Goal: Task Accomplishment & Management: Use online tool/utility

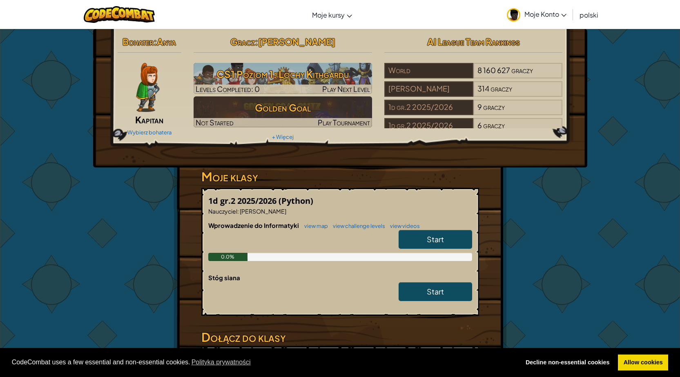
click at [451, 242] on link "Start" at bounding box center [436, 239] width 74 height 19
select select "pl"
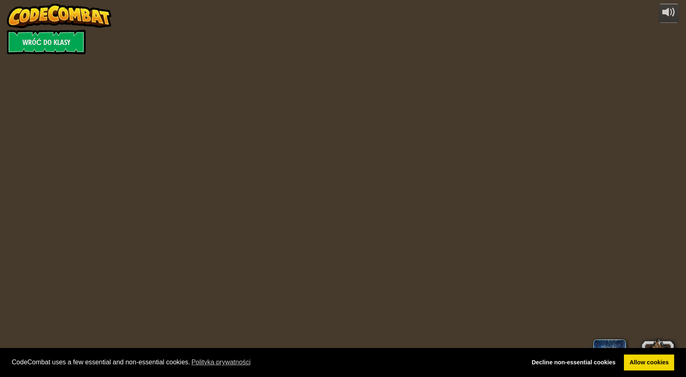
select select "pl"
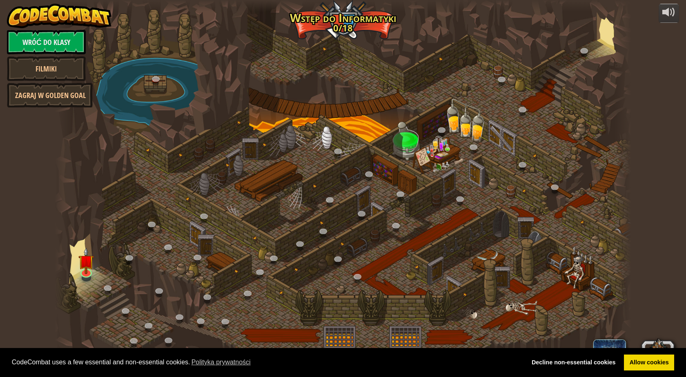
select select "pl"
click at [89, 264] on img at bounding box center [87, 255] width 16 height 36
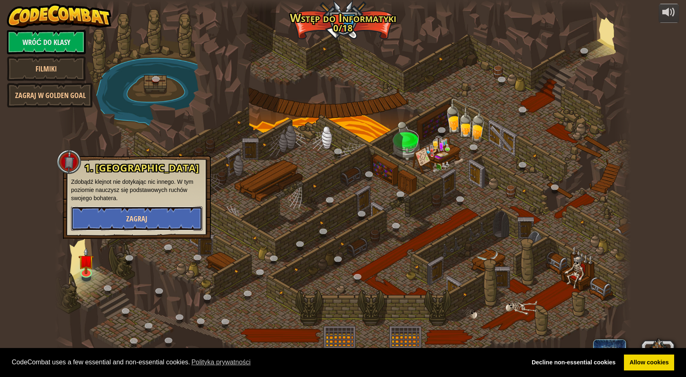
click at [121, 218] on button "Zagraj" at bounding box center [137, 218] width 132 height 25
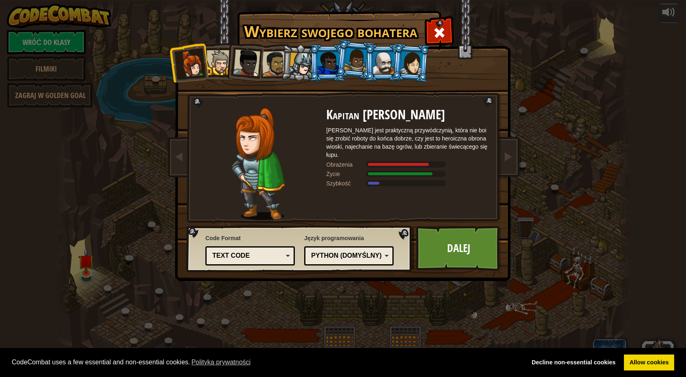
click at [290, 257] on div "Text code Blocks and code Blocks Blocks (Icons) Text code" at bounding box center [250, 255] width 89 height 19
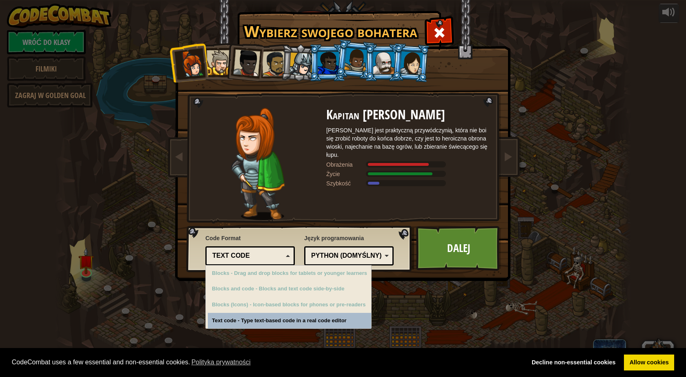
click at [358, 252] on div "Python (Domyślny)" at bounding box center [346, 255] width 71 height 9
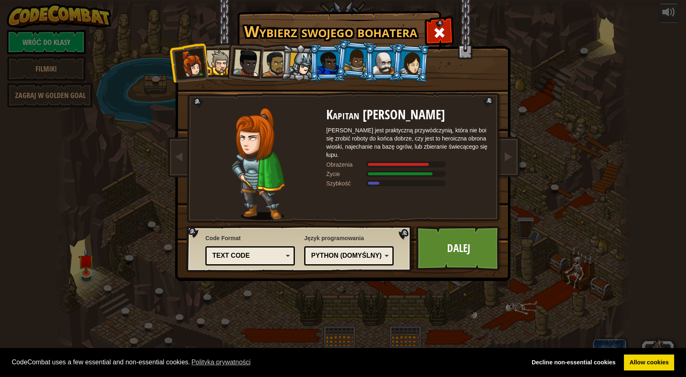
drag, startPoint x: 237, startPoint y: 59, endPoint x: 251, endPoint y: 64, distance: 14.2
click at [239, 60] on div at bounding box center [246, 62] width 27 height 27
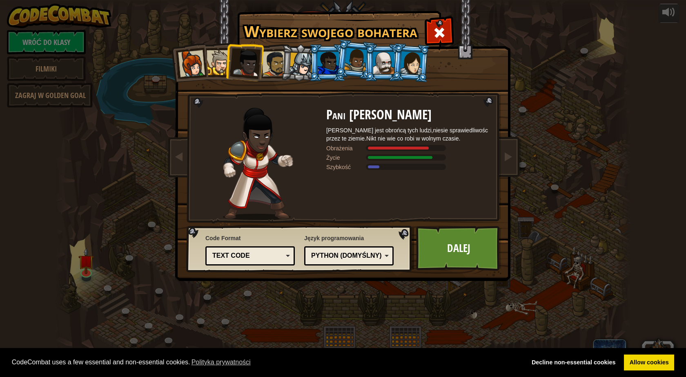
click at [268, 64] on div at bounding box center [274, 63] width 25 height 25
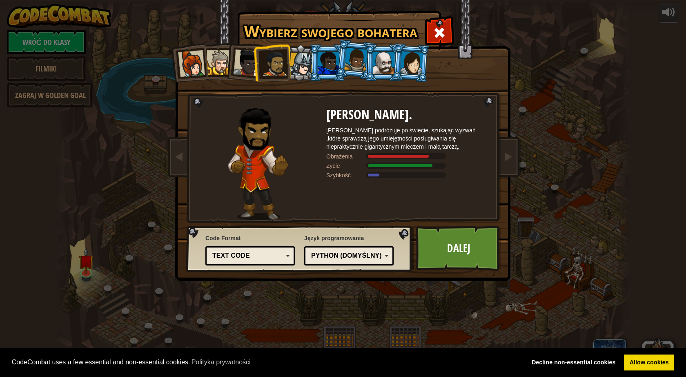
click at [218, 60] on div at bounding box center [219, 62] width 25 height 25
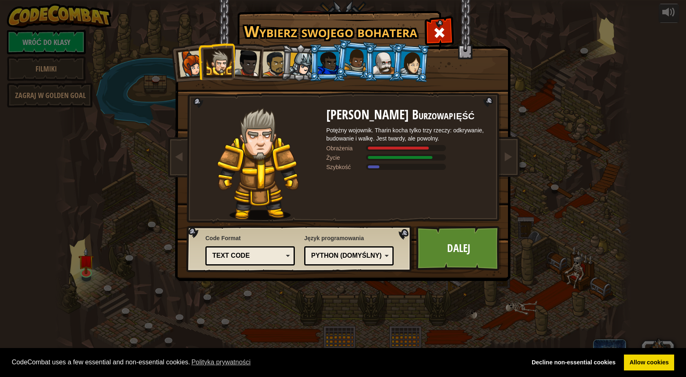
click at [236, 60] on div at bounding box center [246, 62] width 27 height 27
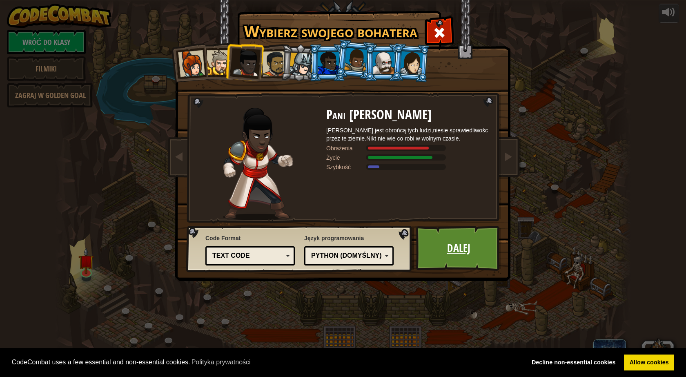
click at [435, 248] on link "Dalej" at bounding box center [458, 248] width 85 height 45
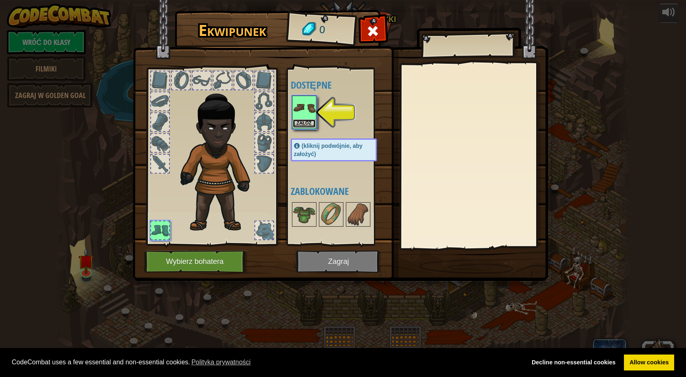
click at [300, 122] on button "Załóż" at bounding box center [304, 123] width 23 height 9
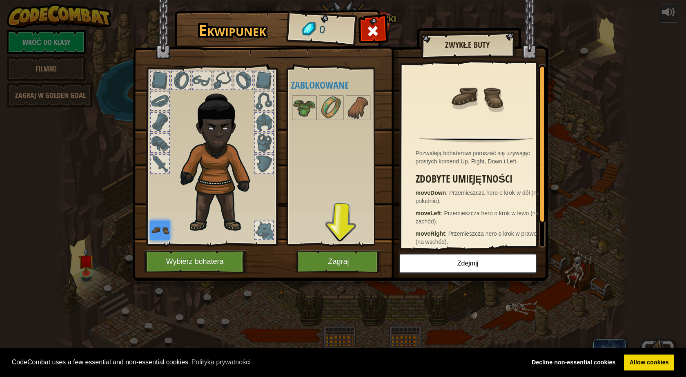
click at [161, 145] on div at bounding box center [160, 143] width 18 height 18
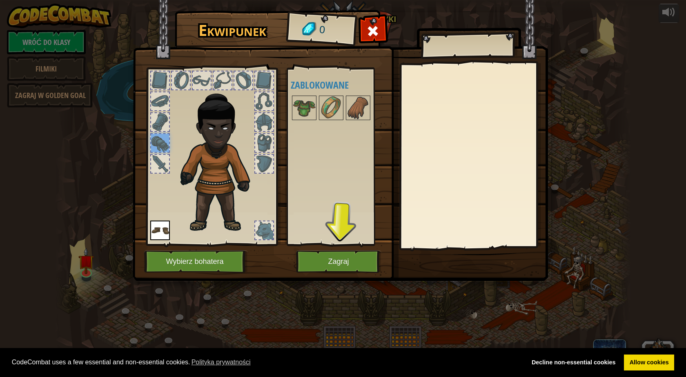
click at [161, 121] on div at bounding box center [160, 122] width 18 height 18
click at [214, 76] on div at bounding box center [223, 80] width 18 height 18
click at [338, 255] on button "Zagraj" at bounding box center [338, 261] width 85 height 22
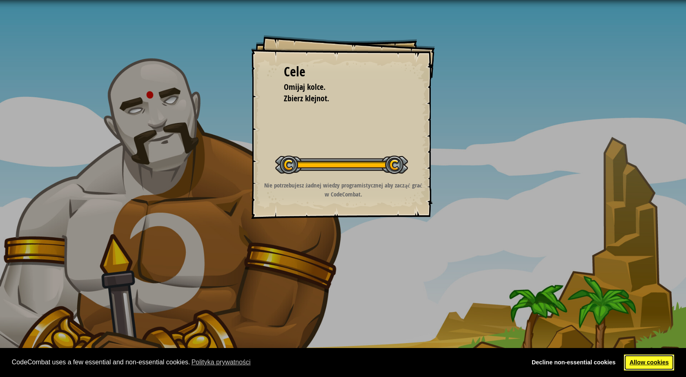
click at [663, 368] on link "Allow cookies" at bounding box center [649, 363] width 50 height 16
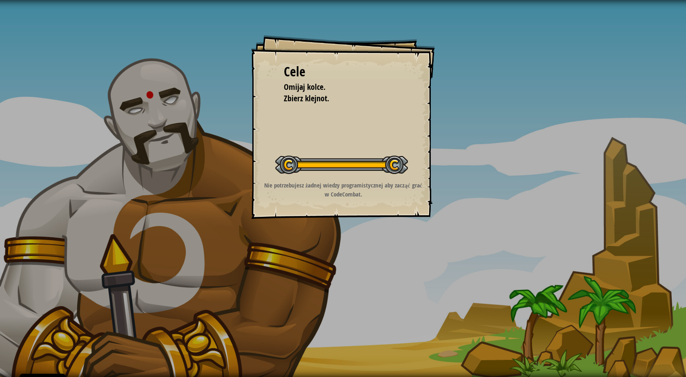
click at [398, 167] on div at bounding box center [341, 165] width 133 height 18
click at [315, 96] on span "Zbierz klejnot." at bounding box center [306, 98] width 45 height 11
click at [331, 120] on div "Cele Omijaj kolce. Zbierz klejnot. Rozpocznij poziom Błąd podczas ładowania dan…" at bounding box center [343, 127] width 184 height 184
drag, startPoint x: 378, startPoint y: 170, endPoint x: 392, endPoint y: 165, distance: 15.3
click at [378, 170] on div at bounding box center [341, 165] width 133 height 18
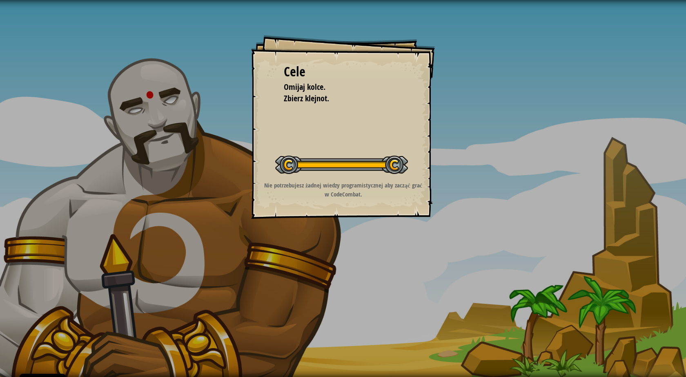
click at [395, 163] on div at bounding box center [341, 165] width 133 height 18
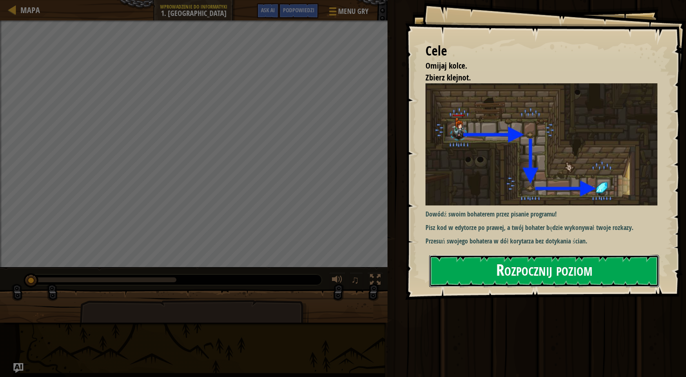
click at [524, 263] on button "Rozpocznij poziom" at bounding box center [544, 271] width 230 height 32
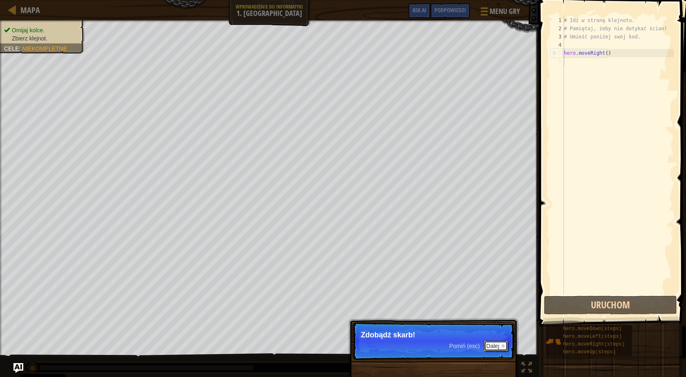
click at [495, 346] on button "Dalej" at bounding box center [496, 346] width 24 height 11
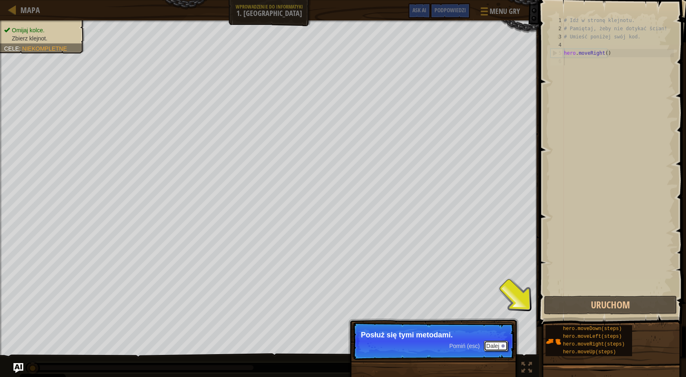
click at [494, 345] on button "Dalej" at bounding box center [496, 346] width 24 height 11
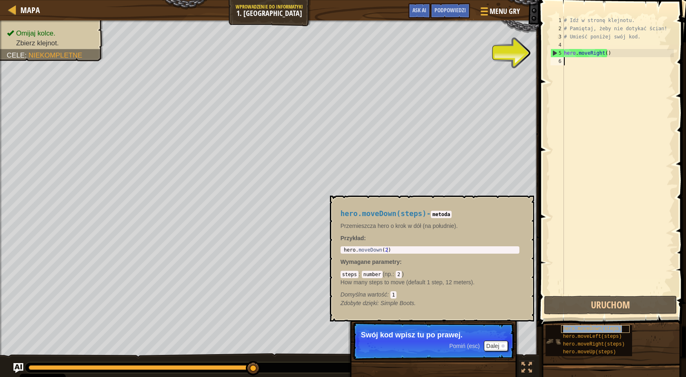
click at [606, 328] on span "hero.moveDown(steps)" at bounding box center [592, 329] width 59 height 6
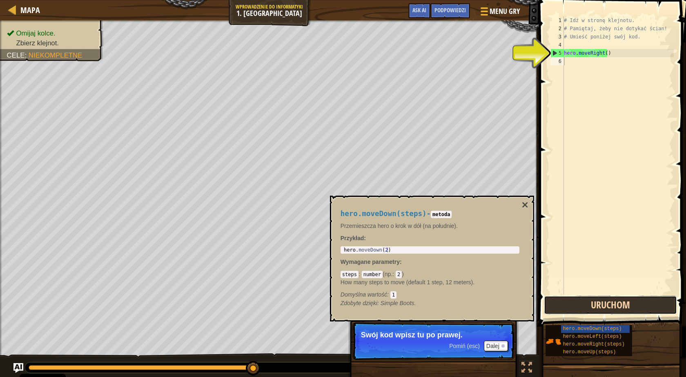
click at [609, 309] on button "Uruchom" at bounding box center [610, 305] width 133 height 19
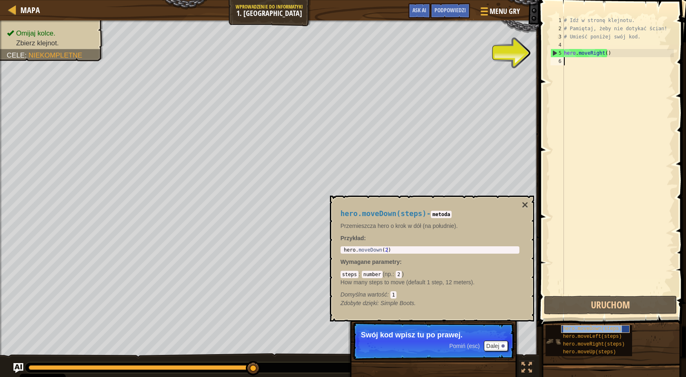
click at [602, 329] on span "hero.moveDown(steps)" at bounding box center [592, 329] width 59 height 6
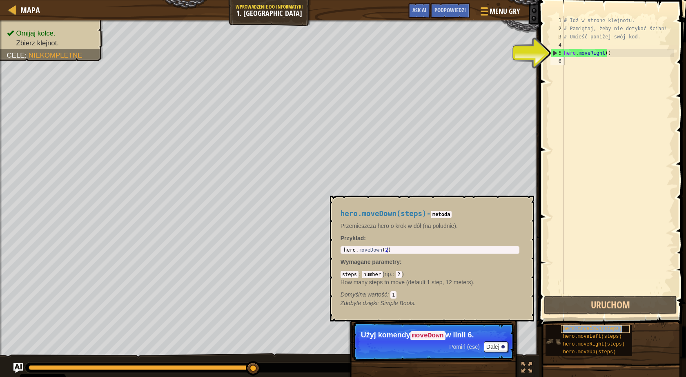
click at [579, 330] on span "hero.moveDown(steps)" at bounding box center [592, 329] width 59 height 6
click at [501, 347] on button "Dalej" at bounding box center [496, 347] width 24 height 11
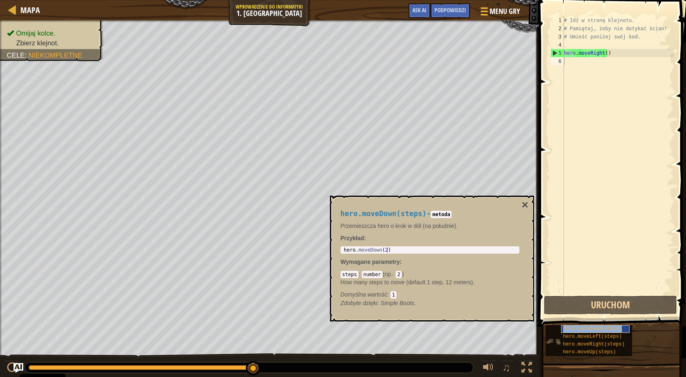
click at [574, 329] on span "hero.moveDown(steps)" at bounding box center [592, 329] width 59 height 6
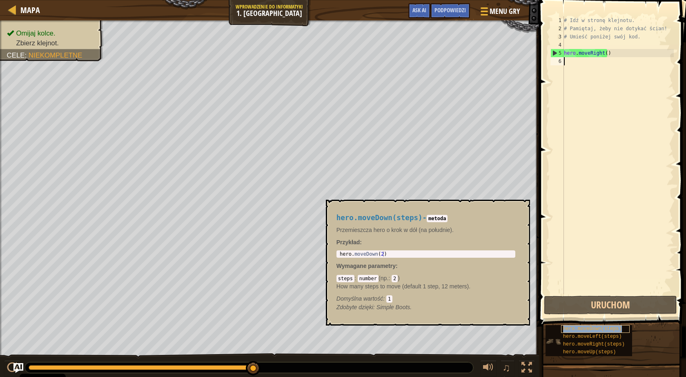
click at [573, 328] on span "hero.moveDown(steps)" at bounding box center [592, 329] width 59 height 6
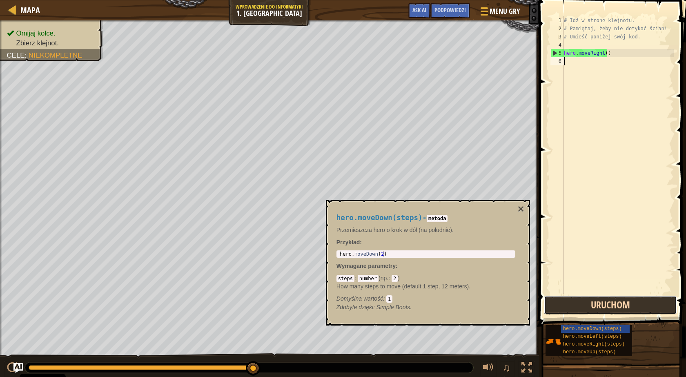
click at [591, 308] on button "Uruchom" at bounding box center [610, 305] width 133 height 19
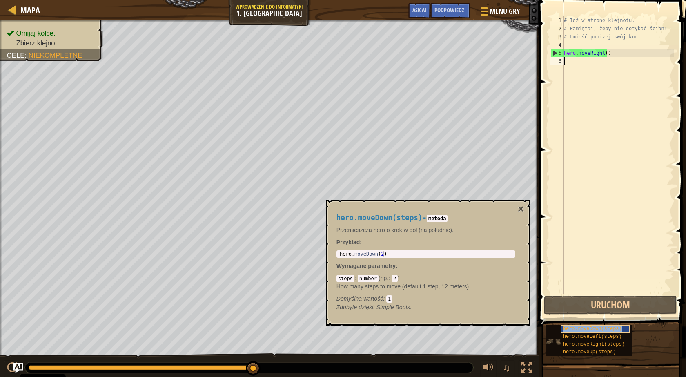
click at [590, 330] on span "hero.moveDown(steps)" at bounding box center [592, 329] width 59 height 6
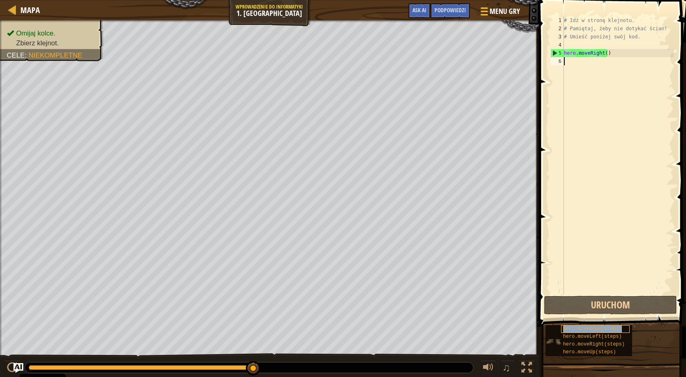
click at [590, 329] on span "hero.moveDown(steps)" at bounding box center [592, 329] width 59 height 6
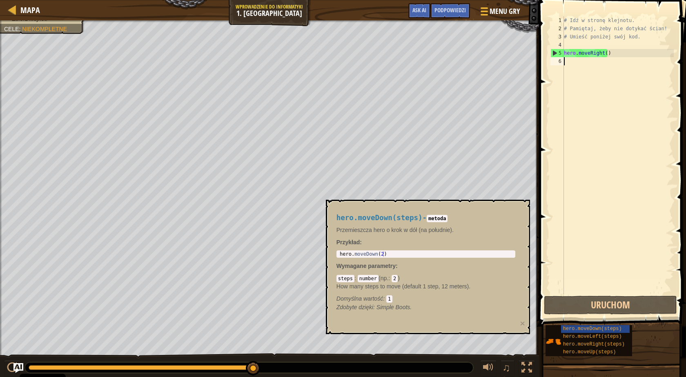
click at [394, 278] on code "2" at bounding box center [395, 278] width 6 height 7
click at [611, 329] on span "hero.moveDown(steps)" at bounding box center [592, 329] width 59 height 6
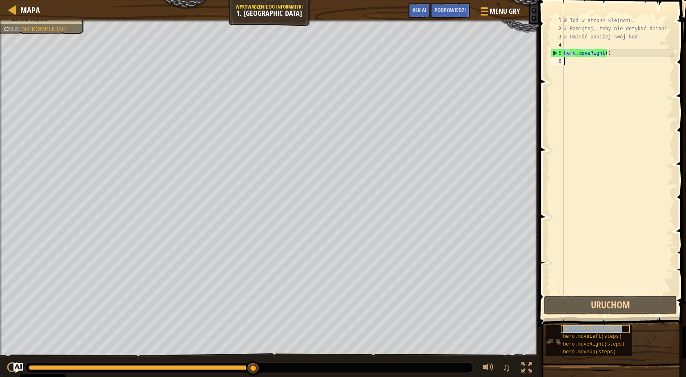
click at [611, 329] on span "hero.moveDown(steps)" at bounding box center [592, 329] width 59 height 6
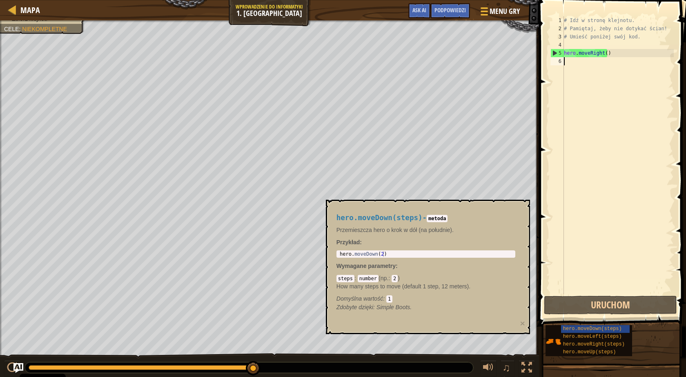
type textarea "hero.moveRight()"
type textarea "he"
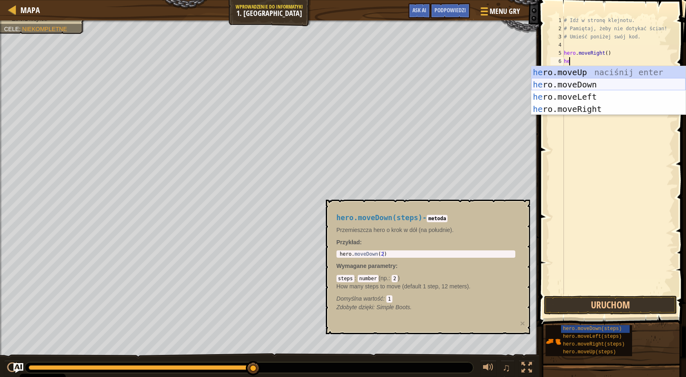
click at [590, 83] on div "he ro.moveUp naciśnij enter he ro.moveDown naciśnij enter he ro.moveLeft naciśn…" at bounding box center [609, 103] width 154 height 74
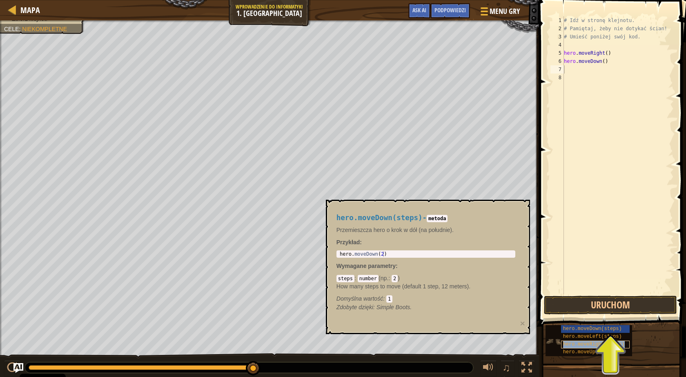
click at [592, 344] on span "hero.moveRight(steps)" at bounding box center [594, 345] width 62 height 6
type textarea "m"
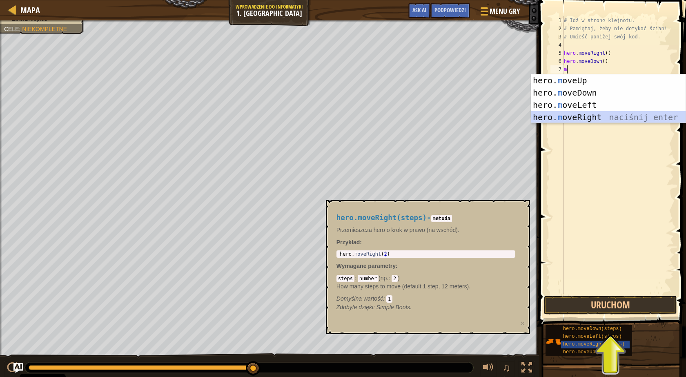
click at [583, 122] on div "hero. m oveUp naciśnij enter hero. m oveDown naciśnij enter hero. m oveLeft nac…" at bounding box center [609, 111] width 154 height 74
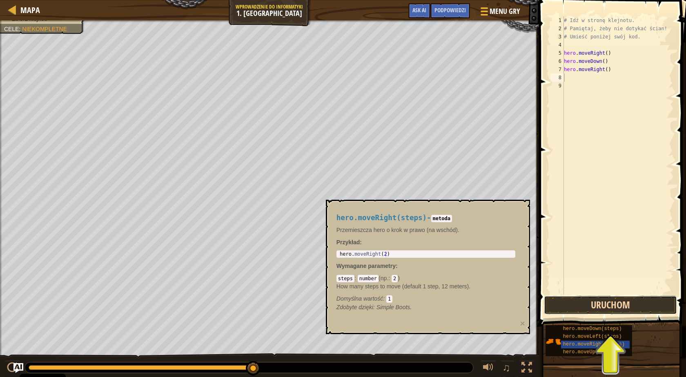
click at [608, 308] on button "Uruchom" at bounding box center [610, 305] width 133 height 19
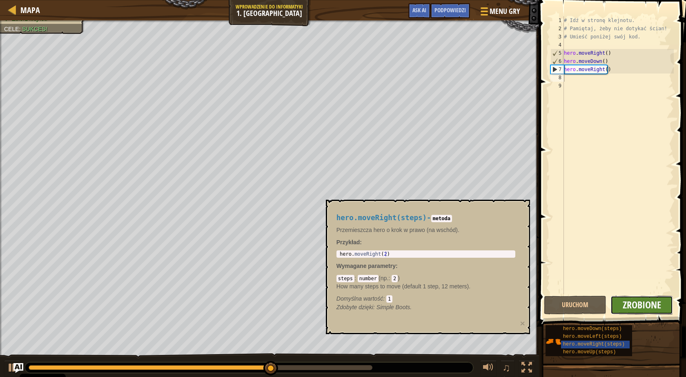
click at [639, 304] on span "Zrobione" at bounding box center [642, 304] width 38 height 13
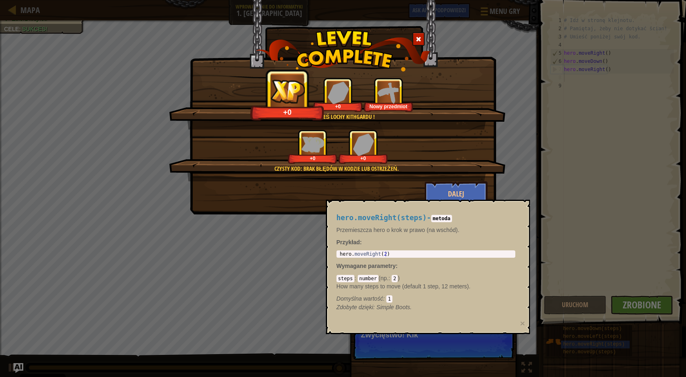
click at [514, 180] on div "Ukończyłeś Lochy Kithgardu ! +0 +0 Nowy przedmiot Czysty Kod: brak błędów w kod…" at bounding box center [343, 188] width 686 height 377
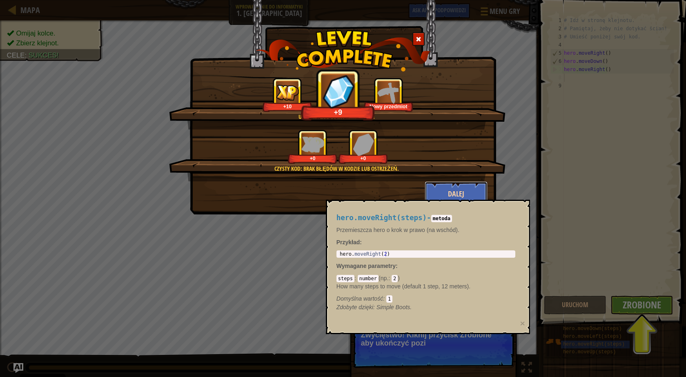
click at [453, 191] on button "Dalej" at bounding box center [456, 193] width 63 height 25
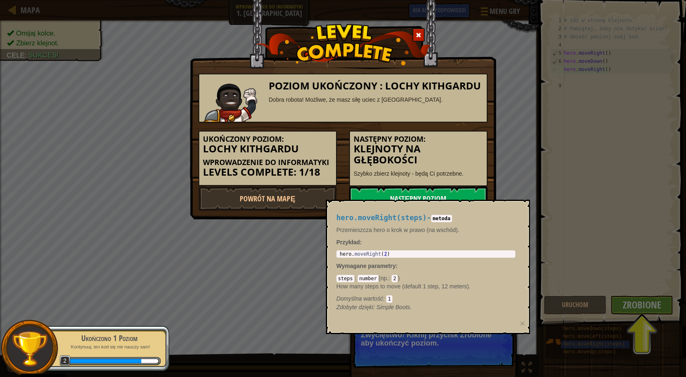
click at [546, 336] on div "Poziom ukończony : Lochy Kithgardu Dobra robota! Możliwe, że masz siłę uciec z …" at bounding box center [343, 188] width 686 height 377
click at [525, 322] on button "×" at bounding box center [523, 323] width 5 height 9
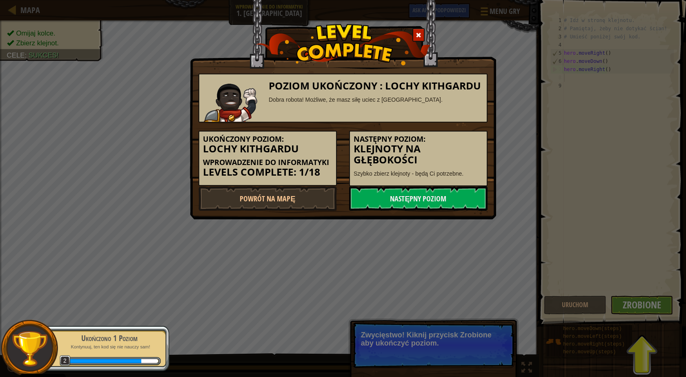
click at [647, 307] on div "Poziom ukończony : Lochy Kithgardu Dobra robota! Możliwe, że masz siłę uciec z …" at bounding box center [343, 188] width 686 height 377
click at [645, 307] on div "Poziom ukończony : Lochy Kithgardu Dobra robota! Możliwe, że masz siłę uciec z …" at bounding box center [343, 188] width 686 height 377
drag, startPoint x: 645, startPoint y: 307, endPoint x: 607, endPoint y: 311, distance: 38.2
click at [643, 307] on div "Poziom ukończony : Lochy Kithgardu Dobra robota! Możliwe, że masz siłę uciec z …" at bounding box center [343, 188] width 686 height 377
click at [635, 314] on div "Poziom ukończony : Lochy Kithgardu Dobra robota! Możliwe, że masz siłę uciec z …" at bounding box center [343, 188] width 686 height 377
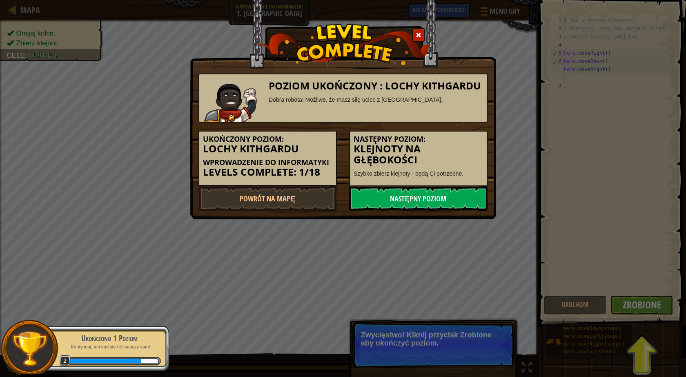
click at [637, 314] on div "Poziom ukończony : Lochy Kithgardu Dobra robota! Możliwe, że masz siłę uciec z …" at bounding box center [343, 188] width 686 height 377
drag, startPoint x: 417, startPoint y: 35, endPoint x: 422, endPoint y: 39, distance: 6.8
click at [417, 35] on span at bounding box center [419, 35] width 6 height 6
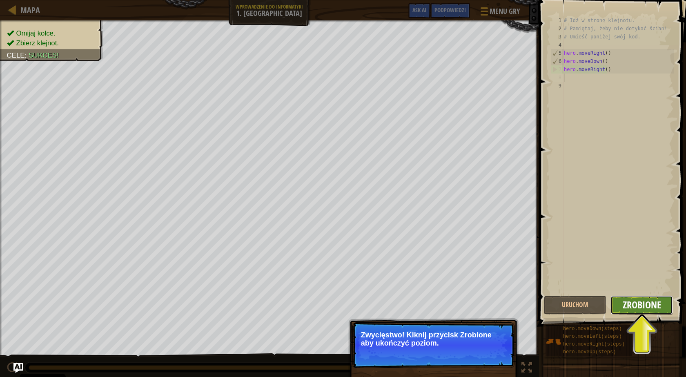
click at [650, 301] on span "Zrobione" at bounding box center [642, 304] width 38 height 13
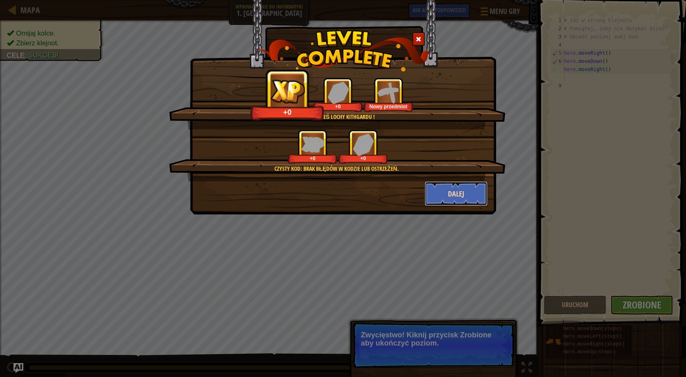
click at [457, 194] on button "Dalej" at bounding box center [456, 193] width 63 height 25
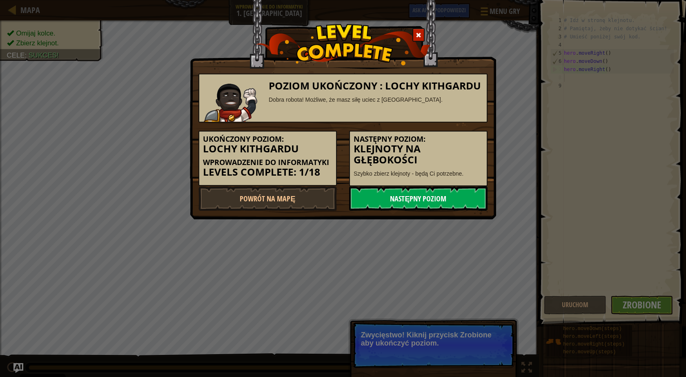
click at [454, 194] on link "Następny poziom" at bounding box center [418, 198] width 139 height 25
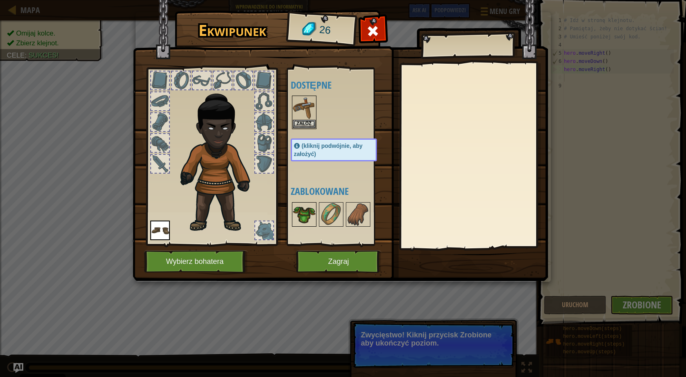
click at [309, 214] on img at bounding box center [304, 214] width 23 height 23
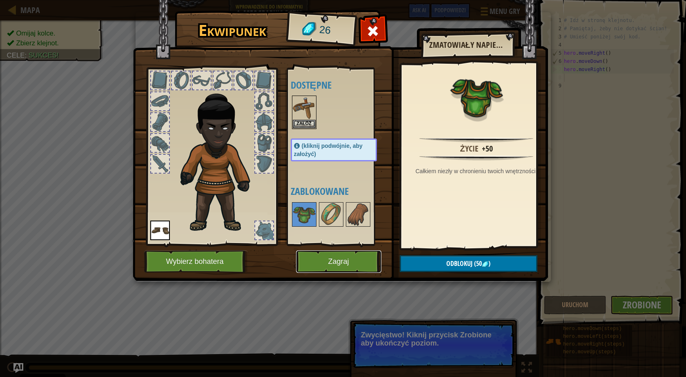
click at [344, 260] on button "Zagraj" at bounding box center [338, 261] width 85 height 22
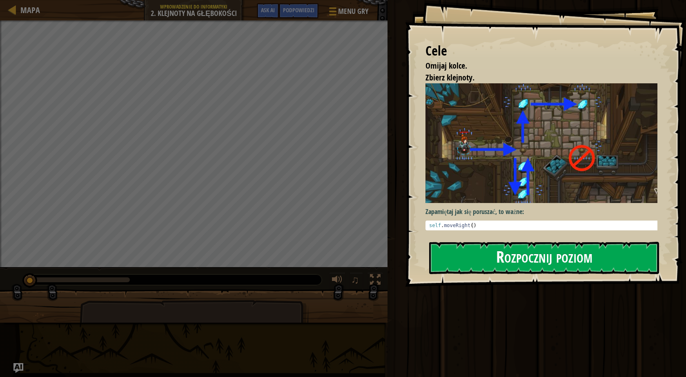
click at [510, 254] on button "Rozpocznij poziom" at bounding box center [544, 258] width 230 height 32
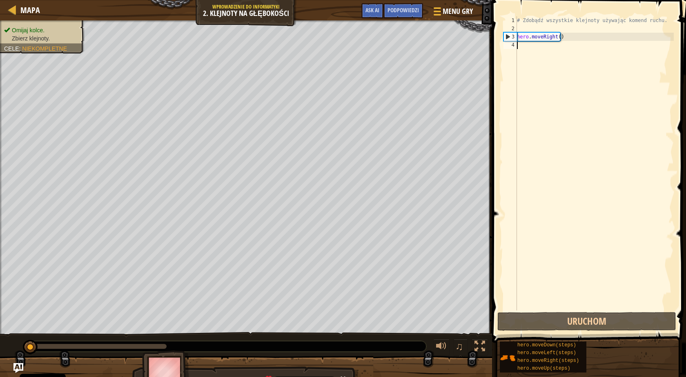
click at [531, 47] on div "# Zdobądź wszystkie klejnoty używając komend ruchu. hero . moveRight ( )" at bounding box center [595, 171] width 159 height 311
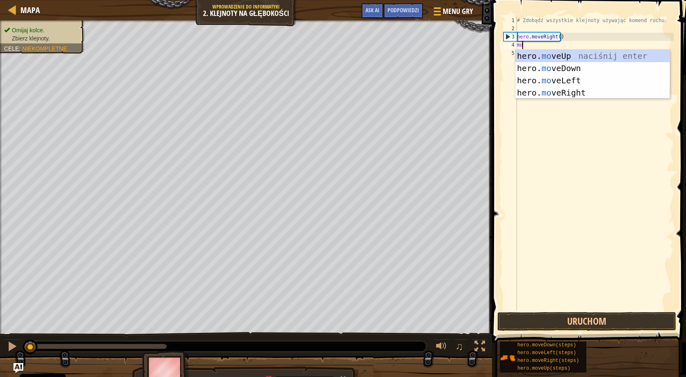
type textarea "mov"
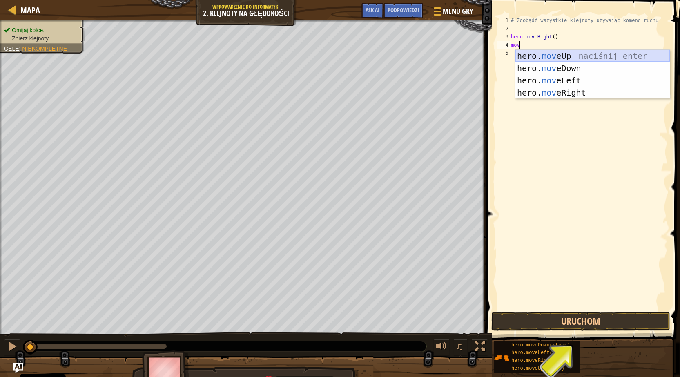
click at [560, 56] on div "hero. mov eUp naciśnij enter hero. mov eDown naciśnij enter hero. mov eLeft nac…" at bounding box center [593, 87] width 154 height 74
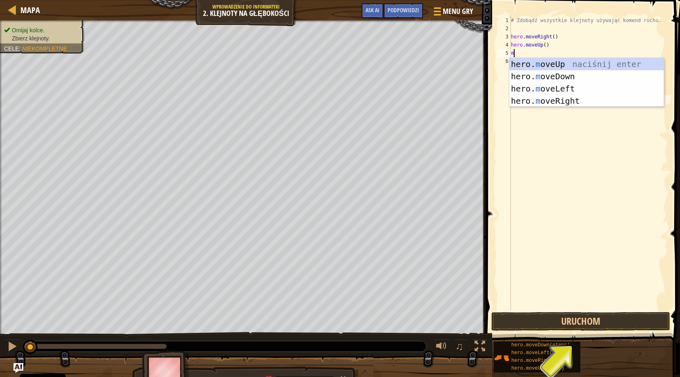
type textarea "mo"
click at [558, 65] on div "hero. mo veUp naciśnij enter hero. mo veDown naciśnij enter hero. mo veLeft nac…" at bounding box center [586, 95] width 154 height 74
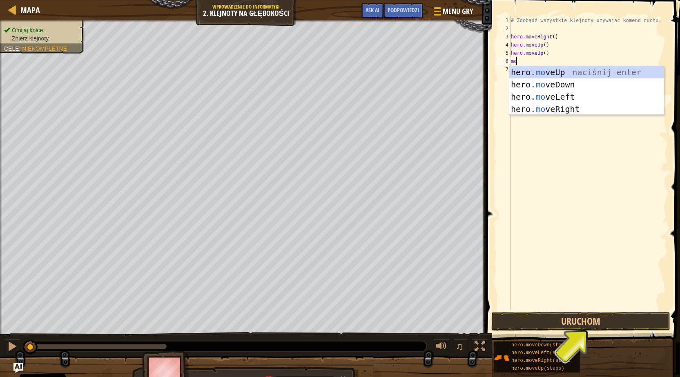
type textarea "mov"
click at [551, 109] on div "hero. mov eUp naciśnij enter hero. mov eDown naciśnij enter hero. mov eLeft nac…" at bounding box center [586, 103] width 154 height 74
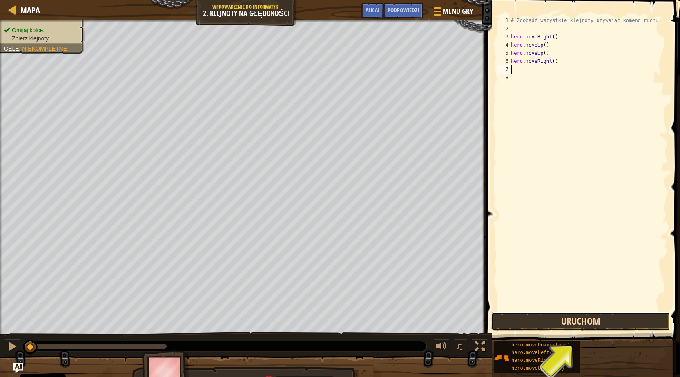
click at [538, 323] on button "Uruchom" at bounding box center [580, 321] width 179 height 19
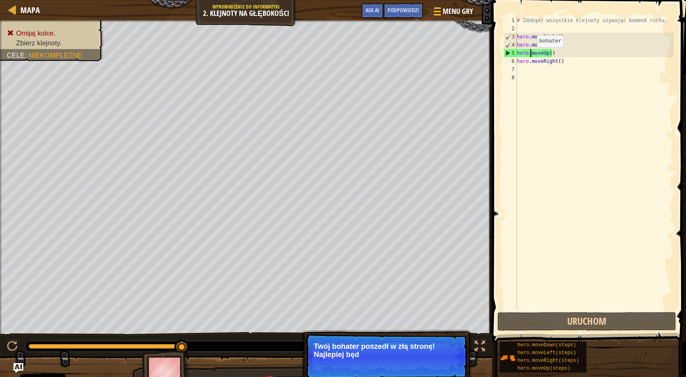
click at [530, 56] on div "# Zdobądź wszystkie klejnoty używając komend ruchu. hero . moveRight ( ) hero .…" at bounding box center [595, 171] width 159 height 311
type textarea "hero.moveUp()"
click at [551, 53] on div "# Zdobądź wszystkie klejnoty używając komend ruchu. hero . moveRight ( ) hero .…" at bounding box center [595, 171] width 159 height 311
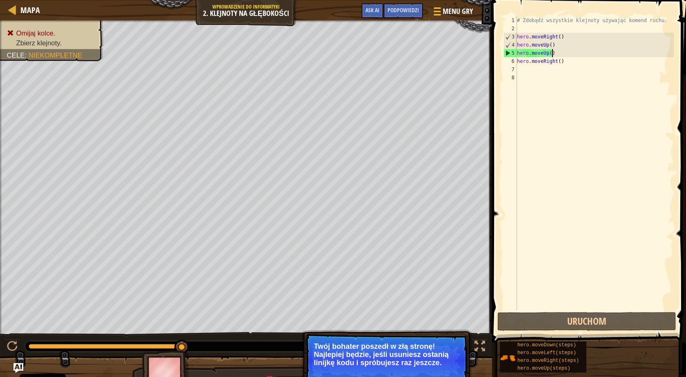
click at [520, 29] on div "# Zdobądź wszystkie klejnoty używając komend ruchu. hero . moveRight ( ) hero .…" at bounding box center [595, 171] width 159 height 311
click at [552, 36] on div "# Zdobądź wszystkie klejnoty używając komend ruchu. hero . moveRight ( ) hero .…" at bounding box center [595, 171] width 159 height 311
drag, startPoint x: 554, startPoint y: 36, endPoint x: 516, endPoint y: 39, distance: 38.5
click at [516, 39] on div "hero.moveRight() 1 2 3 4 5 6 7 8 # Zdobądź wszystkie klejnoty używając komend r…" at bounding box center [588, 163] width 172 height 294
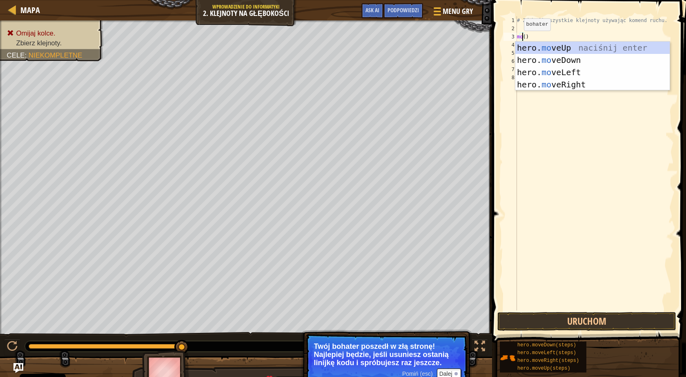
scroll to position [4, 0]
click at [555, 72] on div "hero. mo veUp naciśnij enter hero. mo veDown naciśnij enter hero. mo veLeft nac…" at bounding box center [593, 79] width 154 height 74
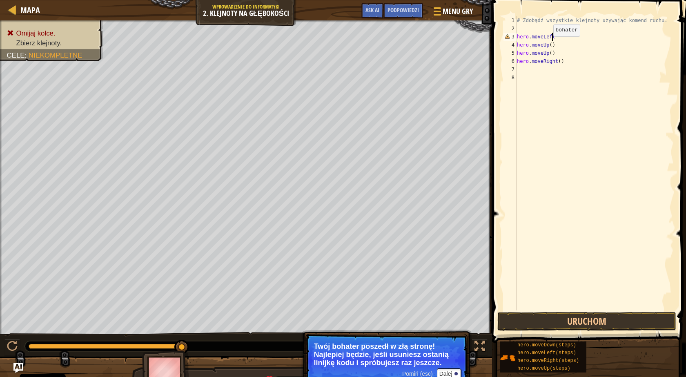
click at [547, 45] on div "# Zdobądź wszystkie klejnoty używając komend ruchu. hero . moveLeft hero . move…" at bounding box center [595, 171] width 159 height 311
click at [546, 52] on div "# Zdobądź wszystkie klejnoty używając komend ruchu. hero . moveLeft hero . move…" at bounding box center [595, 171] width 159 height 311
click at [553, 62] on div "# Zdobądź wszystkie klejnoty używając komend ruchu. hero . moveLeft hero . move…" at bounding box center [595, 171] width 159 height 311
drag, startPoint x: 546, startPoint y: 53, endPoint x: 505, endPoint y: 53, distance: 41.3
click at [505, 53] on div "hero.moveRight() 1 2 3 4 5 6 7 8 # Zdobądź wszystkie klejnoty używając komend r…" at bounding box center [588, 163] width 172 height 294
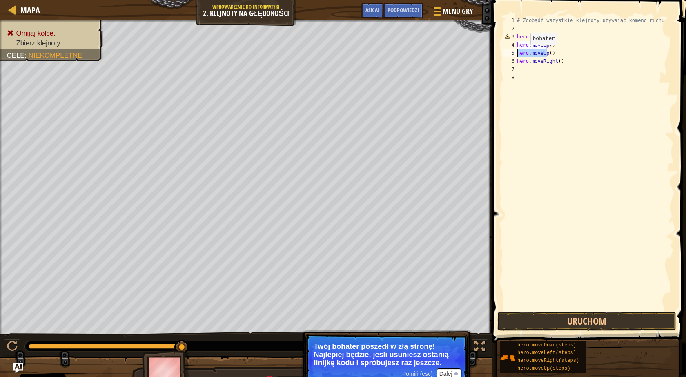
scroll to position [4, 0]
click at [517, 60] on div "6" at bounding box center [510, 61] width 13 height 8
type textarea "hero.moveRight()"
click at [567, 319] on button "Uruchom" at bounding box center [587, 321] width 179 height 19
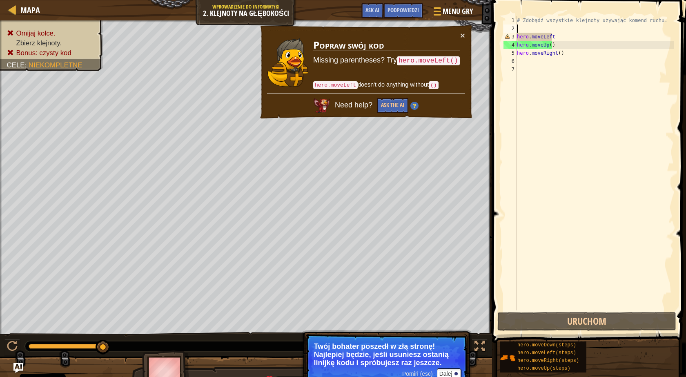
click at [530, 28] on div "# Zdobądź wszystkie klejnoty używając komend ruchu. hero . moveLeft hero . move…" at bounding box center [595, 171] width 159 height 311
click at [518, 36] on div "# Zdobądź wszystkie klejnoty używając komend ruchu. hero . moveLeft hero . move…" at bounding box center [595, 171] width 159 height 311
type textarea "hero.moveLeft"
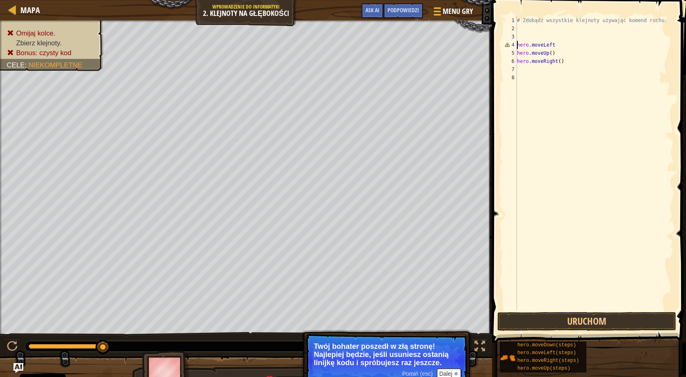
click at [521, 35] on div "# Zdobądź wszystkie klejnoty używając komend ruchu. hero . moveLeft hero . move…" at bounding box center [595, 171] width 159 height 311
click at [518, 38] on div "# Zdobądź wszystkie klejnoty używając komend ruchu. movestraight hero . moveLef…" at bounding box center [595, 171] width 159 height 311
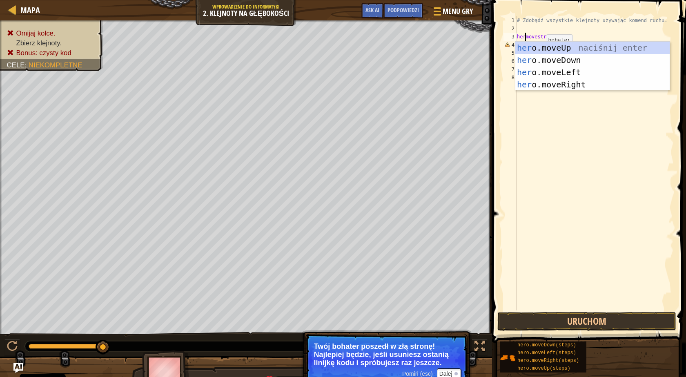
scroll to position [4, 1]
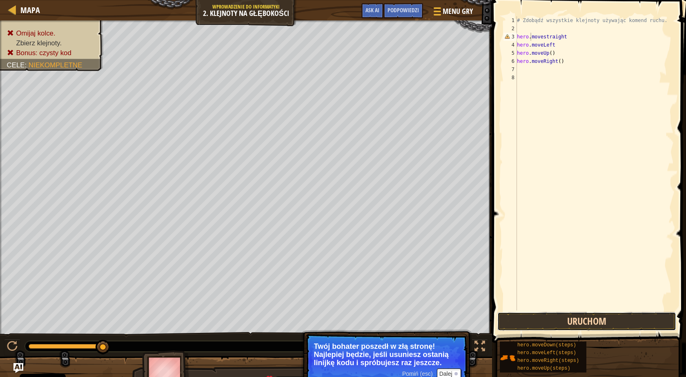
click at [570, 321] on button "Uruchom" at bounding box center [587, 321] width 179 height 19
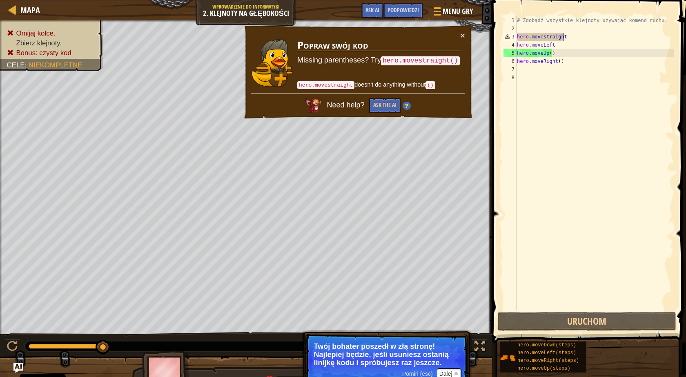
click at [564, 35] on div "# Zdobądź wszystkie klejnoty używając komend ruchu. hero . movestraight hero . …" at bounding box center [595, 171] width 159 height 311
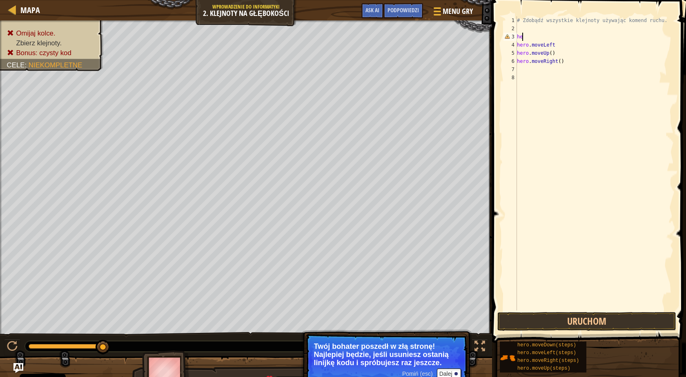
scroll to position [4, 0]
type textarea "h"
click at [518, 45] on div "# Zdobądź wszystkie klejnoty używając komend ruchu. hero . moveLeft hero . move…" at bounding box center [595, 171] width 159 height 311
click at [552, 37] on div "# Zdobądź wszystkie klejnoty używając komend ruchu. hero . moveLeft hero . move…" at bounding box center [595, 171] width 159 height 311
type textarea "h"
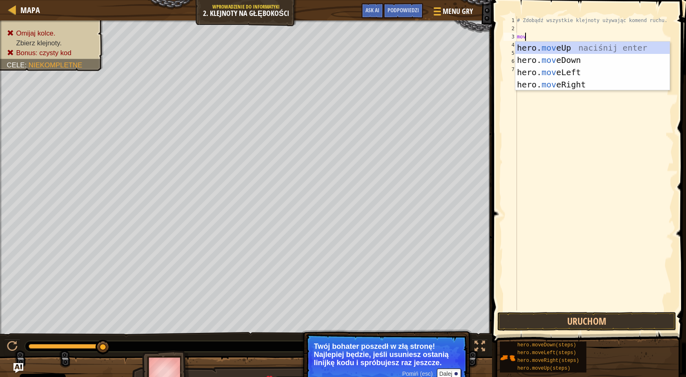
type textarea "move"
click at [578, 83] on div "hero. move Up naciśnij enter hero. move Down naciśnij enter hero. move Left nac…" at bounding box center [593, 79] width 154 height 74
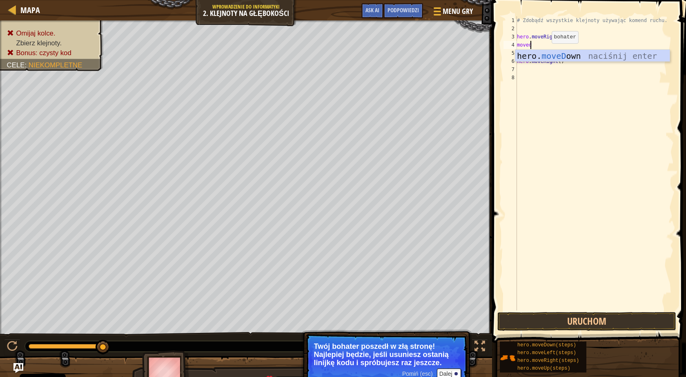
type textarea "movedo"
click at [586, 54] on div "hero. moveDo wn naciśnij enter" at bounding box center [593, 68] width 154 height 37
click at [517, 62] on div "# Zdobądź wszystkie klejnoty używając komend ruchu. hero . moveRight ( ) hero .…" at bounding box center [595, 171] width 159 height 311
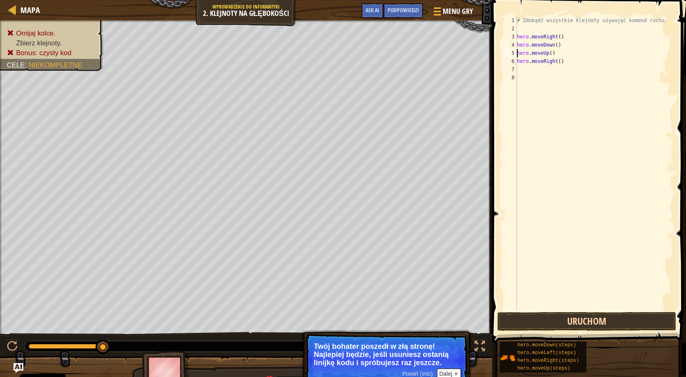
type textarea "hero.moveUp()"
click at [622, 317] on button "Uruchom" at bounding box center [587, 321] width 179 height 19
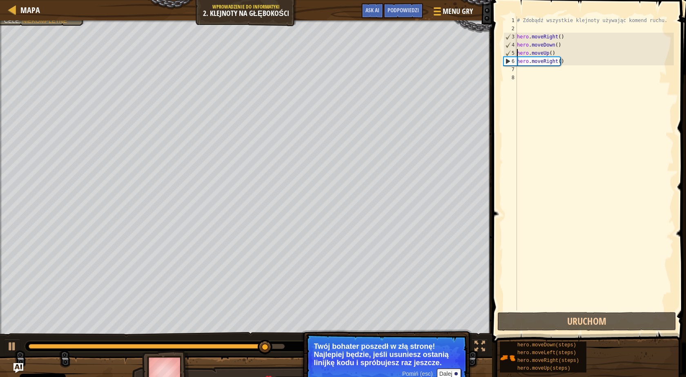
click at [526, 71] on div "# Zdobądź wszystkie klejnoty używając komend ruchu. hero . moveRight ( ) hero .…" at bounding box center [595, 171] width 159 height 311
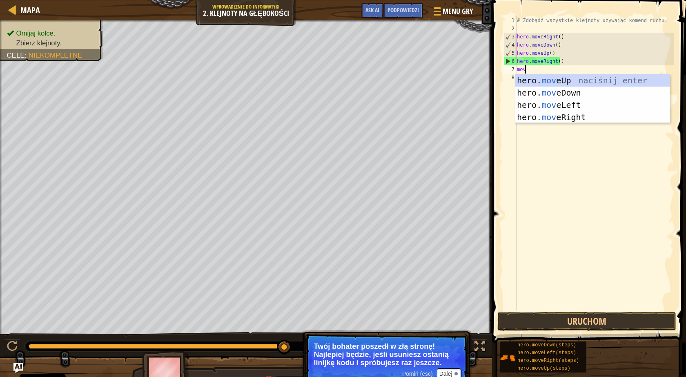
type textarea "move"
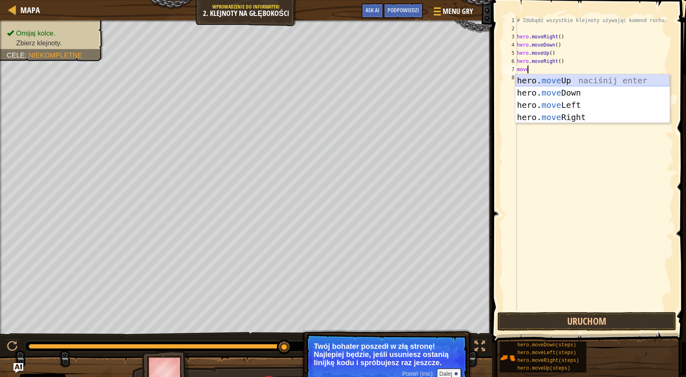
click at [554, 78] on div "hero. move Up naciśnij enter hero. move Down naciśnij enter hero. move Left nac…" at bounding box center [593, 111] width 154 height 74
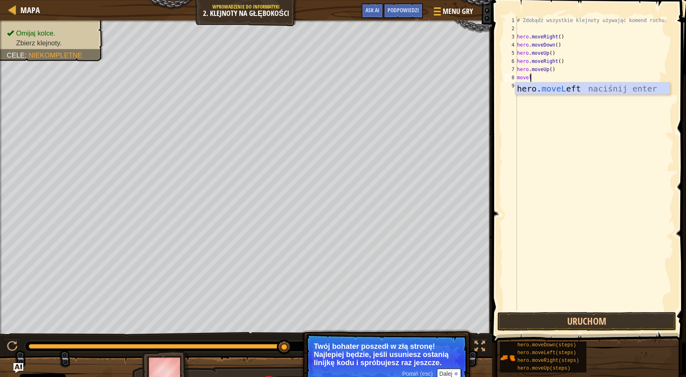
scroll to position [4, 1]
type textarea "movelef"
click at [601, 86] on div "hero. moveLef t naciśnij enter" at bounding box center [593, 101] width 154 height 37
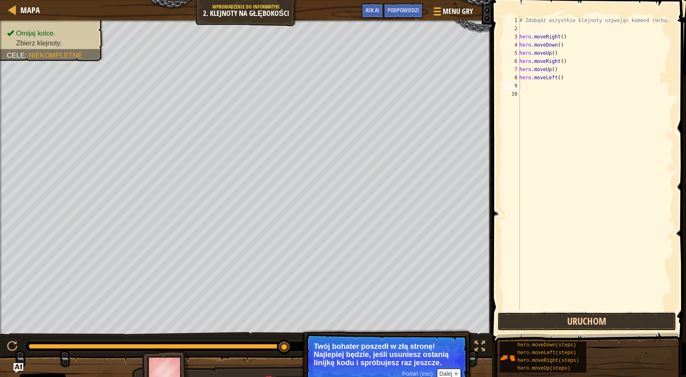
click at [613, 317] on button "Uruchom" at bounding box center [587, 321] width 179 height 19
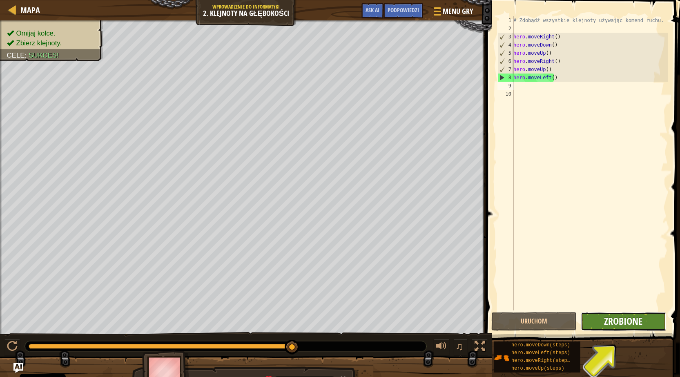
click at [639, 324] on span "Zrobione" at bounding box center [623, 321] width 38 height 13
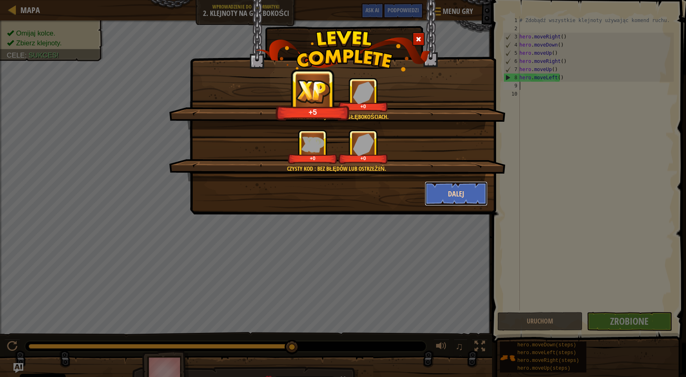
click at [455, 193] on button "Dalej" at bounding box center [456, 193] width 63 height 25
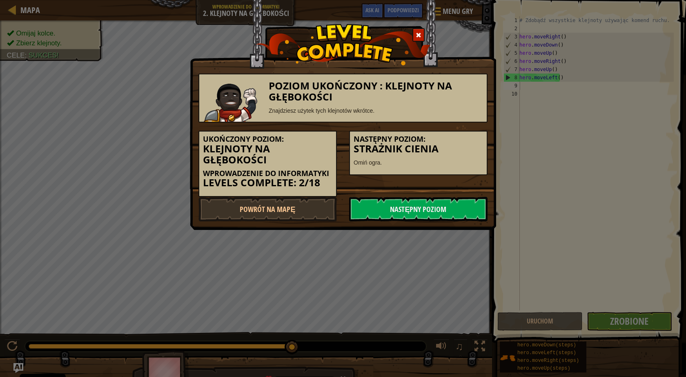
click at [466, 195] on div "Ukończony poziom: Klejnoty na głębokości Wprowadzenie do Informatyki Levels Com…" at bounding box center [343, 160] width 302 height 74
click at [465, 214] on link "Następny poziom" at bounding box center [418, 209] width 139 height 25
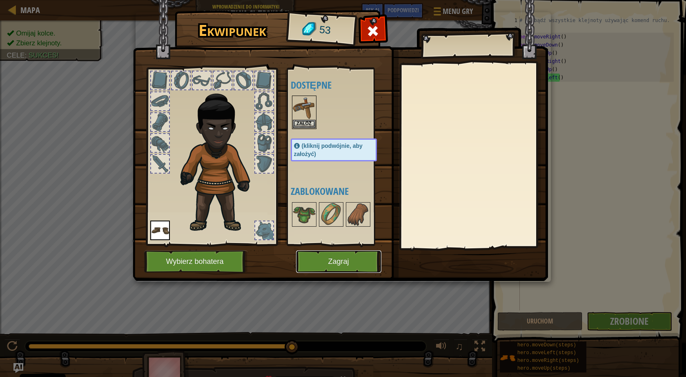
click at [353, 267] on button "Zagraj" at bounding box center [338, 261] width 85 height 22
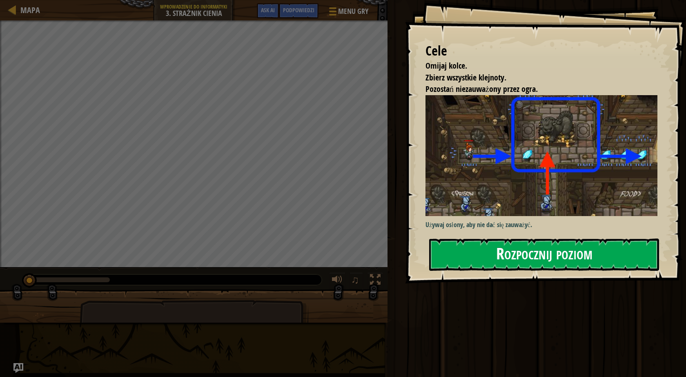
click at [458, 249] on button "Rozpocznij poziom" at bounding box center [544, 255] width 230 height 32
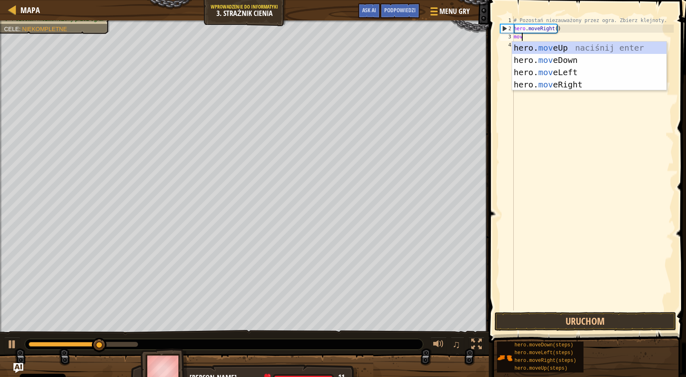
scroll to position [4, 0]
type textarea "move"
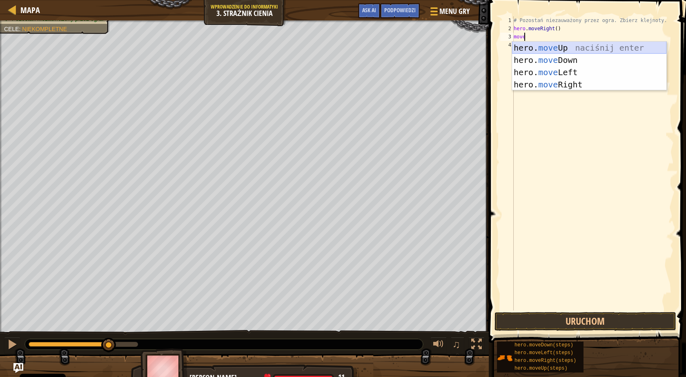
click at [547, 48] on div "hero. move Up naciśnij enter hero. move Down naciśnij enter hero. move Left nac…" at bounding box center [589, 79] width 154 height 74
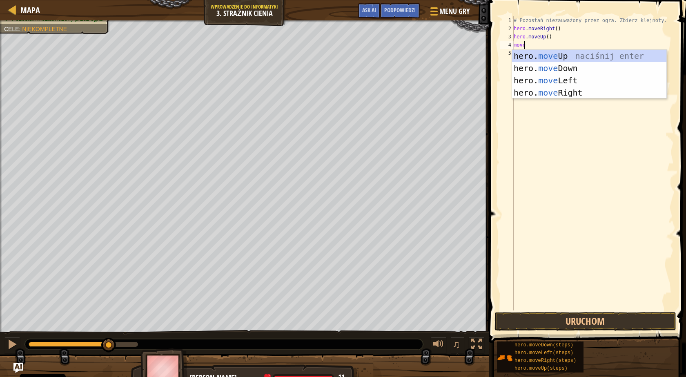
type textarea "mover"
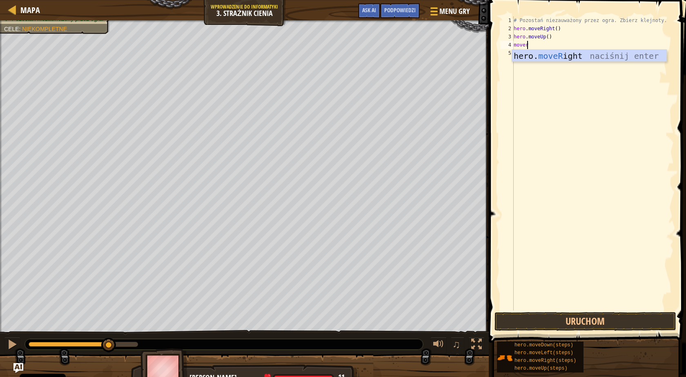
scroll to position [4, 1]
click at [551, 55] on div "hero. moveR ight naciśnij enter" at bounding box center [589, 68] width 154 height 37
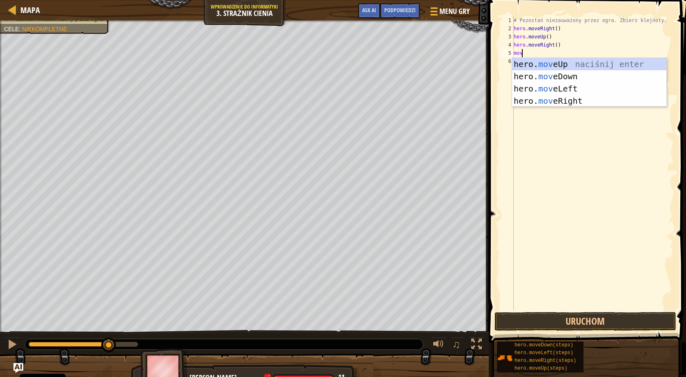
scroll to position [4, 0]
type textarea "move"
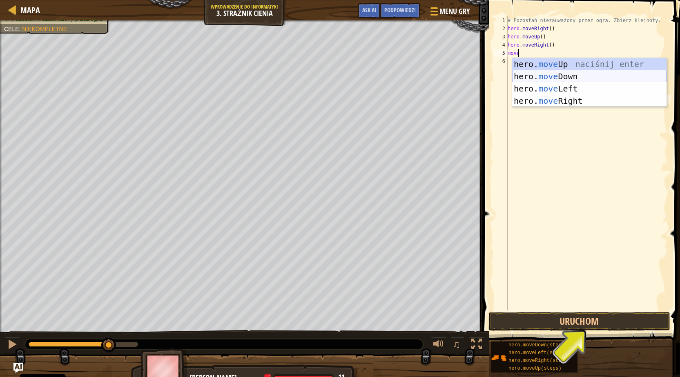
click at [588, 74] on div "hero. move Up naciśnij enter hero. move Down naciśnij enter hero. move Left nac…" at bounding box center [589, 95] width 154 height 74
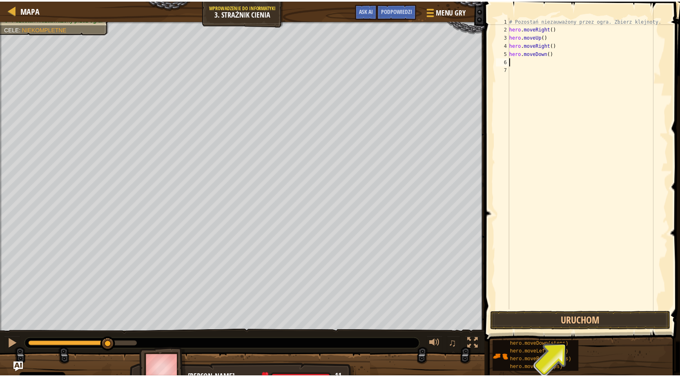
scroll to position [4, 0]
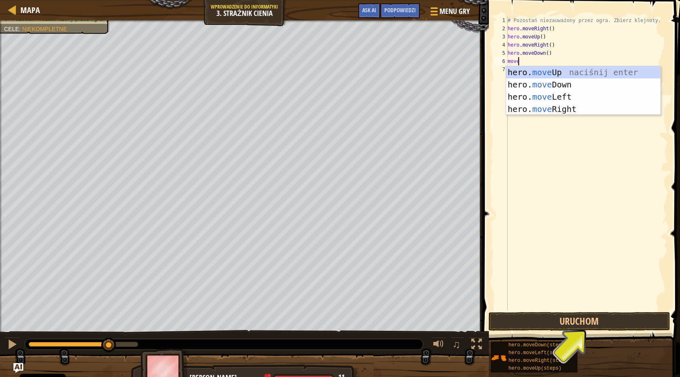
type textarea "mover"
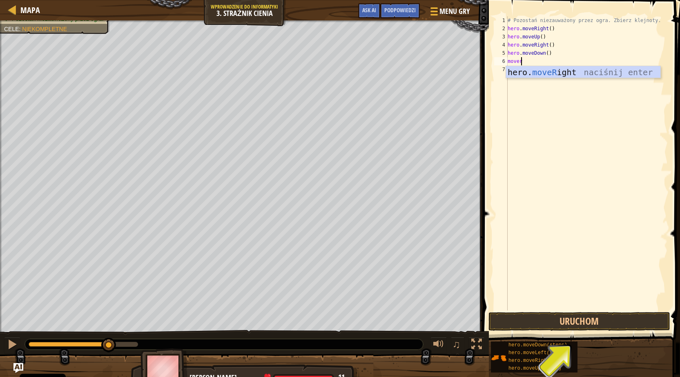
scroll to position [4, 1]
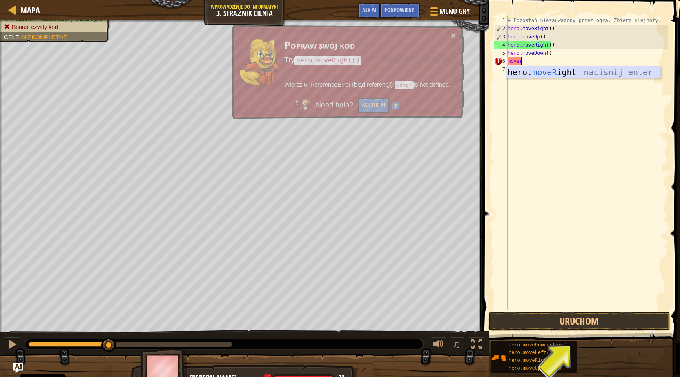
click at [565, 72] on div "hero. moveR ight naciśnij enter" at bounding box center [583, 84] width 154 height 37
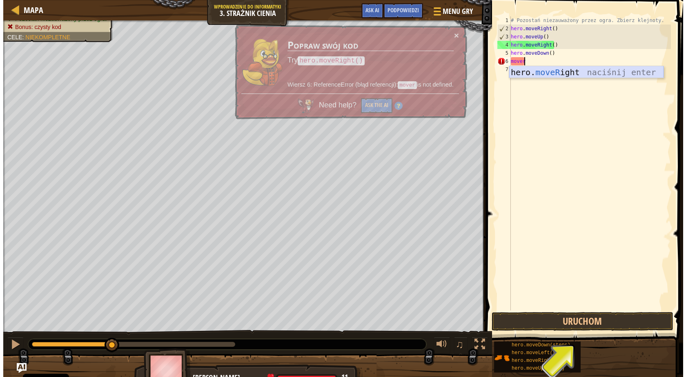
scroll to position [4, 0]
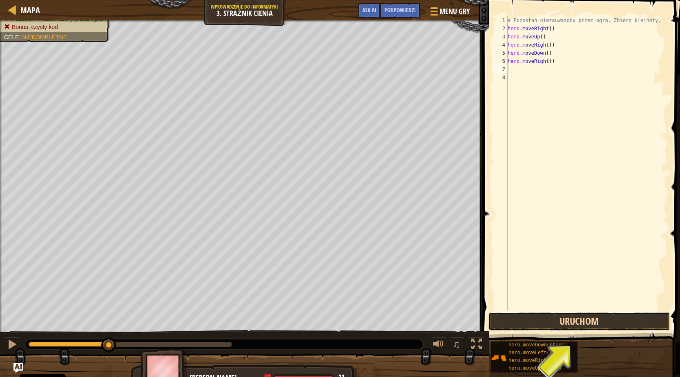
click at [547, 322] on button "Uruchom" at bounding box center [580, 321] width 182 height 19
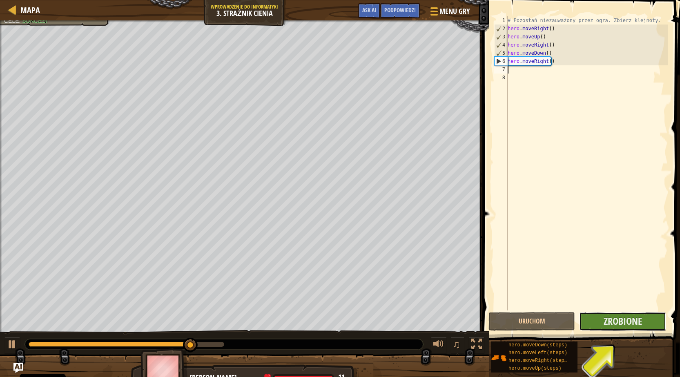
click at [648, 319] on button "Zrobione" at bounding box center [622, 321] width 87 height 19
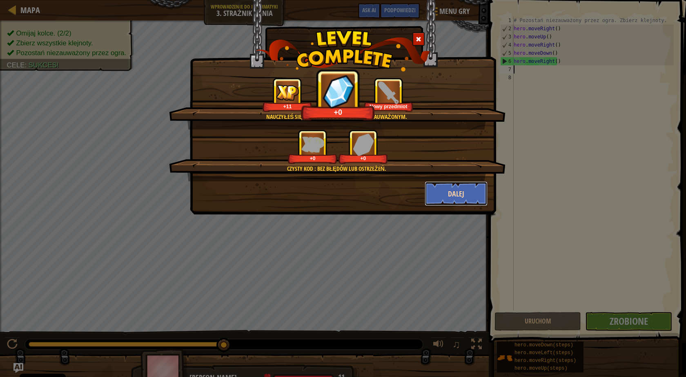
click at [471, 198] on button "Dalej" at bounding box center [456, 193] width 63 height 25
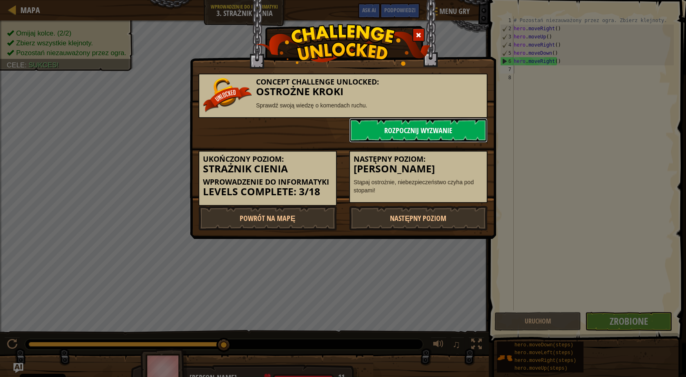
click at [451, 134] on link "Rozpocznij wyzwanie" at bounding box center [418, 130] width 139 height 25
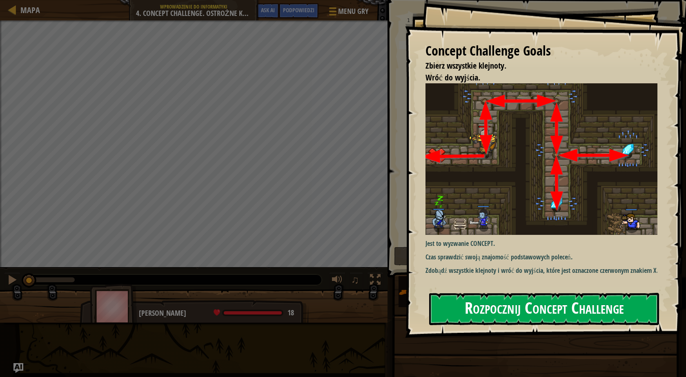
click at [526, 306] on button "Rozpocznij Concept Challenge" at bounding box center [544, 309] width 230 height 32
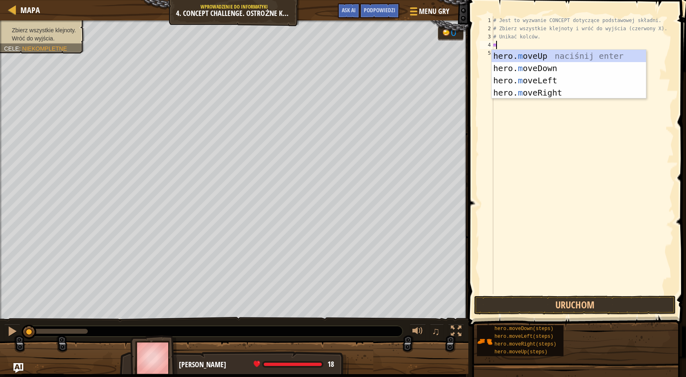
scroll to position [4, 0]
type textarea "mov"
click at [521, 52] on div "hero. mov eUp naciśnij enter hero. mov eDown naciśnij enter hero. mov eLeft nac…" at bounding box center [569, 87] width 154 height 74
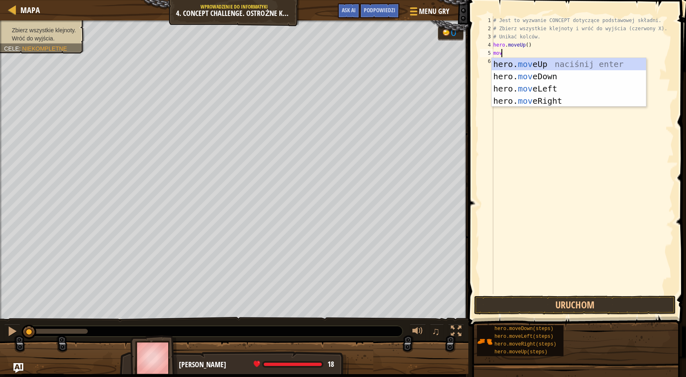
type textarea "move"
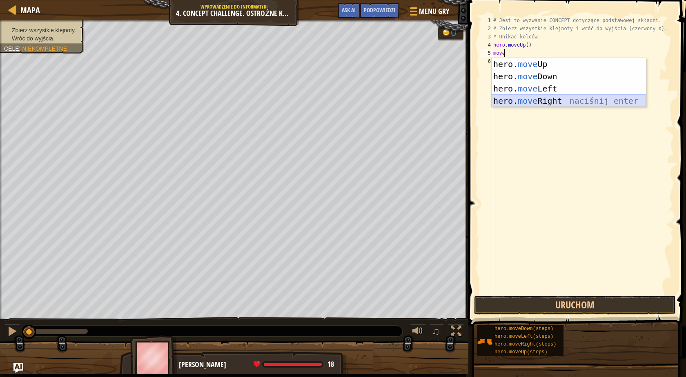
click at [541, 102] on div "hero. move Up naciśnij enter hero. move Down naciśnij enter hero. move Left nac…" at bounding box center [569, 95] width 154 height 74
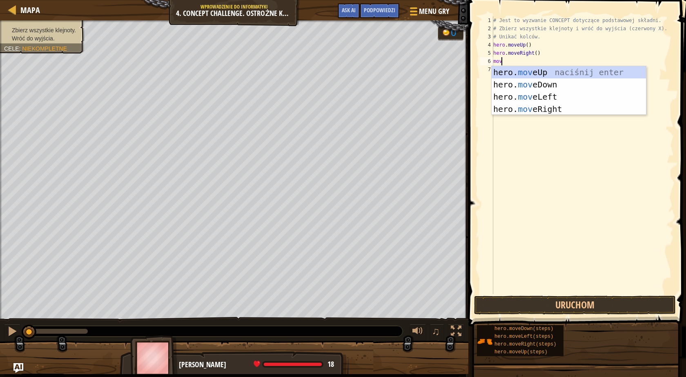
type textarea "move"
click at [547, 80] on div "hero. move Up naciśnij enter hero. move Down naciśnij enter hero. move Left nac…" at bounding box center [569, 103] width 154 height 74
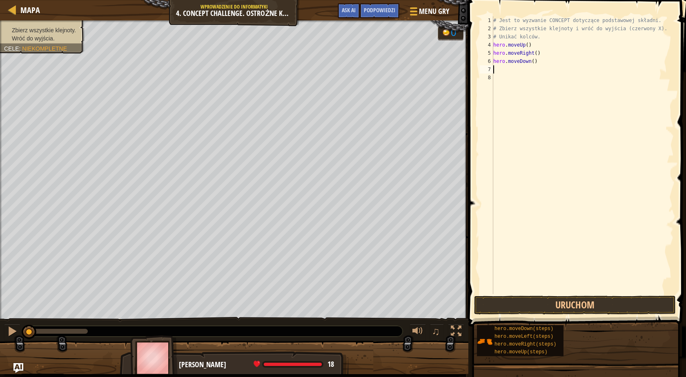
scroll to position [4, 0]
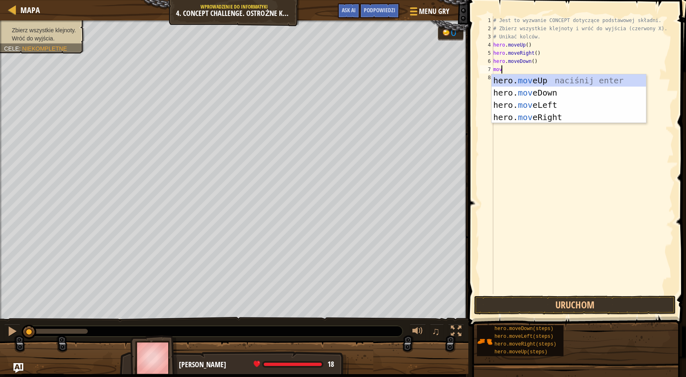
type textarea "move"
click at [526, 81] on div "hero. move Up naciśnij enter hero. move Down naciśnij enter hero. move Left nac…" at bounding box center [569, 111] width 154 height 74
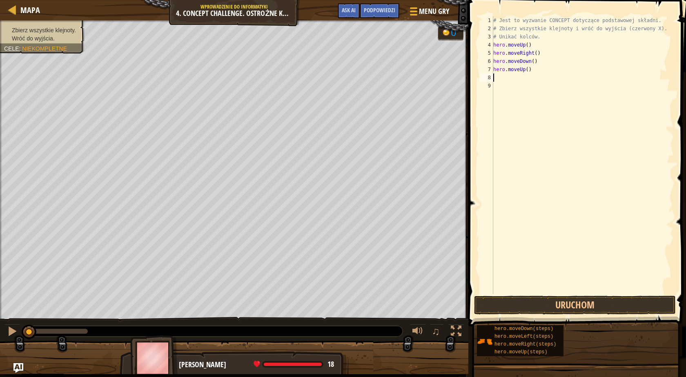
scroll to position [4, 0]
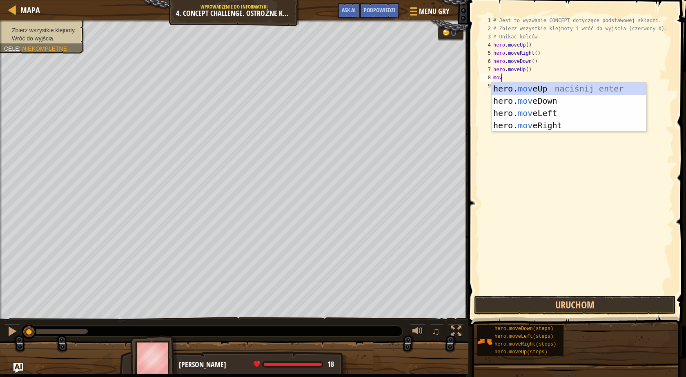
type textarea "move"
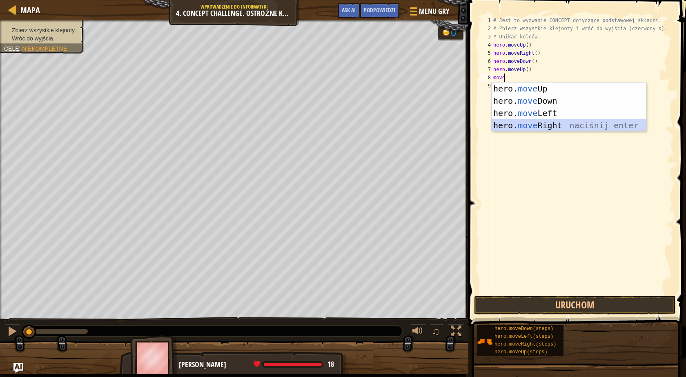
click at [541, 123] on div "hero. move Up naciśnij enter hero. move Down naciśnij enter hero. move Left nac…" at bounding box center [569, 120] width 154 height 74
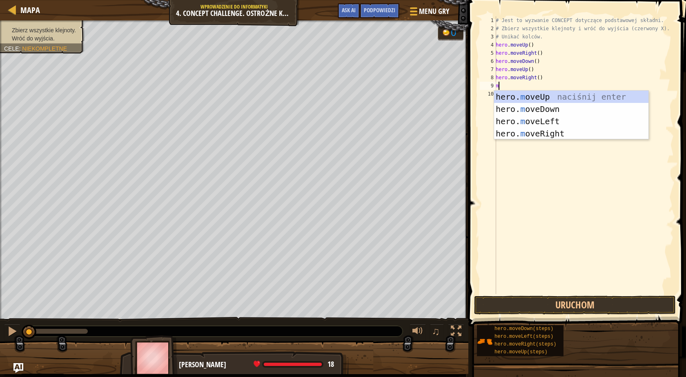
type textarea "mov"
click at [570, 117] on div "hero. mov eUp naciśnij enter hero. mov eDown naciśnij enter hero. mov eLeft nac…" at bounding box center [571, 128] width 154 height 74
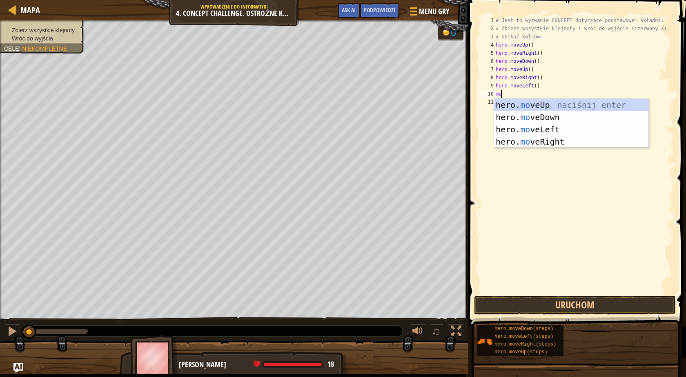
type textarea "mov"
click at [552, 104] on div "hero. mov eUp naciśnij enter hero. mov eDown naciśnij enter hero. mov eLeft nac…" at bounding box center [571, 136] width 154 height 74
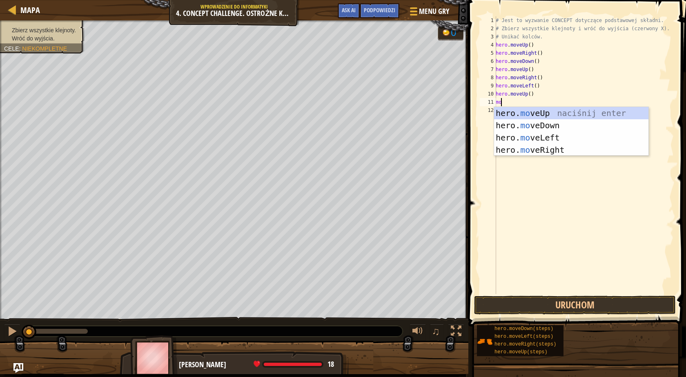
type textarea "mov"
click at [550, 134] on div "hero. mov eUp naciśnij enter hero. mov eDown naciśnij enter hero. mov eLeft nac…" at bounding box center [571, 144] width 154 height 74
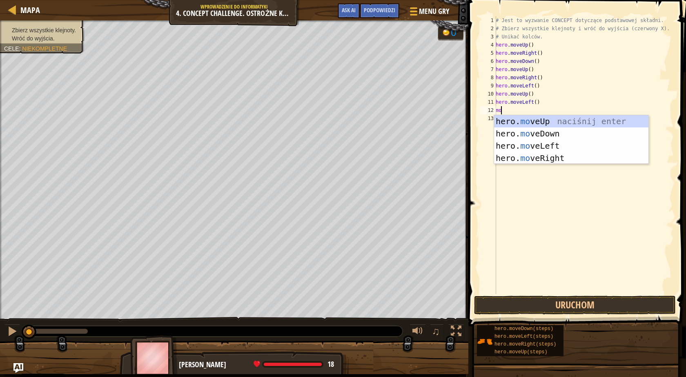
type textarea "mov"
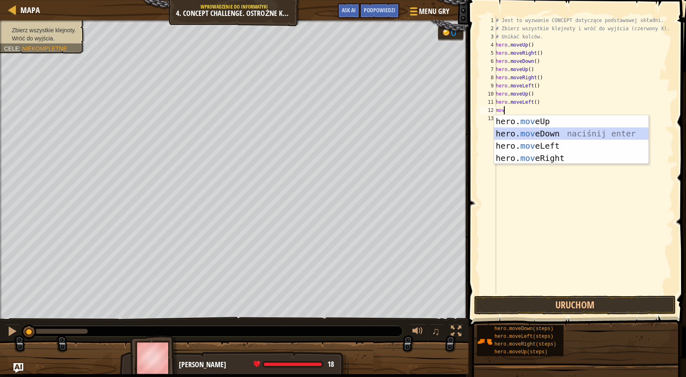
click at [535, 130] on div "hero. mov eUp naciśnij enter hero. mov eDown naciśnij enter hero. mov eLeft nac…" at bounding box center [571, 152] width 154 height 74
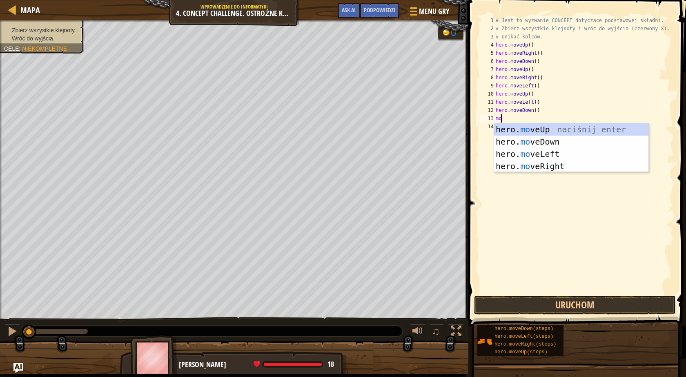
type textarea "mov"
click at [531, 165] on div "hero. mov eUp naciśnij enter hero. mov eDown naciśnij enter hero. mov eLeft nac…" at bounding box center [571, 160] width 154 height 74
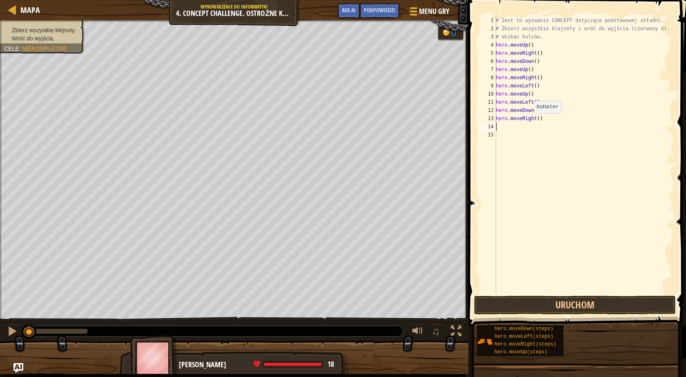
click at [532, 121] on div "# Jest to wyzwanie CONCEPT dotyczące podstawowej składni. # Zbierz wszystkie kl…" at bounding box center [584, 163] width 180 height 294
type textarea "hero.moveRight()"
click at [534, 120] on div "# Jest to wyzwanie CONCEPT dotyczące podstawowej składni. # Zbierz wszystkie kl…" at bounding box center [584, 163] width 180 height 294
drag, startPoint x: 534, startPoint y: 120, endPoint x: 489, endPoint y: 118, distance: 44.2
click at [489, 118] on div "hero.moveRight() 1 2 3 4 5 6 7 8 9 10 11 12 13 14 15 # Jest to wyzwanie CONCEPT…" at bounding box center [576, 155] width 196 height 278
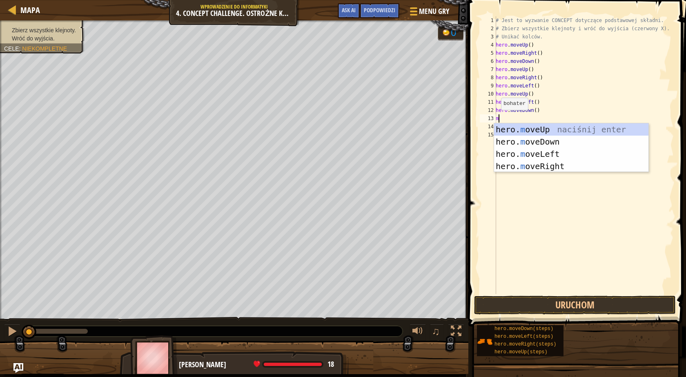
type textarea "mo"
click at [509, 152] on div "hero. mo veUp naciśnij enter hero. mo veDown naciśnij enter hero. mo veLeft nac…" at bounding box center [571, 160] width 154 height 74
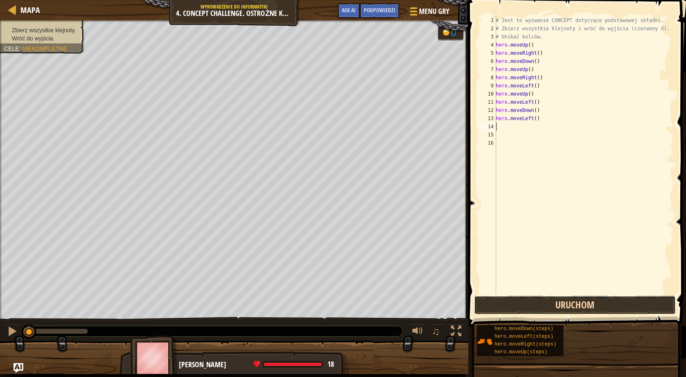
click at [585, 307] on button "Uruchom" at bounding box center [575, 305] width 202 height 19
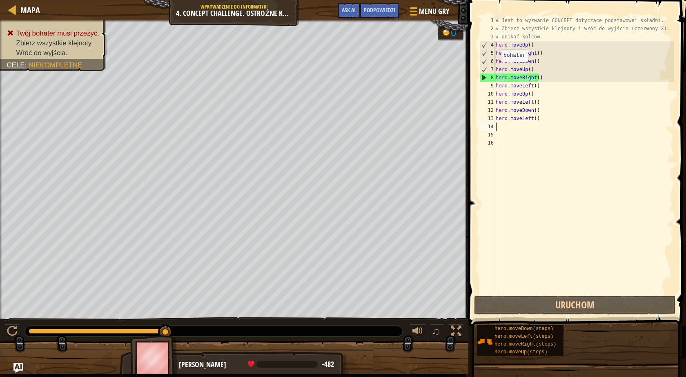
click at [497, 70] on div "# Jest to wyzwanie CONCEPT dotyczące podstawowej składni. # Zbierz wszystkie kl…" at bounding box center [584, 163] width 180 height 294
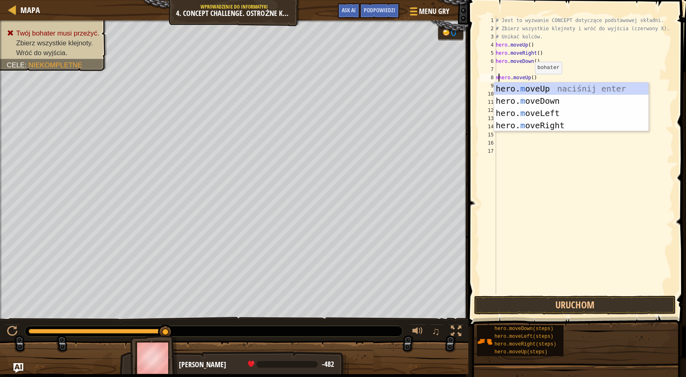
scroll to position [4, 0]
type textarea "hero.moveUp()"
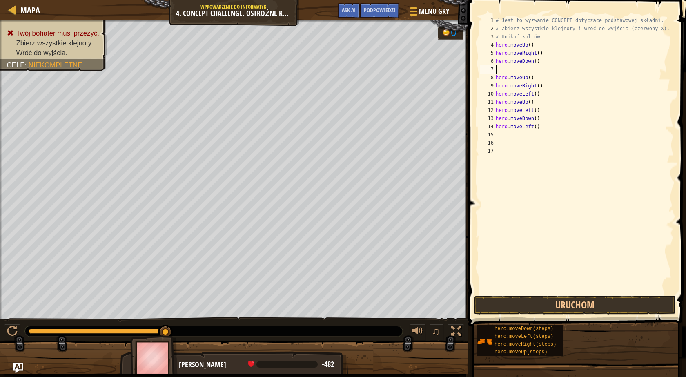
click at [515, 73] on div "# Jest to wyzwanie CONCEPT dotyczące podstawowej składni. # Zbierz wszystkie kl…" at bounding box center [584, 163] width 180 height 294
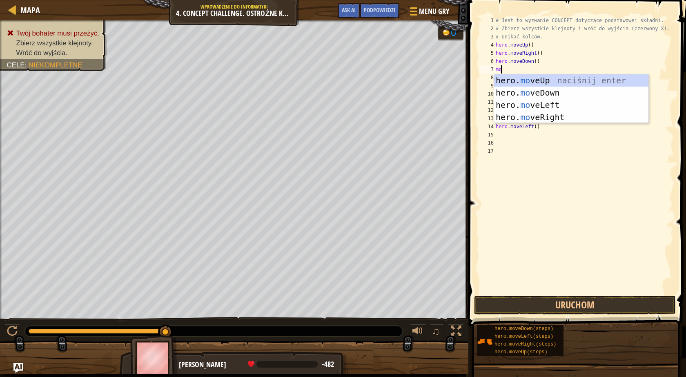
type textarea "mov"
drag, startPoint x: 543, startPoint y: 95, endPoint x: 556, endPoint y: 130, distance: 37.1
click at [543, 95] on div "hero. mov eUp naciśnij enter hero. mov eDown naciśnij enter hero. mov eLeft nac…" at bounding box center [571, 111] width 154 height 74
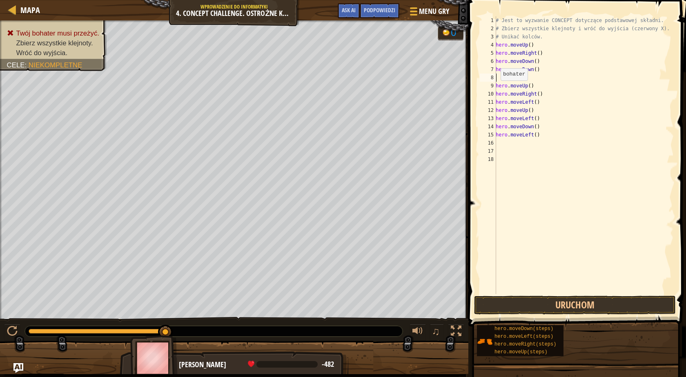
click at [496, 89] on div "9" at bounding box center [488, 86] width 16 height 8
type textarea "hero.moveUp()"
click at [572, 308] on button "Uruchom" at bounding box center [575, 305] width 202 height 19
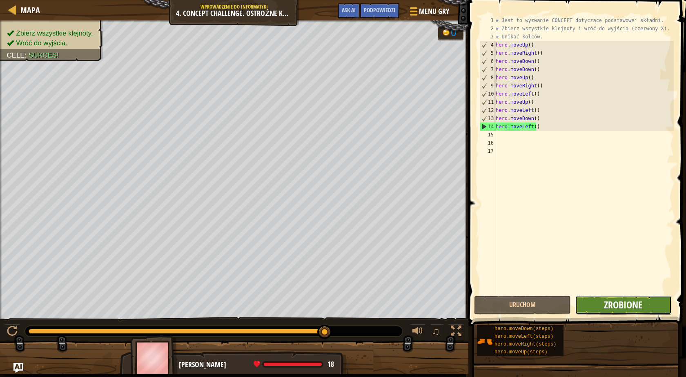
click at [632, 303] on span "Zrobione" at bounding box center [623, 304] width 38 height 13
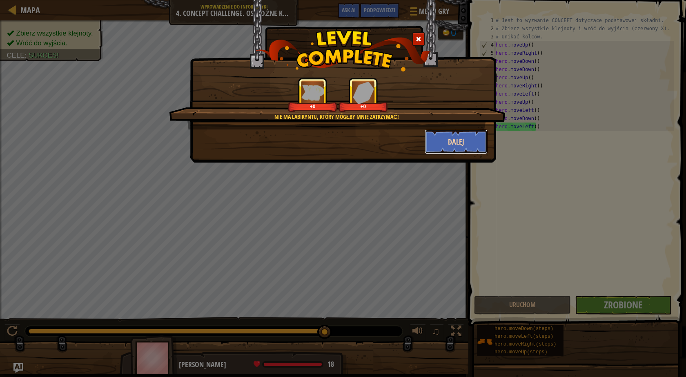
click at [460, 144] on button "Dalej" at bounding box center [456, 142] width 63 height 25
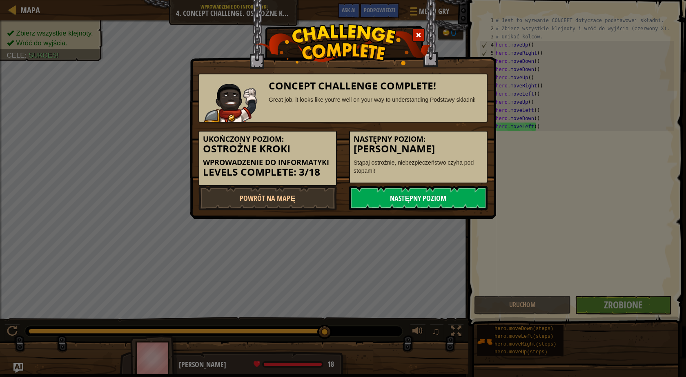
click at [442, 194] on link "Następny poziom" at bounding box center [418, 198] width 139 height 25
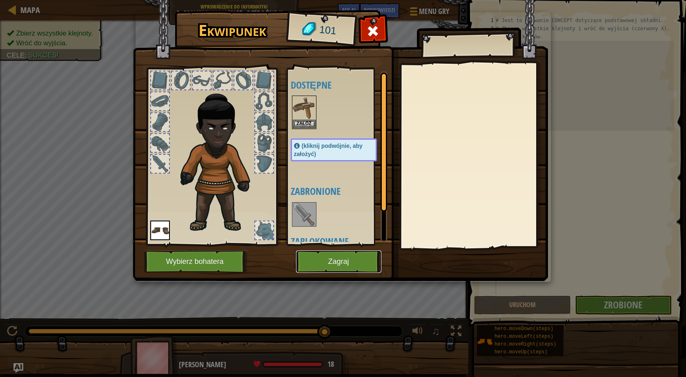
click at [364, 258] on button "Zagraj" at bounding box center [338, 261] width 85 height 22
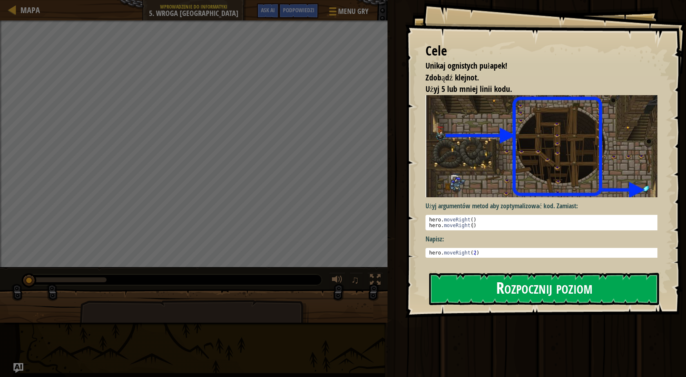
click at [509, 293] on button "Rozpocznij poziom" at bounding box center [544, 289] width 230 height 32
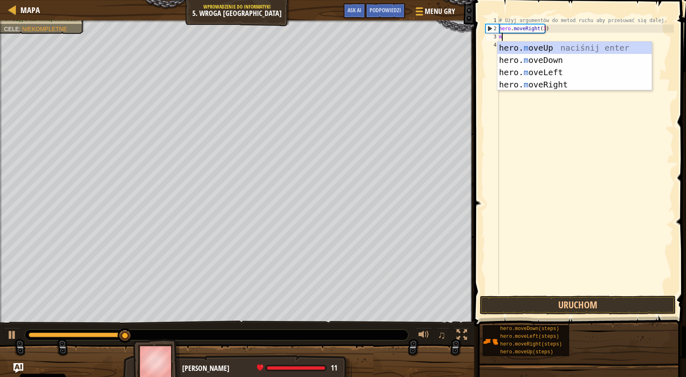
scroll to position [4, 0]
type textarea "mov"
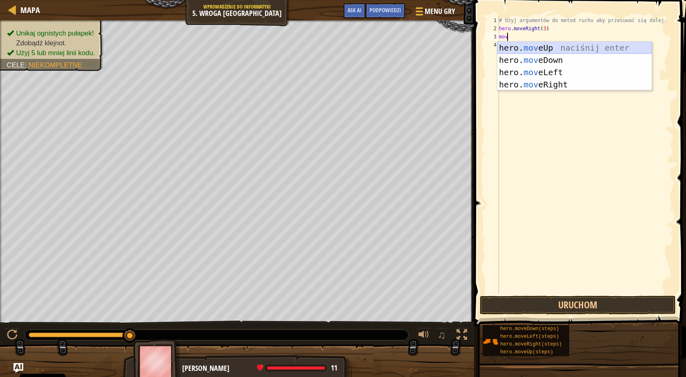
click at [544, 49] on div "hero. mov eUp naciśnij enter hero. mov eDown naciśnij enter hero. mov eLeft nac…" at bounding box center [575, 79] width 154 height 74
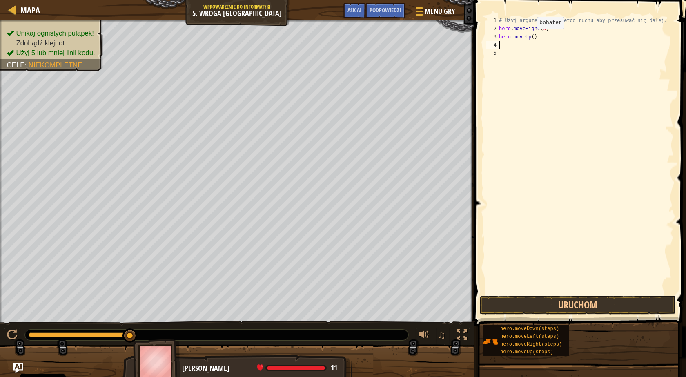
click at [530, 37] on div "# Użyj argumentów do metod ruchu aby przesuwać się dalej. hero . moveRight ( 3 …" at bounding box center [586, 163] width 176 height 294
click at [532, 38] on div "# Użyj argumentów do metod ruchu aby przesuwać się dalej. hero . moveRight ( 3 …" at bounding box center [586, 163] width 176 height 294
type textarea "hero.moveUp(1)"
click at [511, 46] on div "# Użyj argumentów do metod ruchu aby przesuwać się dalej. hero . moveRight ( 3 …" at bounding box center [586, 163] width 176 height 294
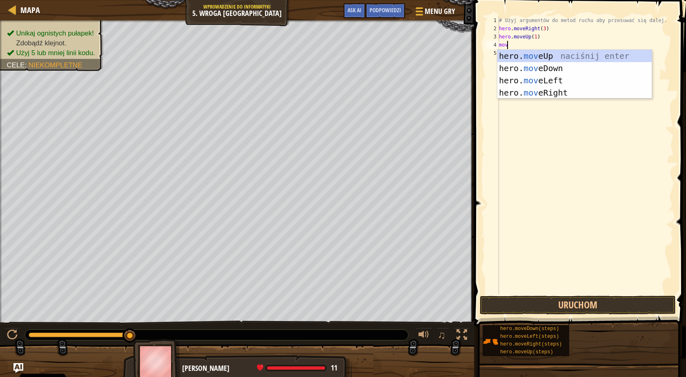
scroll to position [4, 0]
type textarea "move"
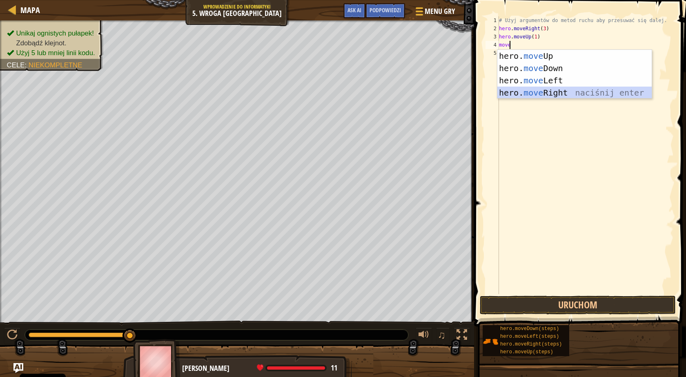
click at [522, 94] on div "hero. move Up naciśnij enter hero. move Down naciśnij enter hero. move Left nac…" at bounding box center [575, 87] width 154 height 74
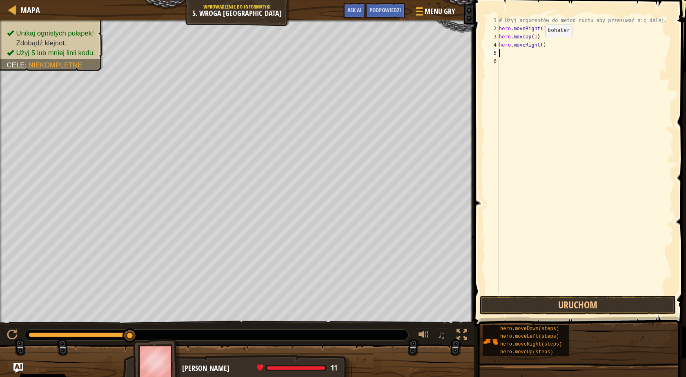
click at [538, 45] on div "# Użyj argumentów do metod ruchu aby przesuwać się dalej. hero . moveRight ( 3 …" at bounding box center [586, 163] width 176 height 294
click at [541, 47] on div "# Użyj argumentów do metod ruchu aby przesuwać się dalej. hero . moveRight ( 3 …" at bounding box center [586, 163] width 176 height 294
type textarea "hero.moveRight(1)"
click at [521, 53] on div "# Użyj argumentów do metod ruchu aby przesuwać się dalej. hero . moveRight ( 3 …" at bounding box center [586, 163] width 176 height 294
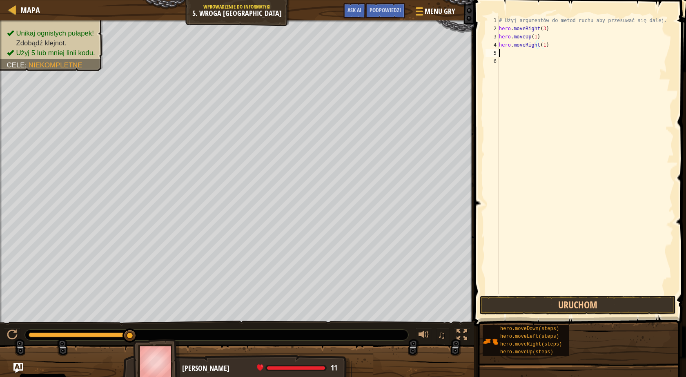
scroll to position [4, 0]
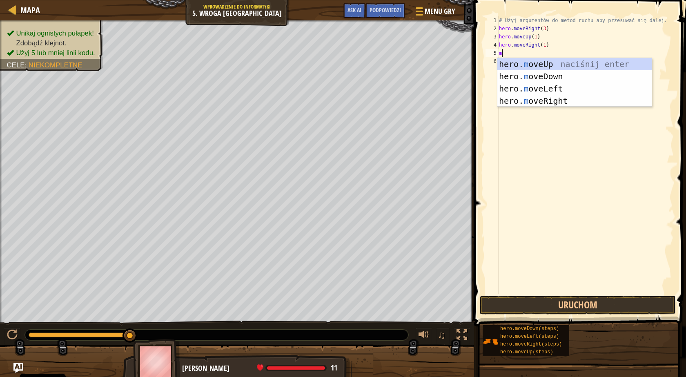
type textarea "mo"
click at [531, 75] on div "hero. mo veUp naciśnij enter hero. mo veDown naciśnij enter hero. mo veLeft nac…" at bounding box center [575, 95] width 154 height 74
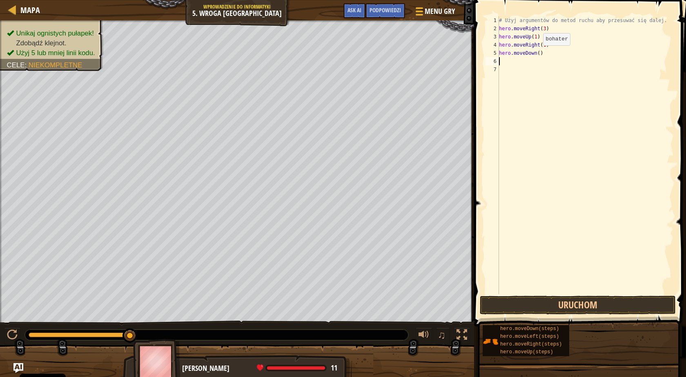
click at [536, 54] on div "# Użyj argumentów do metod ruchu aby przesuwać się dalej. hero . moveRight ( 3 …" at bounding box center [586, 163] width 176 height 294
type textarea "hero.moveDown(3)"
click at [503, 61] on div "# Użyj argumentów do metod ruchu aby przesuwać się dalej. hero . moveRight ( 3 …" at bounding box center [586, 163] width 176 height 294
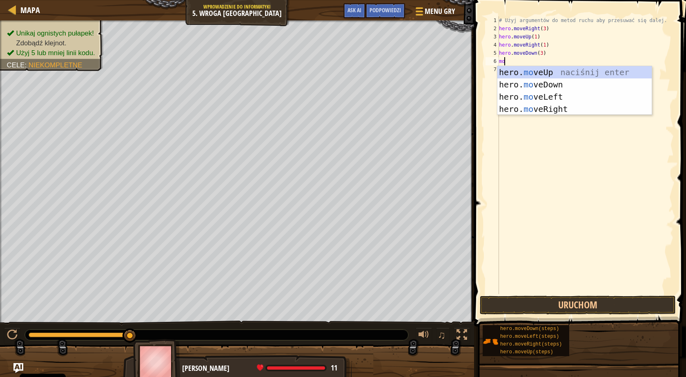
type textarea "mov"
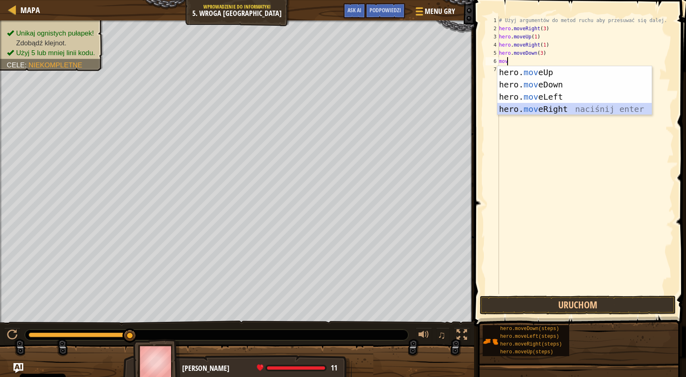
click at [552, 108] on div "hero. mov eUp naciśnij enter hero. mov eDown naciśnij enter hero. mov eLeft nac…" at bounding box center [575, 103] width 154 height 74
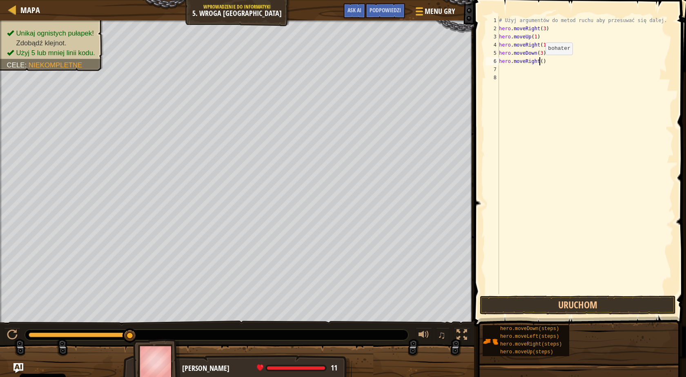
click at [539, 63] on div "# Użyj argumentów do metod ruchu aby przesuwać się dalej. hero . moveRight ( 3 …" at bounding box center [586, 163] width 176 height 294
type textarea "hero.moveRight(2)"
click at [586, 304] on button "Uruchom" at bounding box center [578, 305] width 196 height 19
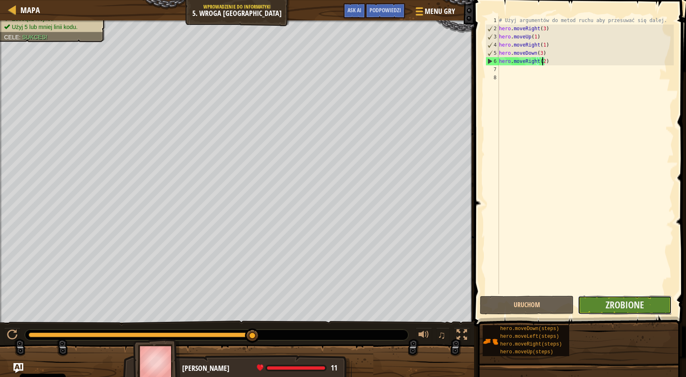
click at [645, 304] on button "Zrobione" at bounding box center [625, 305] width 94 height 19
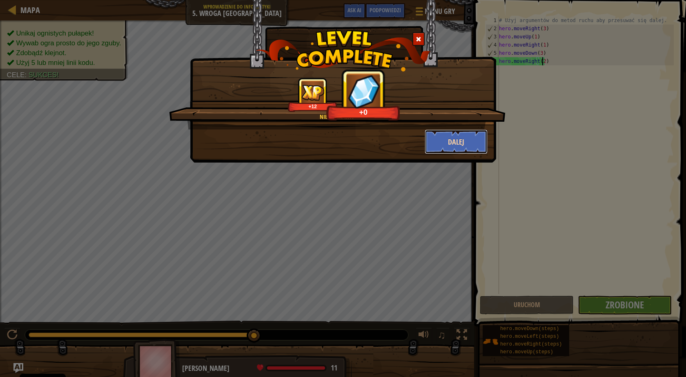
click at [467, 141] on button "Dalej" at bounding box center [456, 142] width 63 height 25
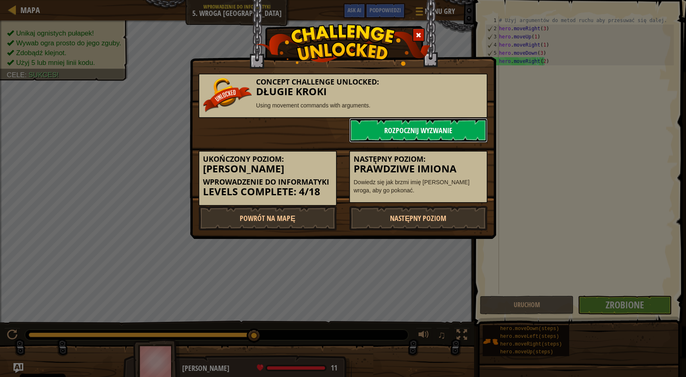
click at [466, 132] on link "Rozpocznij wyzwanie" at bounding box center [418, 130] width 139 height 25
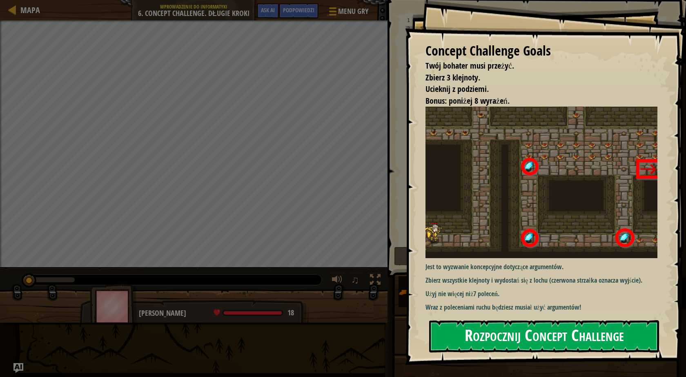
click at [516, 334] on button "Rozpocznij Concept Challenge" at bounding box center [544, 336] width 230 height 32
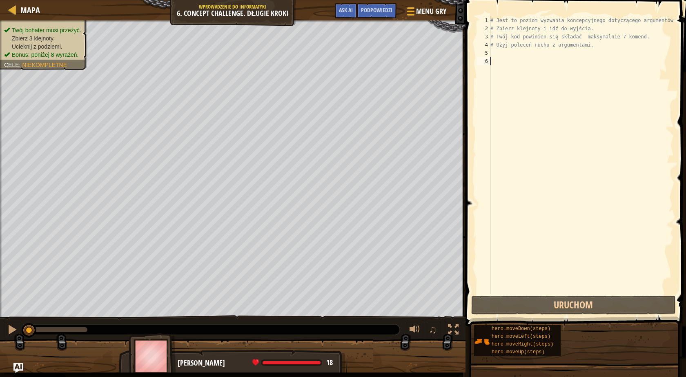
click at [496, 57] on div "# Jest to poziom wyzwania koncepcyjnego dotyczącego argumentów. # Zbierz klejno…" at bounding box center [581, 163] width 185 height 294
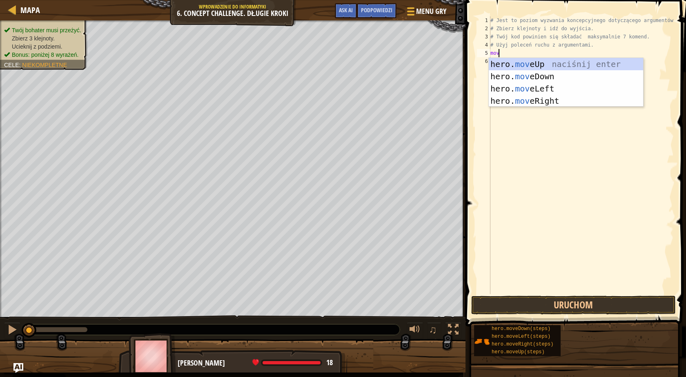
type textarea "move"
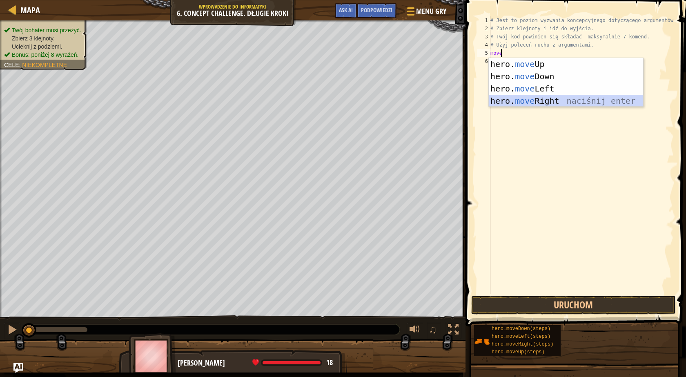
click at [559, 100] on div "hero. move Up naciśnij enter hero. move Down naciśnij enter hero. move Left nac…" at bounding box center [566, 95] width 154 height 74
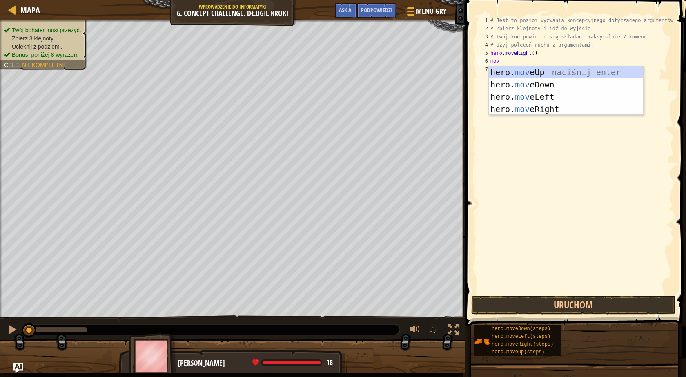
type textarea "move"
click at [536, 69] on div "hero. move Up naciśnij enter hero. move Down naciśnij enter hero. move Left nac…" at bounding box center [566, 103] width 154 height 74
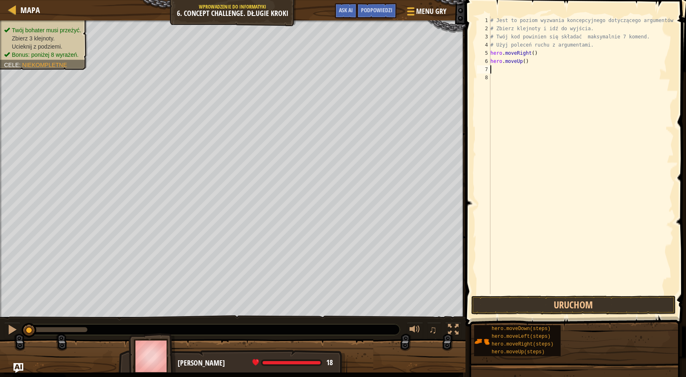
scroll to position [4, 0]
click at [522, 63] on div "# Jest to poziom wyzwania koncepcyjnego dotyczącego argumentów. # Zbierz klejno…" at bounding box center [581, 163] width 185 height 294
type textarea "hero.moveUp(3)"
click at [499, 70] on div "# Jest to poziom wyzwania koncepcyjnego dotyczącego argumentów. # Zbierz klejno…" at bounding box center [581, 163] width 185 height 294
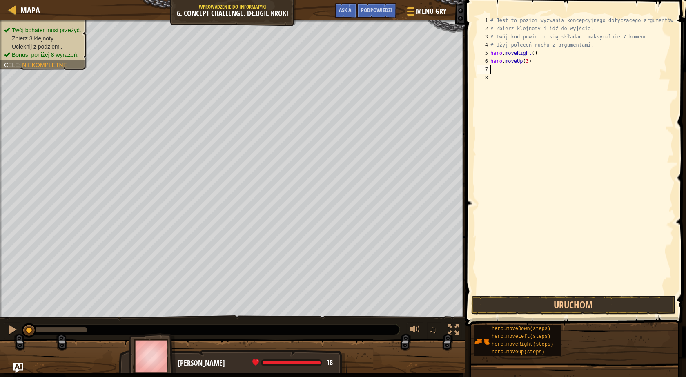
scroll to position [4, 0]
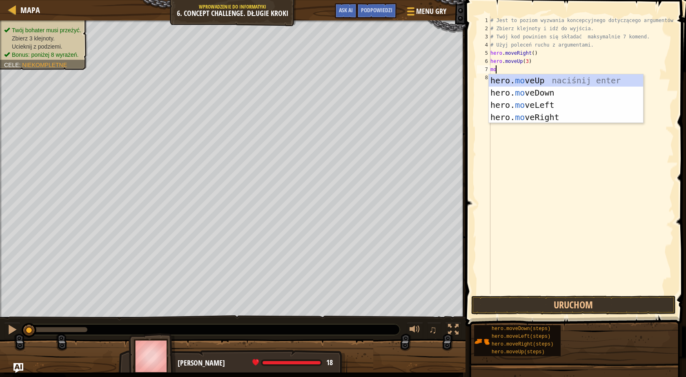
type textarea "mo"
click at [524, 107] on div "hero. mo veUp naciśnij enter hero. mo veDown naciśnij enter hero. mo veLeft nac…" at bounding box center [566, 111] width 154 height 74
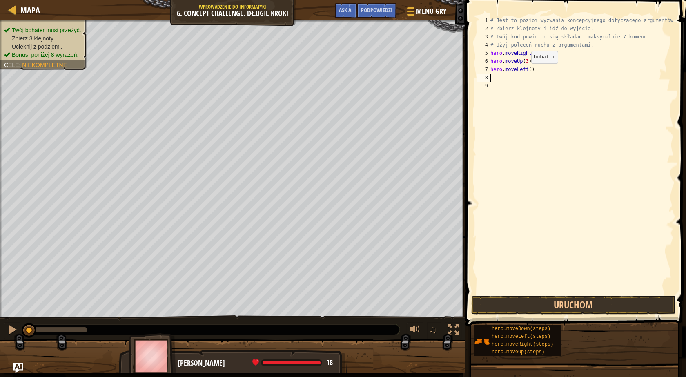
click at [525, 71] on div "# Jest to poziom wyzwania koncepcyjnego dotyczącego argumentów. # Zbierz klejno…" at bounding box center [581, 163] width 185 height 294
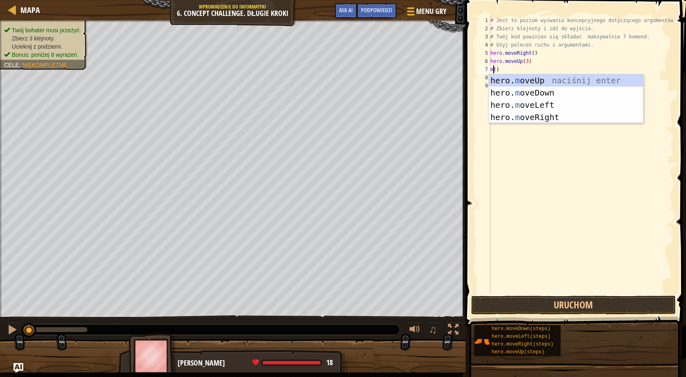
scroll to position [4, 0]
click at [538, 117] on div "hero. mo veUp naciśnij enter hero. mo veDown naciśnij enter hero. mo veLeft nac…" at bounding box center [566, 111] width 154 height 74
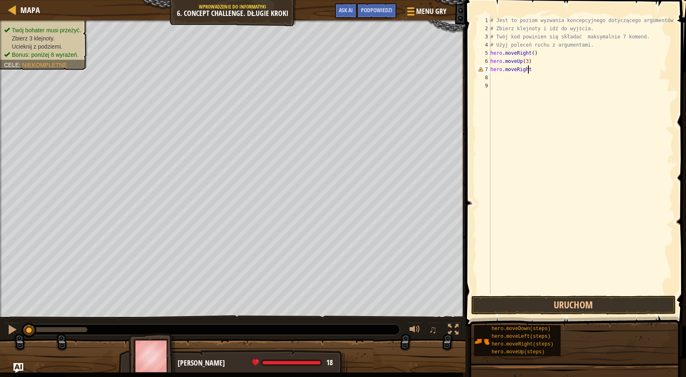
scroll to position [4, 3]
type textarea "hero.moveRight(2)"
click at [497, 80] on div "# Jest to poziom wyzwania koncepcyjnego dotyczącego argumentów. # Zbierz klejno…" at bounding box center [581, 163] width 185 height 294
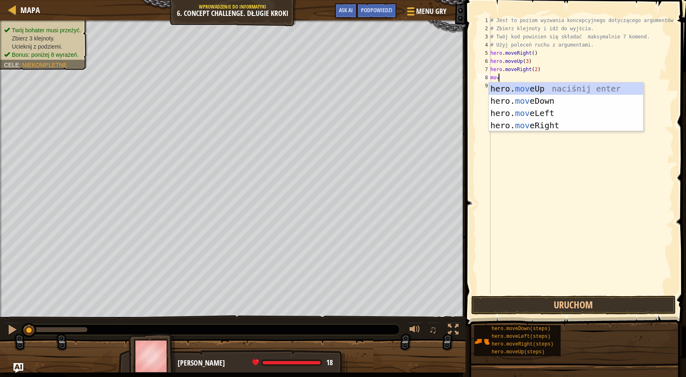
type textarea "move"
click at [558, 101] on div "hero. move Up naciśnij enter hero. move Down naciśnij enter hero. move Left nac…" at bounding box center [566, 120] width 154 height 74
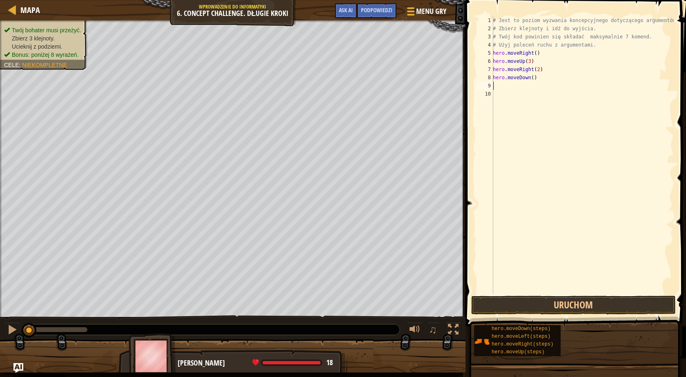
scroll to position [4, 0]
click at [530, 80] on div "# Jest to poziom wyzwania koncepcyjnego dotyczącego argumentów. # Zbierz klejno…" at bounding box center [582, 163] width 183 height 294
type textarea "hero.moveDown(3)"
click at [516, 88] on div "# Jest to poziom wyzwania koncepcyjnego dotyczącego argumentów. # Zbierz klejno…" at bounding box center [582, 163] width 183 height 294
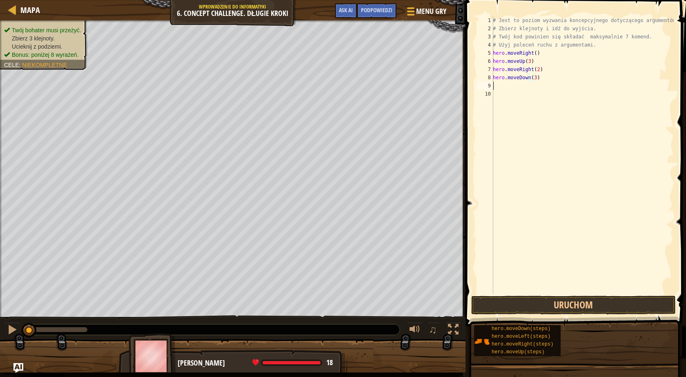
scroll to position [4, 0]
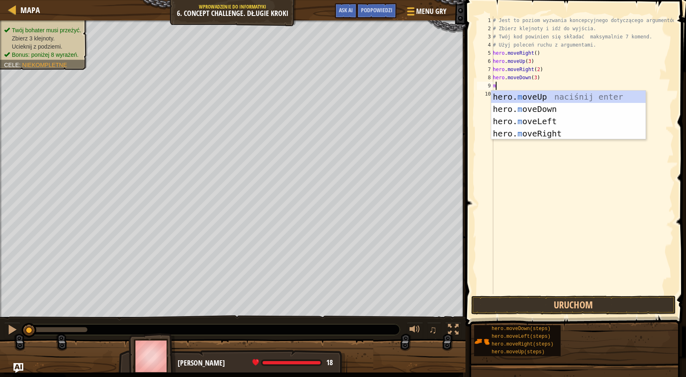
type textarea "mo"
click at [533, 121] on div "hero. mo veUp naciśnij enter hero. mo veDown naciśnij enter hero. mo veLeft nac…" at bounding box center [568, 128] width 154 height 74
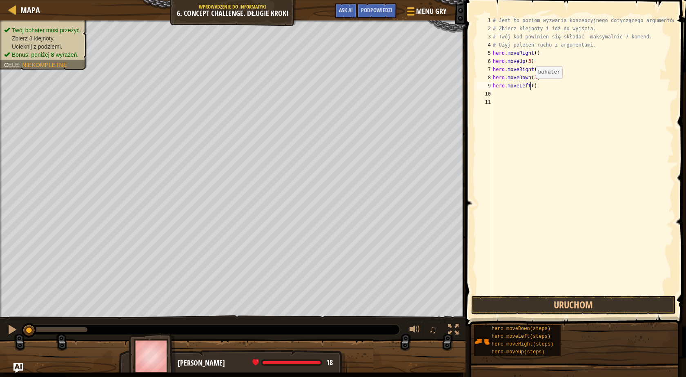
click at [532, 87] on div "# Jest to poziom wyzwania koncepcyjnego dotyczącego argumentów. # Zbierz klejno…" at bounding box center [582, 163] width 183 height 294
type textarea "hero.moveLeft(1)"
click at [508, 96] on div "# Jest to poziom wyzwania koncepcyjnego dotyczącego argumentów. # Zbierz klejno…" at bounding box center [582, 163] width 183 height 294
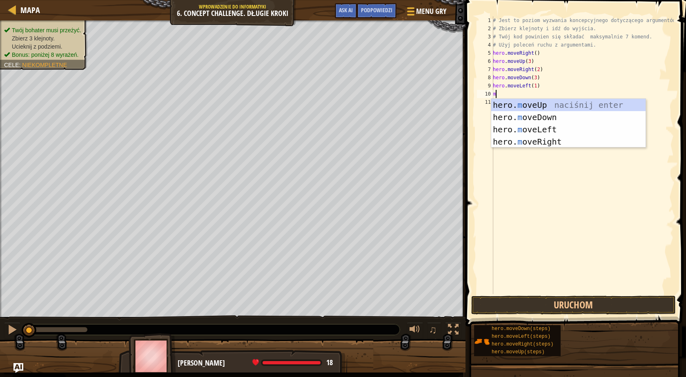
type textarea "mo"
click at [570, 103] on div "hero. mo veUp naciśnij enter hero. mo veDown naciśnij enter hero. mo veLeft nac…" at bounding box center [568, 136] width 154 height 74
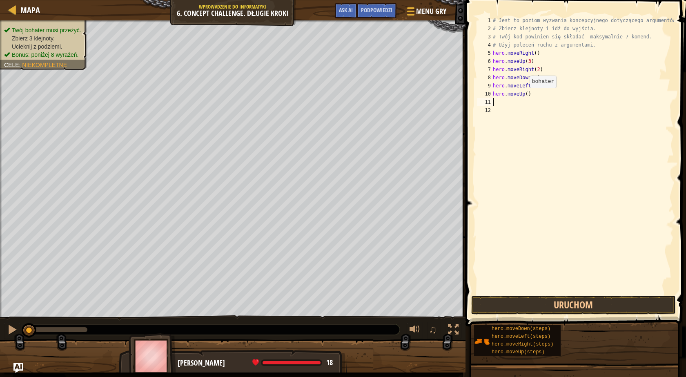
click at [525, 96] on div "# Jest to poziom wyzwania koncepcyjnego dotyczącego argumentów. # Zbierz klejno…" at bounding box center [582, 163] width 183 height 294
type textarea "hero.moveUp(2)"
click at [514, 103] on div "# Jest to poziom wyzwania koncepcyjnego dotyczącego argumentów. # Zbierz klejno…" at bounding box center [582, 163] width 183 height 294
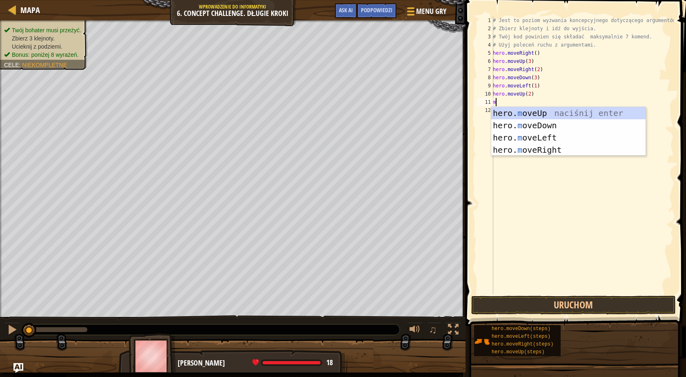
type textarea "mo"
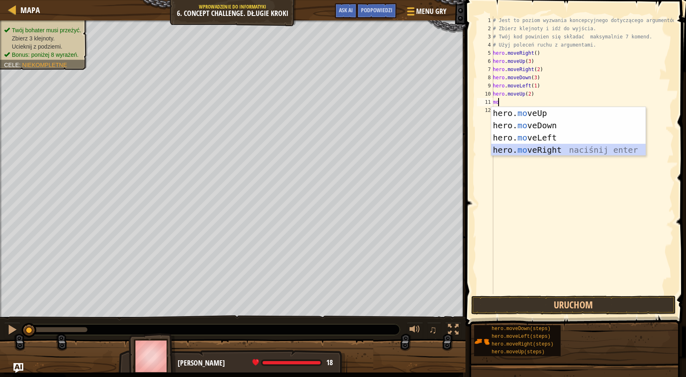
click at [548, 148] on div "hero. mo veUp naciśnij enter hero. mo veDown naciśnij enter hero. mo veLeft nac…" at bounding box center [568, 144] width 154 height 74
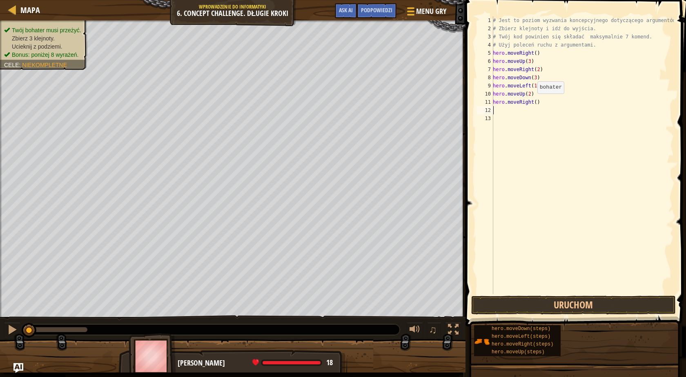
click at [533, 102] on div "# Jest to poziom wyzwania koncepcyjnego dotyczącego argumentów. # Zbierz klejno…" at bounding box center [582, 163] width 183 height 294
type textarea "hero.moveRight(3)"
click at [559, 303] on button "Uruchom" at bounding box center [573, 305] width 205 height 19
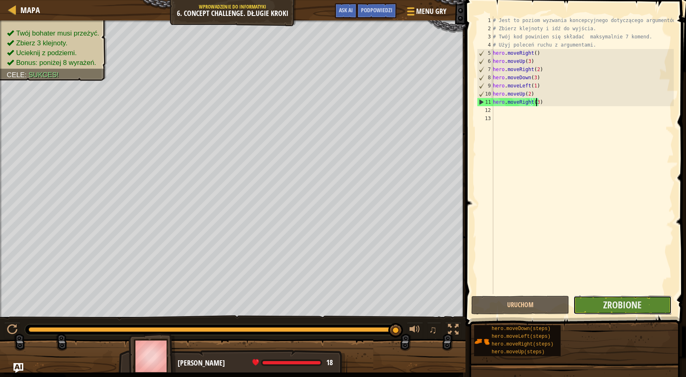
click at [590, 305] on button "Zrobione" at bounding box center [623, 305] width 98 height 19
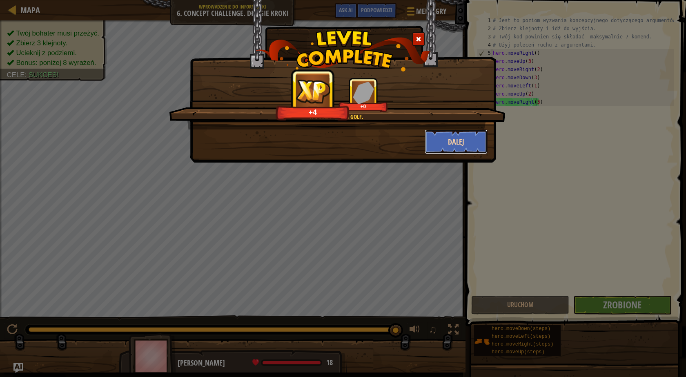
click at [440, 144] on button "Dalej" at bounding box center [456, 142] width 63 height 25
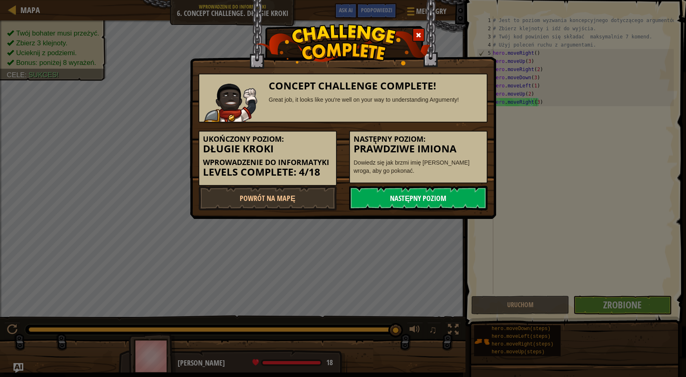
click at [421, 199] on link "Następny poziom" at bounding box center [418, 198] width 139 height 25
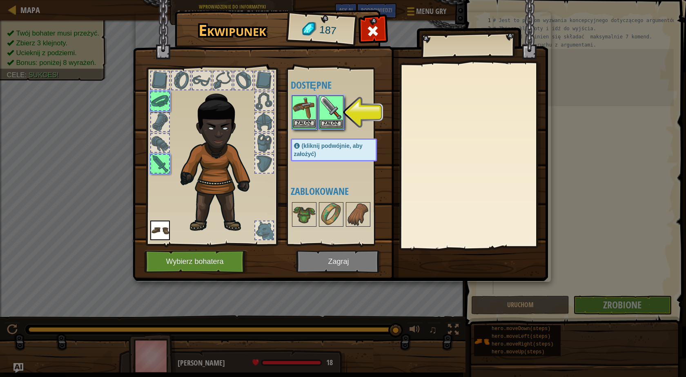
click at [302, 115] on img at bounding box center [304, 107] width 23 height 23
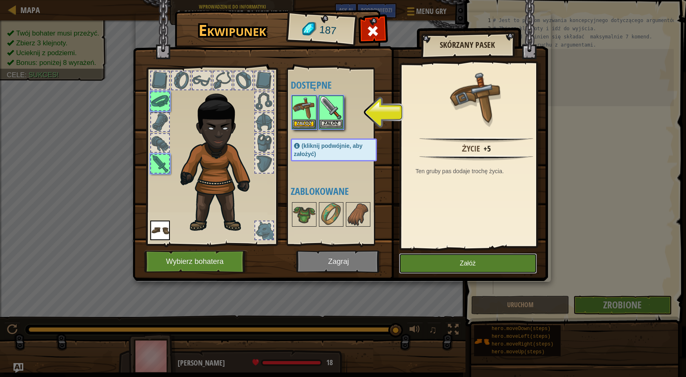
click at [439, 265] on button "Załóż" at bounding box center [468, 263] width 138 height 20
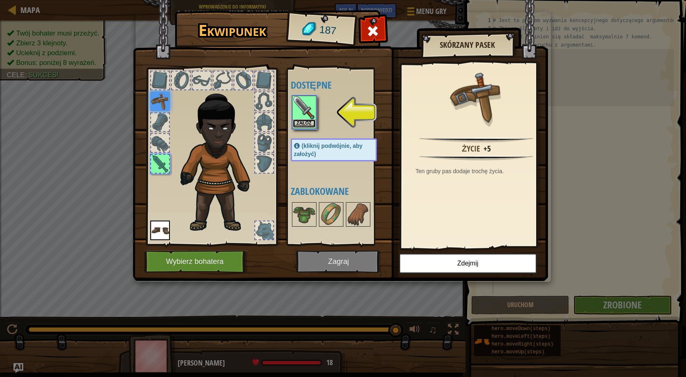
click at [303, 122] on button "Załóż" at bounding box center [304, 123] width 23 height 9
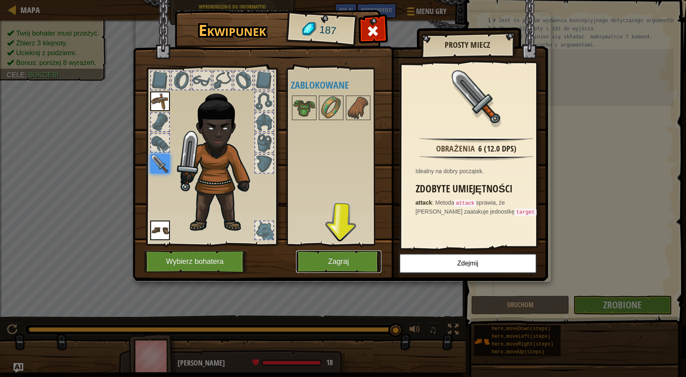
click at [366, 255] on button "Zagraj" at bounding box center [338, 261] width 85 height 22
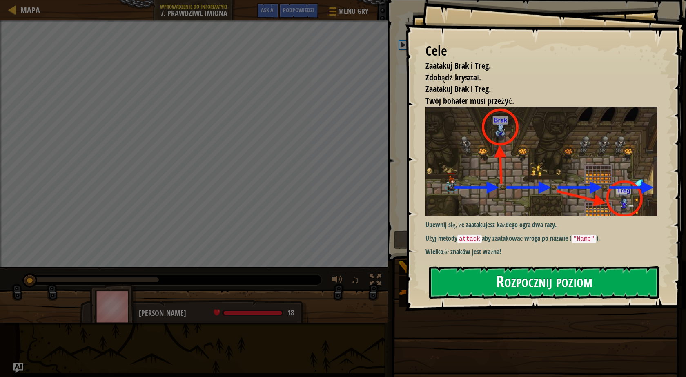
click at [529, 279] on button "Rozpocznij poziom" at bounding box center [544, 282] width 230 height 32
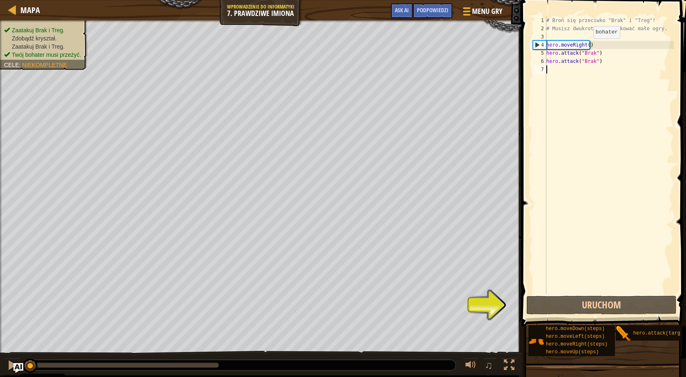
click at [588, 47] on div "# Broń się przeciwko "Brak" i "Treg"! # Musisz dwukrotnie zaatakować małe ogry.…" at bounding box center [609, 163] width 129 height 294
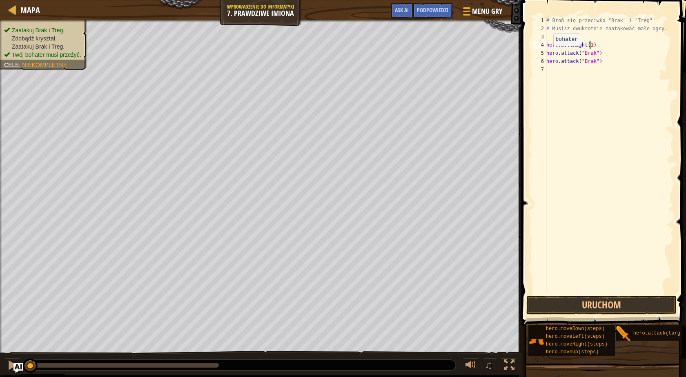
click at [547, 54] on div "# Broń się przeciwko "Brak" i "Treg"! # Musisz dwukrotnie zaatakować małe ogry.…" at bounding box center [609, 163] width 129 height 294
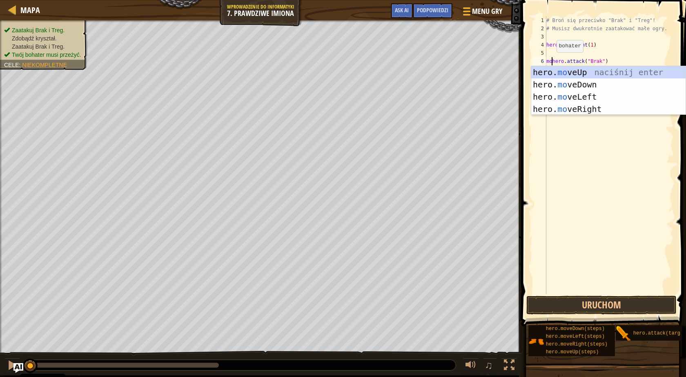
scroll to position [4, 1]
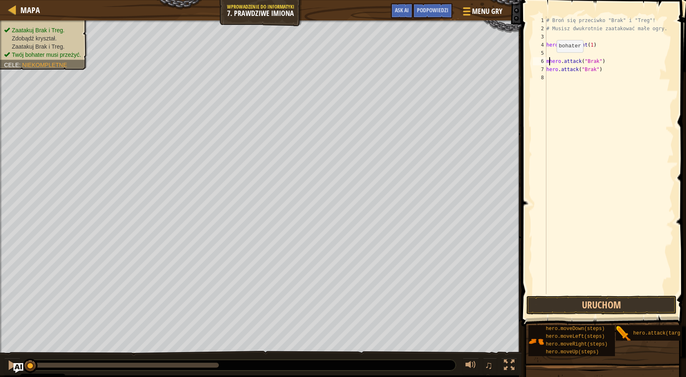
type textarea "hero.attack("Brak")"
click at [565, 52] on div "# Broń się przeciwko "Brak" i "Treg"! # Musisz dwukrotnie zaatakować małe ogry.…" at bounding box center [609, 163] width 129 height 294
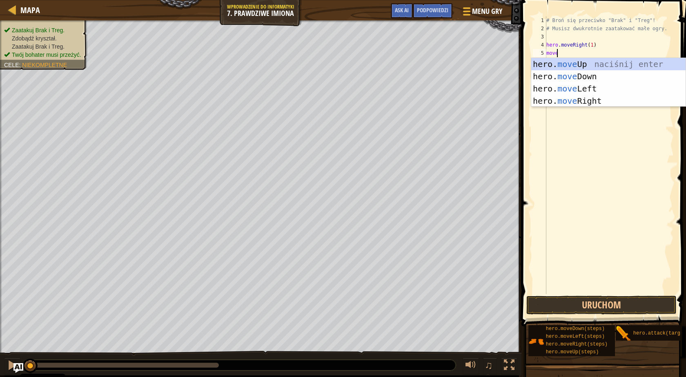
scroll to position [4, 0]
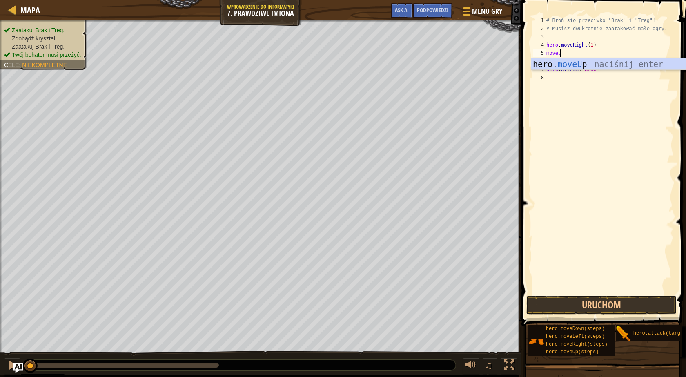
type textarea "moveup"
click at [623, 63] on div "hero. moveUp naciśnij enter" at bounding box center [609, 76] width 154 height 37
click at [577, 52] on div "# Broń się przeciwko "Brak" i "Treg"! # Musisz dwukrotnie zaatakować małe ogry.…" at bounding box center [609, 163] width 129 height 294
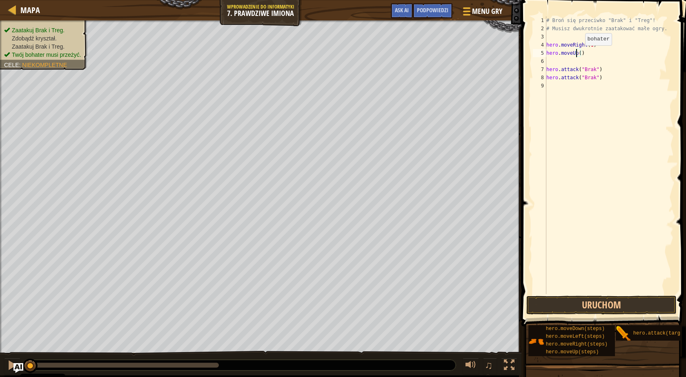
click at [579, 54] on div "# Broń się przeciwko "Brak" i "Treg"! # Musisz dwukrotnie zaatakować małe ogry.…" at bounding box center [609, 163] width 129 height 294
click at [547, 69] on div "# Broń się przeciwko "Brak" i "Treg"! # Musisz dwukrotnie zaatakować małe ogry.…" at bounding box center [609, 163] width 129 height 294
type textarea "hero.attack("Brak")"
click at [594, 63] on div "# Broń się przeciwko "Brak" i "Treg"! # Musisz dwukrotnie zaatakować małe ogry.…" at bounding box center [609, 163] width 129 height 294
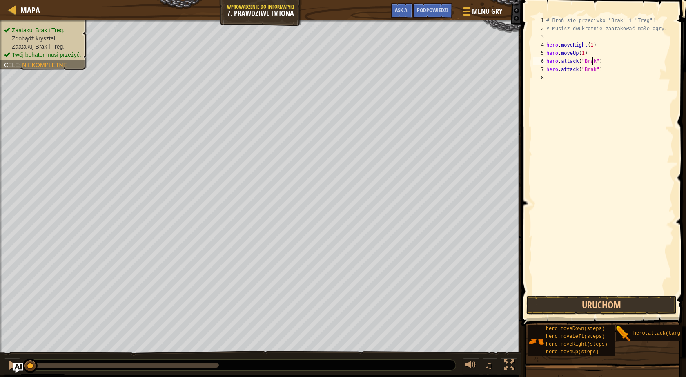
click at [556, 78] on div "# Broń się przeciwko "Brak" i "Treg"! # Musisz dwukrotnie zaatakować małe ogry.…" at bounding box center [609, 163] width 129 height 294
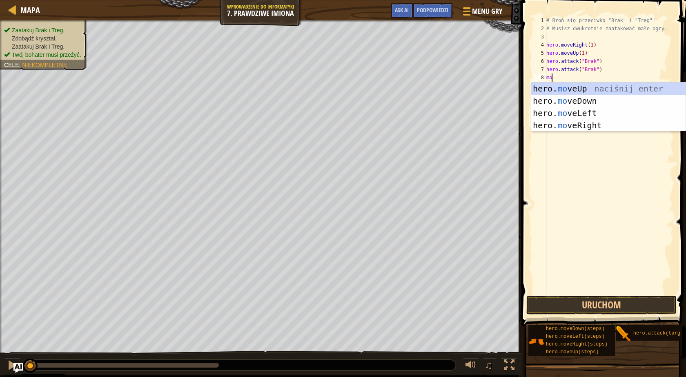
type textarea "mov"
click at [569, 97] on div "hero. mov eUp naciśnij enter hero. mov eDown naciśnij enter hero. mov eLeft nac…" at bounding box center [609, 120] width 154 height 74
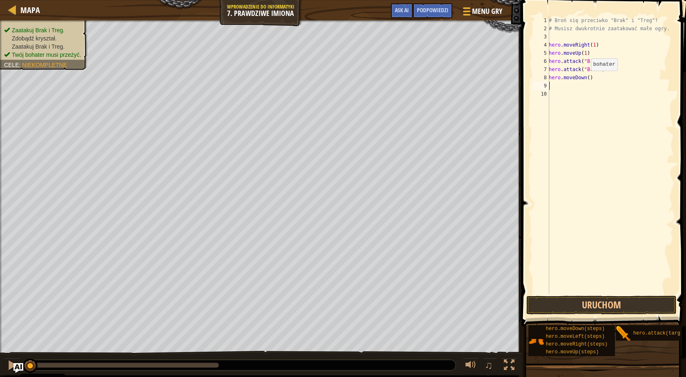
click at [587, 79] on div "# Broń się przeciwko "Brak" i "Treg"! # Musisz dwukrotnie zaatakować małe ogry.…" at bounding box center [610, 163] width 127 height 294
type textarea "hero.moveDown(1)"
click at [604, 80] on div "# Broń się przeciwko "Brak" i "Treg"! # Musisz dwukrotnie zaatakować małe ogry.…" at bounding box center [610, 163] width 127 height 294
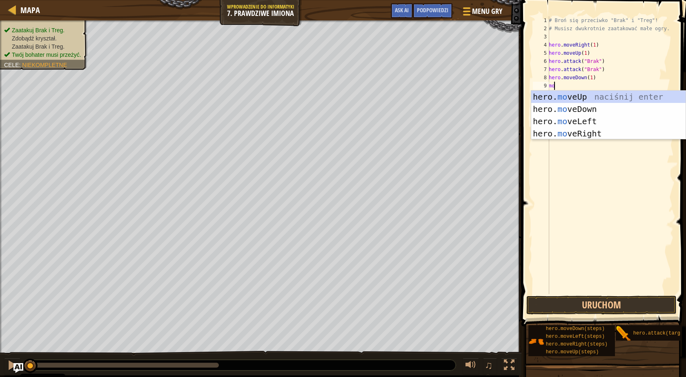
type textarea "mov"
click at [590, 132] on div "hero. mov eUp naciśnij enter hero. mov eDown naciśnij enter hero. mov eLeft nac…" at bounding box center [609, 128] width 154 height 74
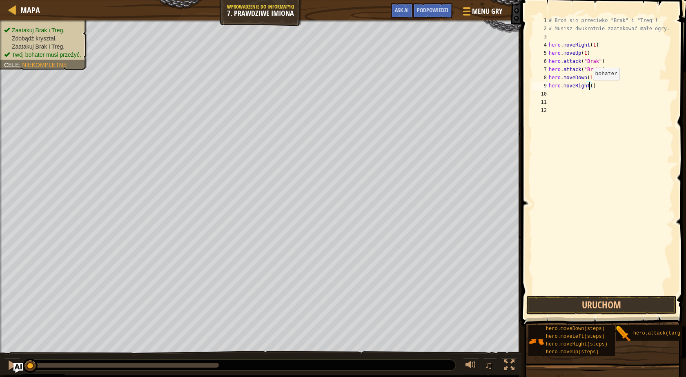
click at [589, 88] on div "# Broń się przeciwko "Brak" i "Treg"! # Musisz dwukrotnie zaatakować małe ogry.…" at bounding box center [610, 163] width 127 height 294
type textarea "hero.moveRight(2)"
click at [563, 99] on div "# Broń się przeciwko "Brak" i "Treg"! # Musisz dwukrotnie zaatakować małe ogry.…" at bounding box center [610, 163] width 127 height 294
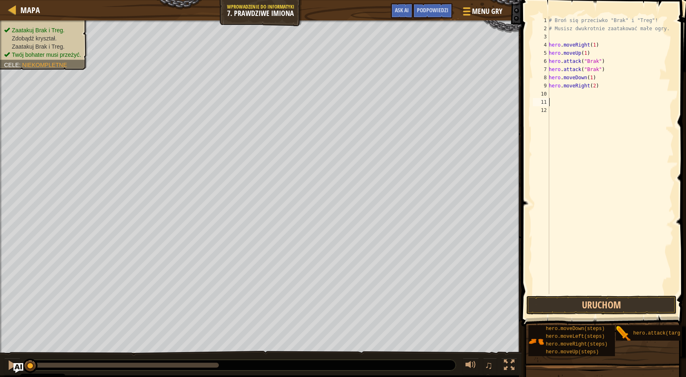
click at [563, 95] on div "# Broń się przeciwko "Brak" i "Treg"! # Musisz dwukrotnie zaatakować małe ogry.…" at bounding box center [610, 163] width 127 height 294
click at [568, 102] on div "hero. att ack naciśnij enter" at bounding box center [609, 117] width 154 height 37
type textarea "hero.attack")"
drag, startPoint x: 585, startPoint y: 94, endPoint x: 538, endPoint y: 96, distance: 46.2
click at [538, 96] on div "hero.attack") 1 2 3 4 5 6 7 8 9 10 11 12 # Broń się przeciwko "Brak" i "Treg"! …" at bounding box center [603, 155] width 143 height 278
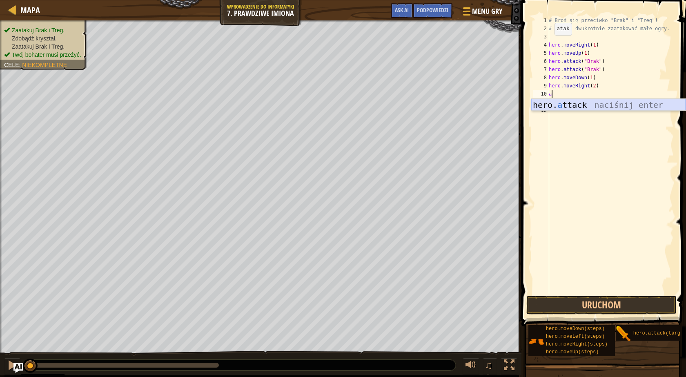
click at [613, 105] on div "hero. a ttack naciśnij enter" at bounding box center [609, 117] width 154 height 37
type textarea "hero.attack("Treg")"
click at [566, 106] on div "# Broń się przeciwko "Brak" i "Treg"! # Musisz dwukrotnie zaatakować małe ogry.…" at bounding box center [610, 163] width 127 height 294
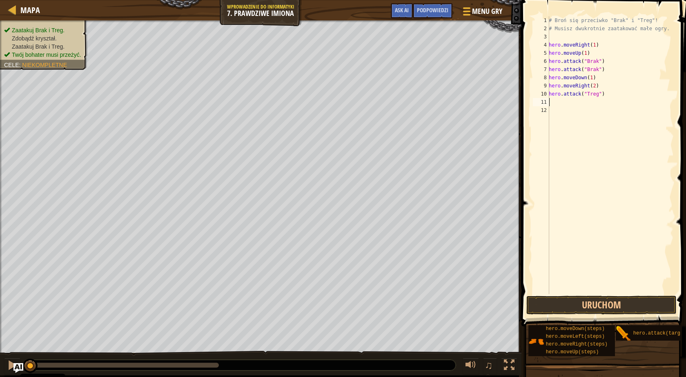
click at [554, 102] on div "# Broń się przeciwko "Brak" i "Treg"! # Musisz dwukrotnie zaatakować małe ogry.…" at bounding box center [610, 163] width 127 height 294
click at [554, 113] on div "hero. atta ck naciśnij enter" at bounding box center [609, 125] width 154 height 37
click at [587, 102] on div "# Broń się przeciwko "Brak" i "Treg"! # Musisz dwukrotnie zaatakować małe ogry.…" at bounding box center [610, 163] width 127 height 294
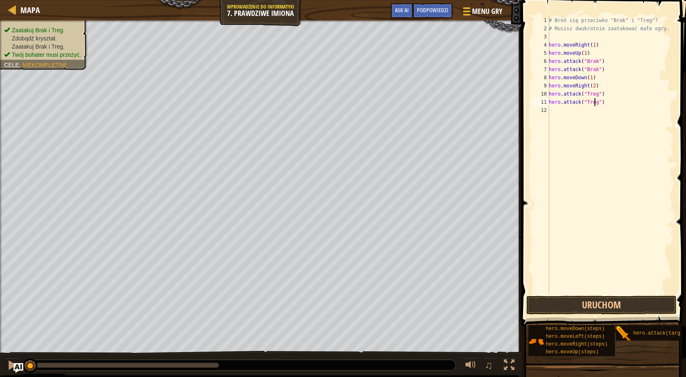
scroll to position [4, 4]
drag, startPoint x: 639, startPoint y: 306, endPoint x: 634, endPoint y: 311, distance: 7.2
click at [639, 306] on button "Uruchom" at bounding box center [602, 305] width 150 height 19
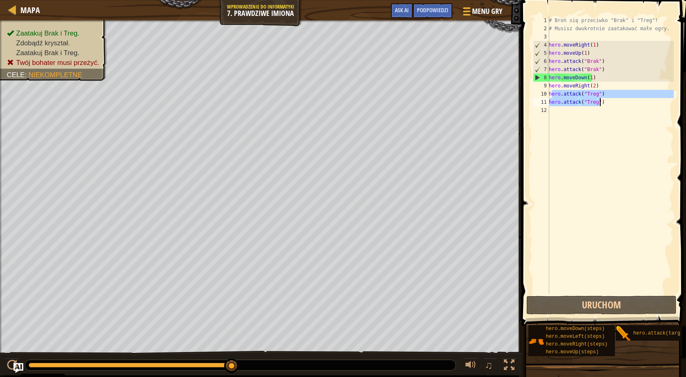
drag, startPoint x: 551, startPoint y: 93, endPoint x: 605, endPoint y: 104, distance: 55.4
click at [605, 104] on div "# Broń się przeciwko "Brak" i "Treg"! # Musisz dwukrotnie zaatakować małe ogry.…" at bounding box center [610, 163] width 127 height 294
type textarea "h"
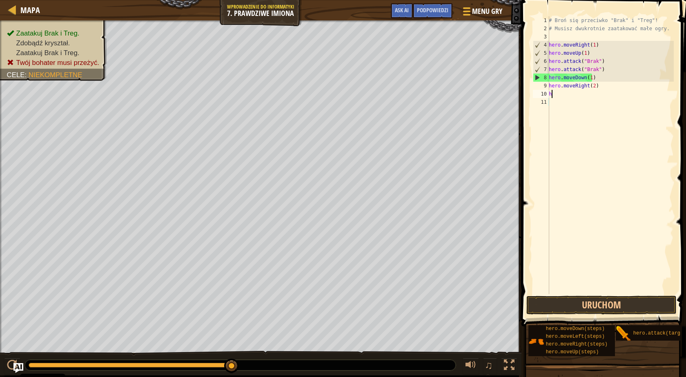
scroll to position [4, 0]
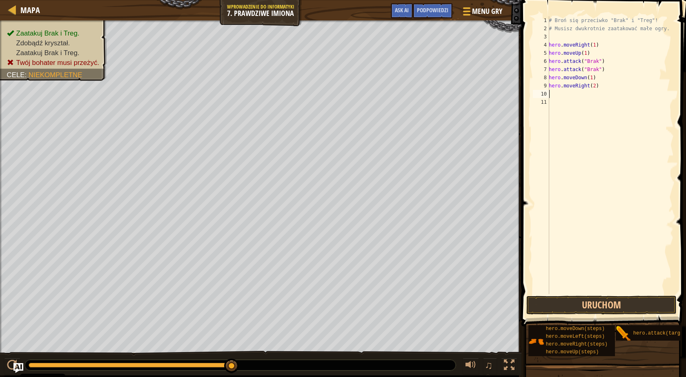
click at [603, 70] on div "# Broń się przeciwko "Brak" i "Treg"! # Musisz dwukrotnie zaatakować małe ogry.…" at bounding box center [610, 163] width 127 height 294
type textarea "hero.attack("Brak")"
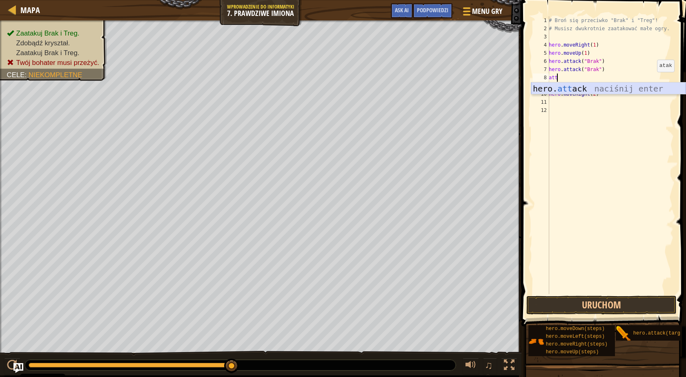
drag, startPoint x: 656, startPoint y: 87, endPoint x: 613, endPoint y: 75, distance: 44.9
click at [656, 87] on div "hero. att ack naciśnij enter" at bounding box center [609, 101] width 154 height 37
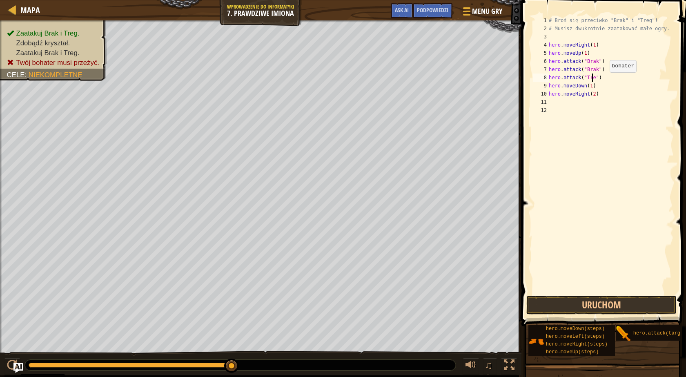
type textarea "hero.attack("Treg")"
click at [604, 77] on div "# Broń się przeciwko "Brak" i "Treg"! # Musisz dwukrotnie zaatakować małe ogry.…" at bounding box center [610, 163] width 127 height 294
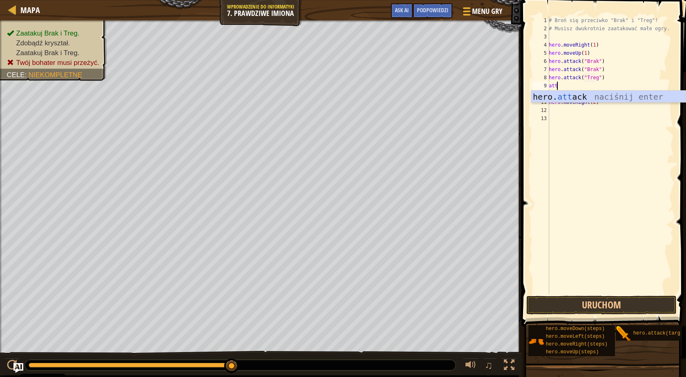
scroll to position [4, 0]
click at [584, 96] on div "hero. attac k naciśnij enter" at bounding box center [609, 109] width 154 height 37
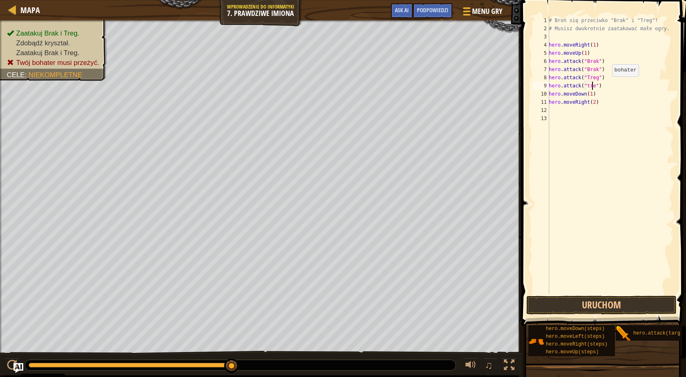
scroll to position [4, 4]
drag, startPoint x: 588, startPoint y: 52, endPoint x: 550, endPoint y: 54, distance: 38.4
click at [550, 54] on div "# Broń się przeciwko "Brak" i "Treg"! # Musisz dwukrotnie zaatakować małe ogry.…" at bounding box center [610, 163] width 127 height 294
type textarea "hero.moveUp(1)"
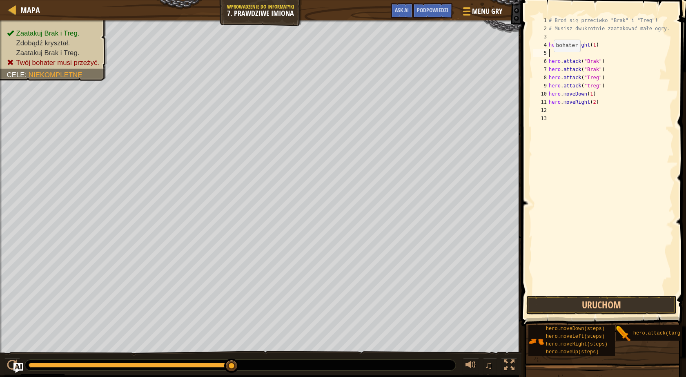
click at [550, 60] on div "# Broń się przeciwko "Brak" i "Treg"! # Musisz dwukrotnie zaatakować małe ogry.…" at bounding box center [610, 163] width 127 height 294
click at [617, 305] on button "Uruchom" at bounding box center [602, 305] width 150 height 19
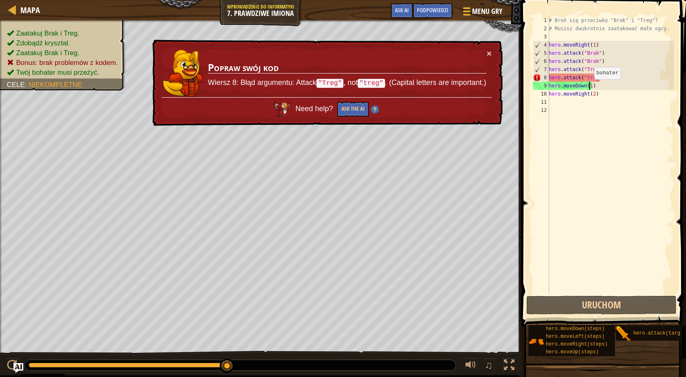
drag, startPoint x: 591, startPoint y: 87, endPoint x: 556, endPoint y: 88, distance: 34.3
click at [556, 88] on div "# Broń się przeciwko "Brak" i "Treg"! # Musisz dwukrotnie zaatakować małe ogry.…" at bounding box center [610, 163] width 127 height 294
click at [584, 76] on div "# Broń się przeciwko "Brak" i "Treg"! # Musisz dwukrotnie zaatakować małe ogry.…" at bounding box center [610, 163] width 127 height 294
click at [588, 78] on div "# Broń się przeciwko "Brak" i "Treg"! # Musisz dwukrotnie zaatakować małe ogry.…" at bounding box center [610, 163] width 127 height 294
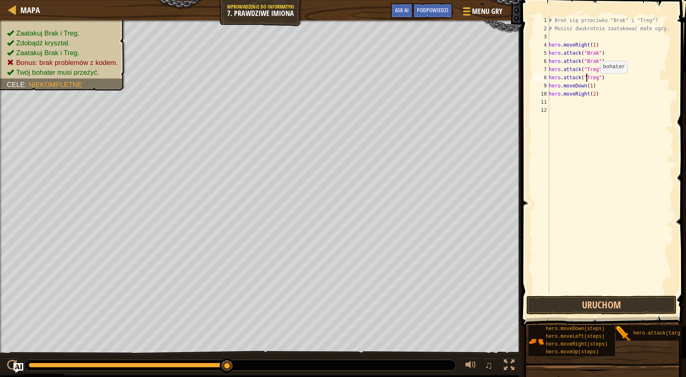
scroll to position [4, 3]
drag, startPoint x: 592, startPoint y: 87, endPoint x: 547, endPoint y: 88, distance: 44.5
click at [547, 88] on div "hero.attack("Treg") 1 2 3 4 5 6 7 8 9 10 11 12 # Broń się przeciwko "Brak" i "T…" at bounding box center [603, 155] width 143 height 278
type textarea "hero.moveDown(1)"
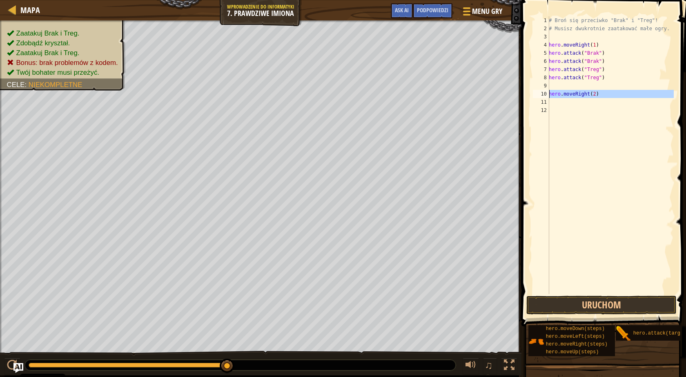
click at [549, 94] on div "10" at bounding box center [541, 94] width 16 height 8
type textarea "hero.moveRight(2)"
click at [605, 307] on button "Uruchom" at bounding box center [602, 305] width 150 height 19
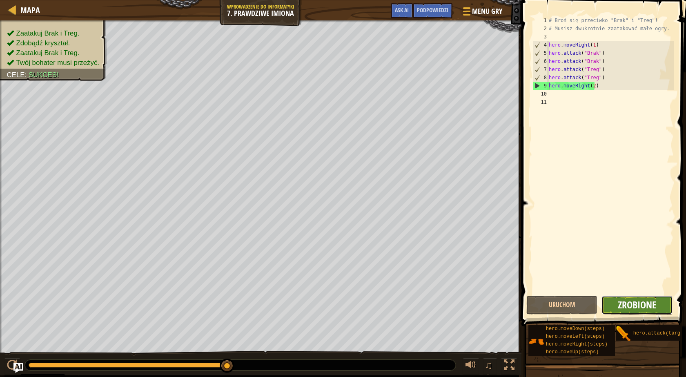
click at [650, 311] on span "Zrobione" at bounding box center [637, 304] width 38 height 13
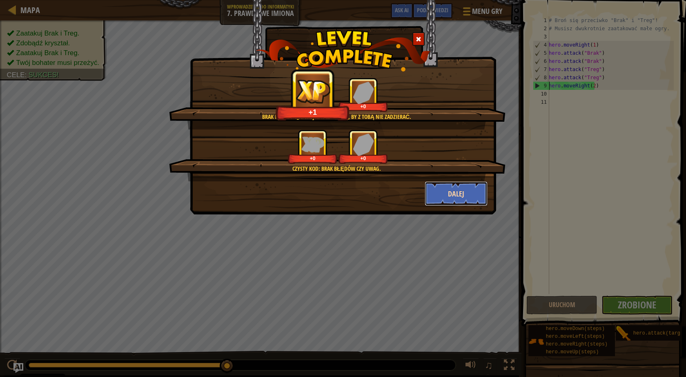
click at [460, 194] on button "Dalej" at bounding box center [456, 193] width 63 height 25
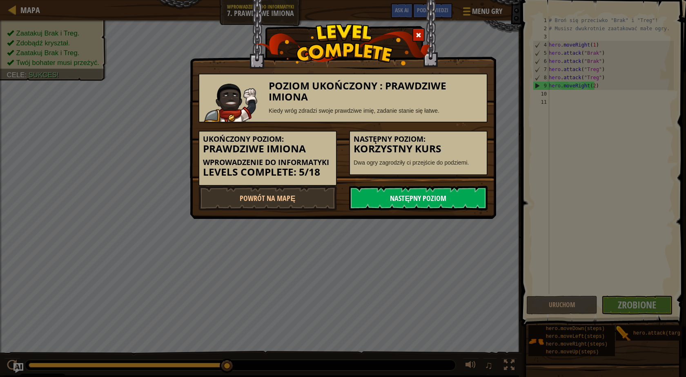
click at [462, 198] on link "Następny poziom" at bounding box center [418, 198] width 139 height 25
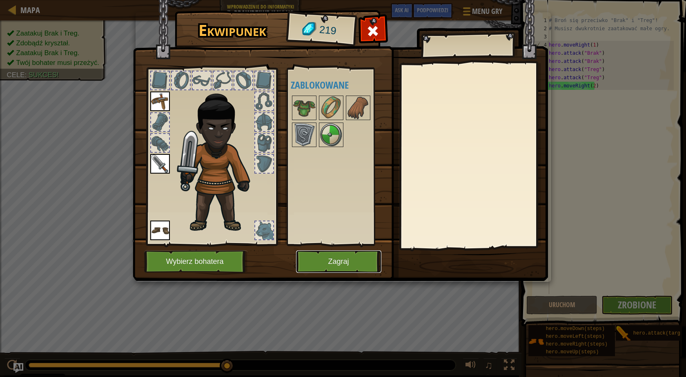
click at [360, 261] on button "Zagraj" at bounding box center [338, 261] width 85 height 22
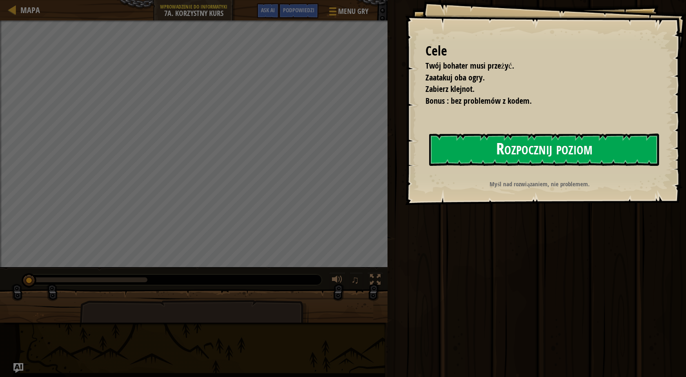
click at [533, 145] on button "Rozpocznij poziom" at bounding box center [544, 150] width 230 height 32
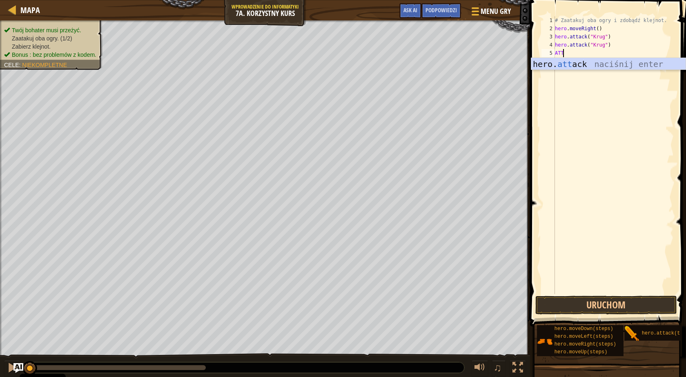
scroll to position [4, 0]
type textarea "A"
click at [579, 61] on div "hero. attac k naciśnij enter" at bounding box center [609, 76] width 154 height 37
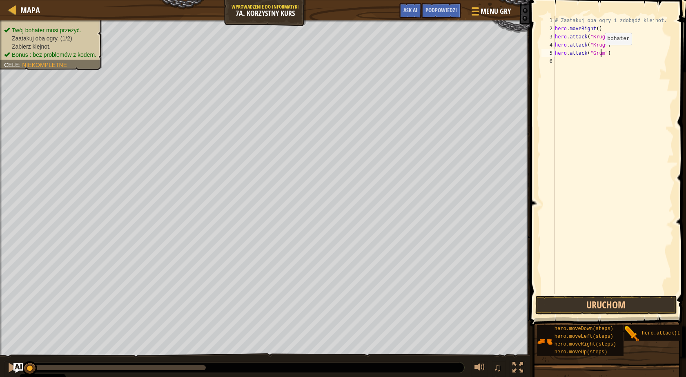
type textarea "hero.attack("Grump")"
drag, startPoint x: 609, startPoint y: 54, endPoint x: 609, endPoint y: 60, distance: 5.3
click at [609, 55] on div "# Zaatakuj oba ogry i zdobądź klejnot. hero . moveRight ( ) hero . attack ( "Kr…" at bounding box center [614, 163] width 121 height 294
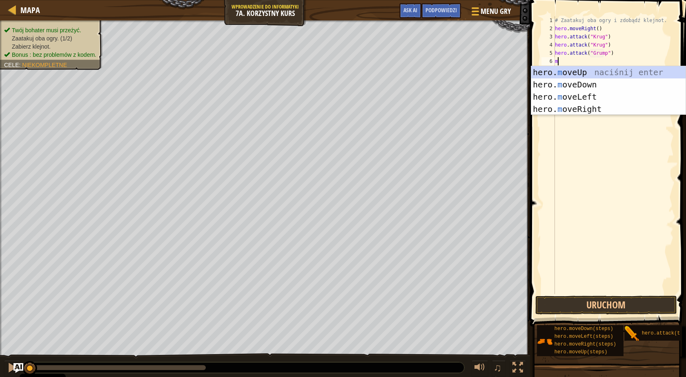
type textarea "mo"
click at [601, 110] on div "hero. mo veUp naciśnij enter hero. mo veDown naciśnij enter hero. mo veLeft nac…" at bounding box center [609, 103] width 154 height 74
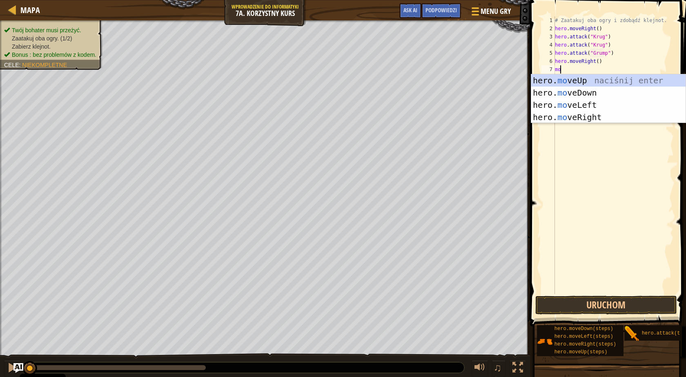
type textarea "mov"
click at [583, 80] on div "hero. mov eUp naciśnij enter hero. mov eDown naciśnij enter hero. mov eLeft nac…" at bounding box center [609, 111] width 154 height 74
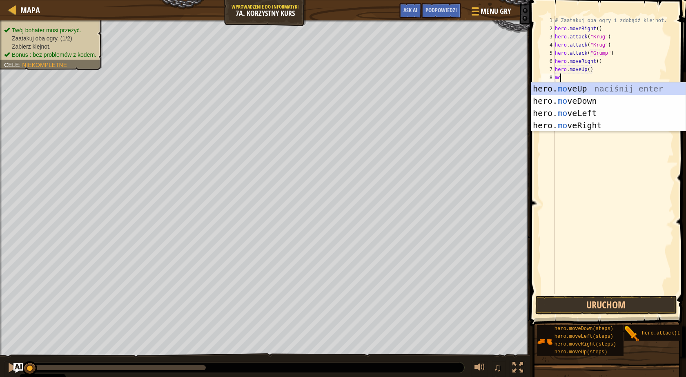
type textarea "mov"
click at [591, 111] on div "hero. mov eUp naciśnij enter hero. mov eDown naciśnij enter hero. mov eLeft nac…" at bounding box center [609, 120] width 154 height 74
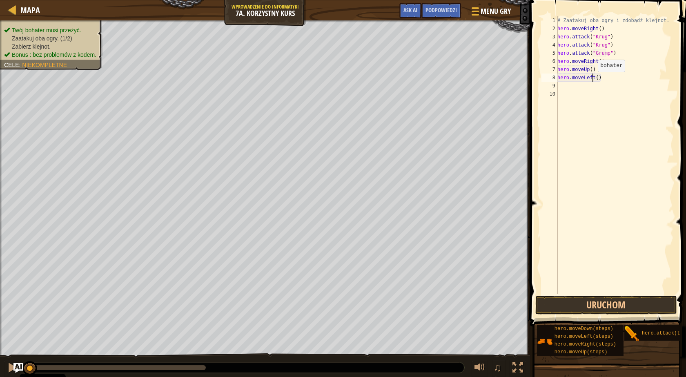
click at [594, 80] on div "# Zaatakuj oba ogry i zdobądź klejnot. hero . moveRight ( ) hero . attack ( "Kr…" at bounding box center [615, 163] width 118 height 294
click at [594, 78] on div "# Zaatakuj oba ogry i zdobądź klejnot. hero . moveRight ( ) hero . attack ( "Kr…" at bounding box center [615, 163] width 118 height 294
click at [632, 307] on button "Uruchom" at bounding box center [607, 305] width 142 height 19
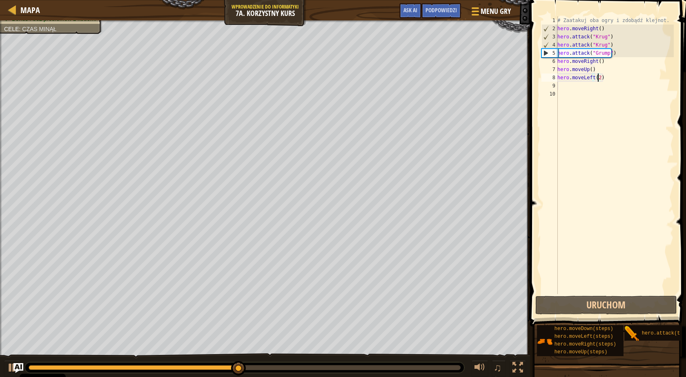
click at [611, 52] on div "# Zaatakuj oba ogry i zdobądź klejnot. hero . moveRight ( ) hero . attack ( "Kr…" at bounding box center [615, 163] width 118 height 294
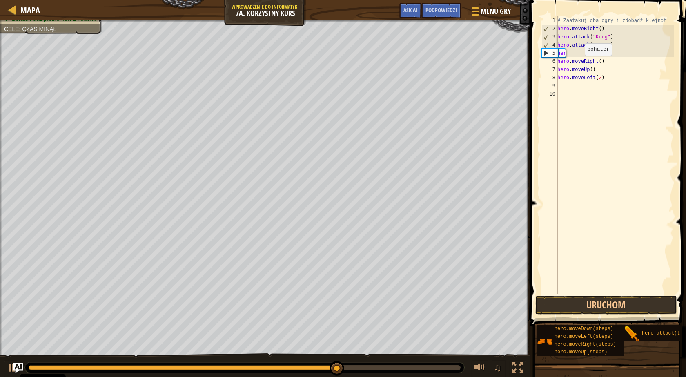
scroll to position [4, 0]
type textarea "h"
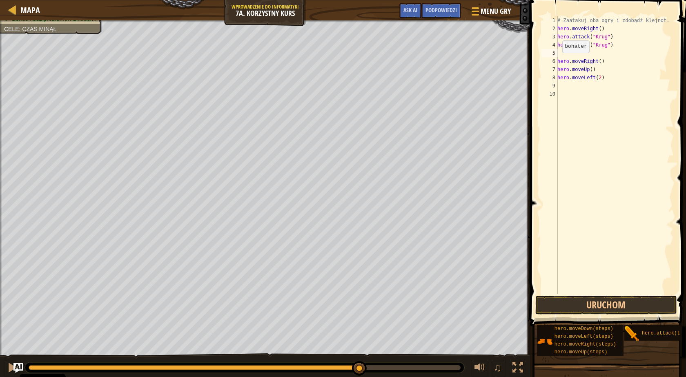
click at [557, 60] on div "6" at bounding box center [550, 61] width 16 height 8
click at [594, 62] on div "# Zaatakuj oba ogry i zdobądź klejnot. hero . moveRight ( ) hero . attack ( "Kr…" at bounding box center [614, 163] width 121 height 294
type textarea "hero.moveUp()"
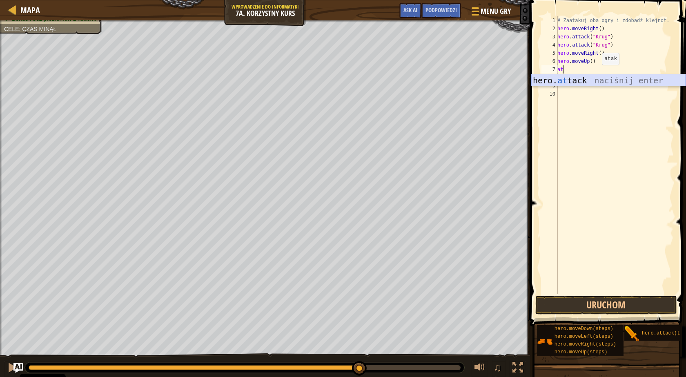
click at [606, 80] on div "hero. at tack naciśnij enter" at bounding box center [609, 92] width 154 height 37
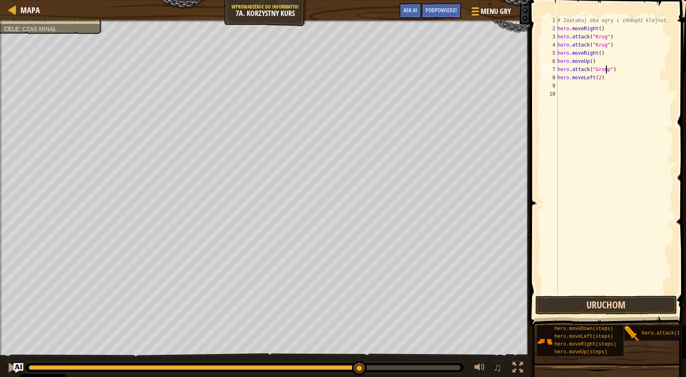
type textarea "hero.attack("Grump")"
click at [650, 298] on button "Uruchom" at bounding box center [607, 305] width 142 height 19
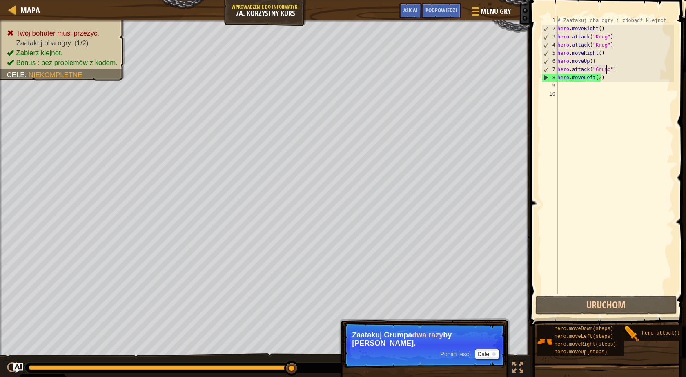
click at [614, 69] on div "# Zaatakuj oba ogry i zdobądź klejnot. hero . moveRight ( ) hero . attack ( "Kr…" at bounding box center [615, 163] width 118 height 294
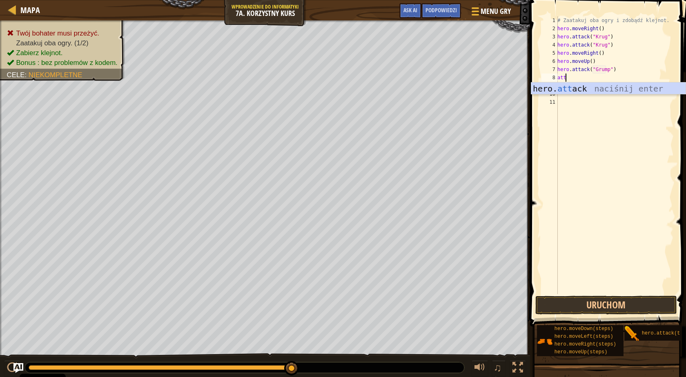
scroll to position [4, 0]
click at [613, 90] on div "hero. att ack naciśnij enter" at bounding box center [609, 101] width 154 height 37
type textarea "hero.attack("Grump")"
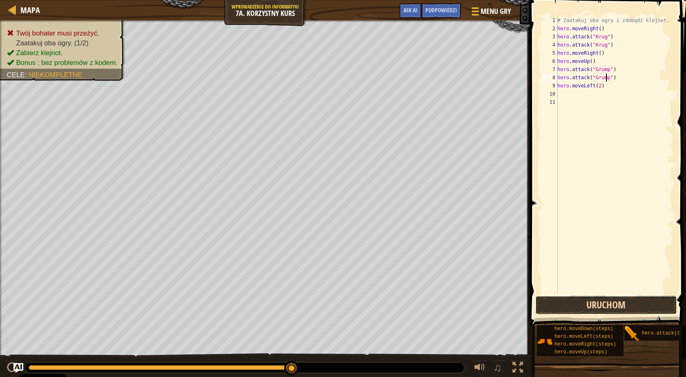
click at [636, 304] on button "Uruchom" at bounding box center [607, 305] width 142 height 19
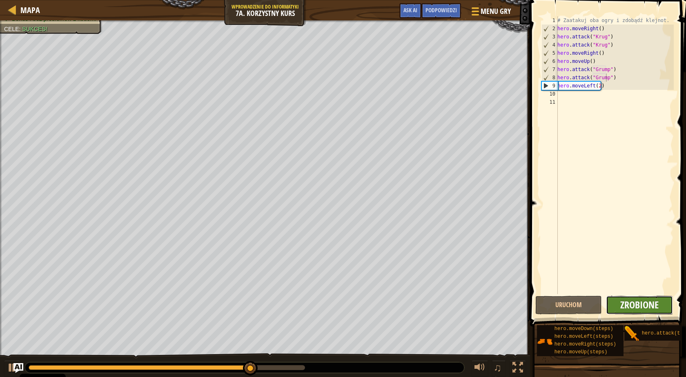
click at [641, 301] on span "Zrobione" at bounding box center [640, 304] width 38 height 13
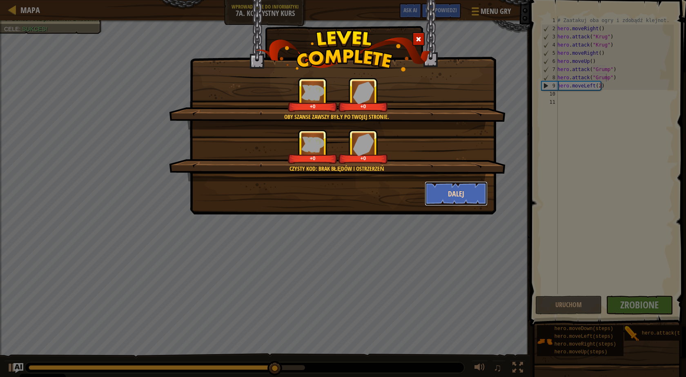
click at [467, 195] on button "Dalej" at bounding box center [456, 193] width 63 height 25
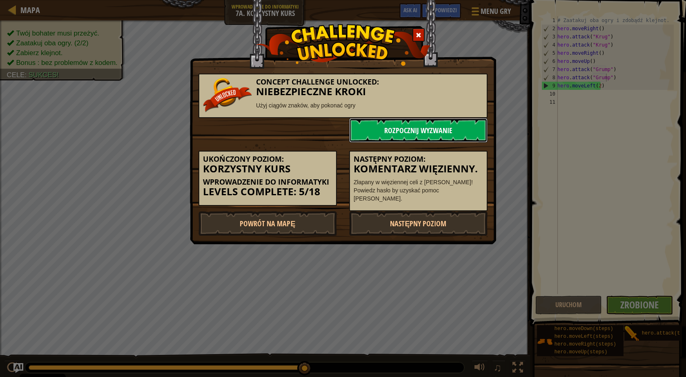
click at [445, 124] on link "Rozpocznij wyzwanie" at bounding box center [418, 130] width 139 height 25
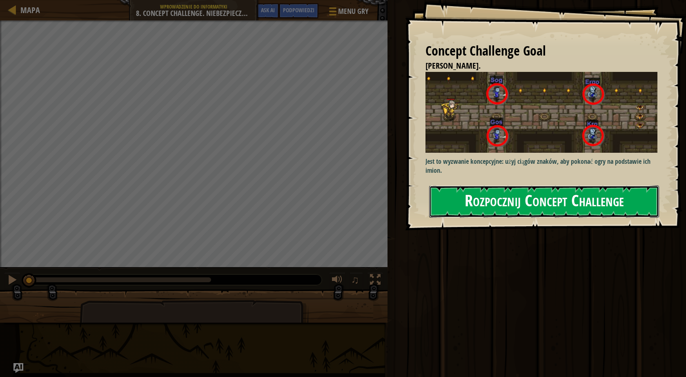
click at [552, 213] on button "Rozpocznij Concept Challenge" at bounding box center [544, 201] width 230 height 32
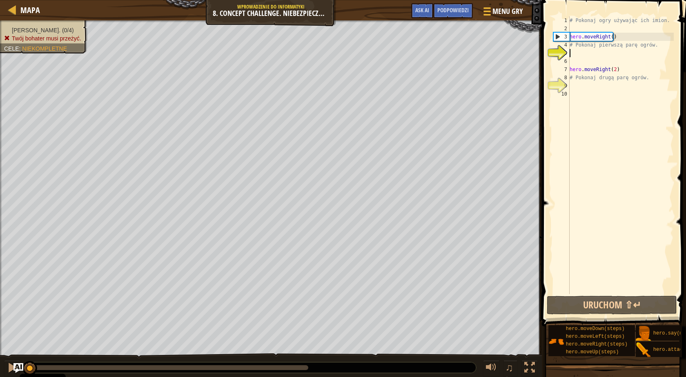
click at [598, 89] on div "# Pokonaj ogry używając ich imion. hero . moveRight ( ) # Pokonaj pierwszą parę…" at bounding box center [621, 163] width 106 height 294
click at [585, 53] on div "# Pokonaj ogry używając ich imion. hero . moveRight ( ) # Pokonaj pierwszą parę…" at bounding box center [621, 163] width 106 height 294
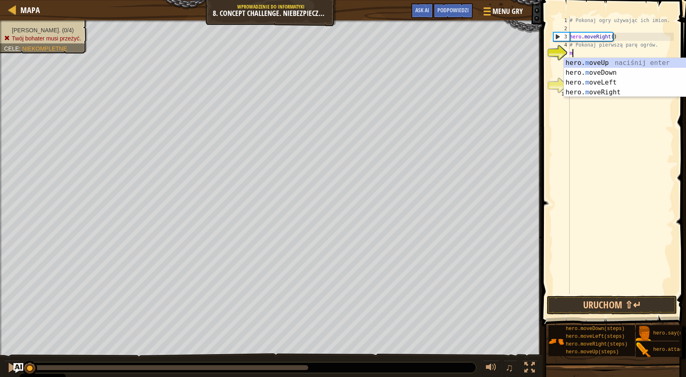
scroll to position [4, 0]
type textarea "mo"
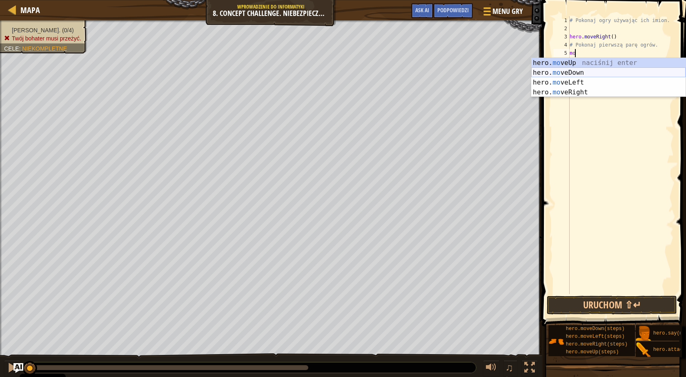
click at [590, 73] on div "hero. mo veUp naciśnij enter hero. mo veDown naciśnij enter hero. mo veLeft nac…" at bounding box center [609, 87] width 154 height 59
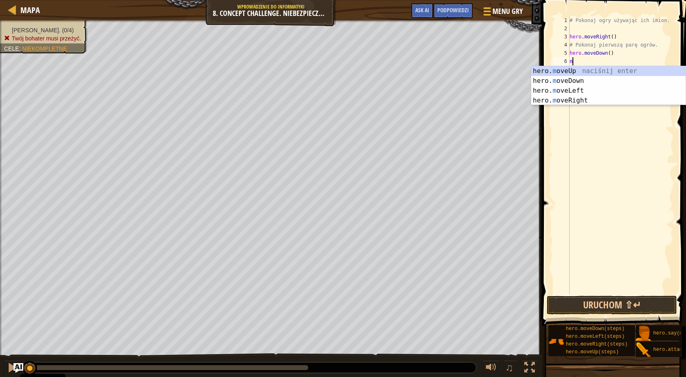
type textarea "mo"
click at [582, 71] on div "hero. mo veUp naciśnij enter hero. mo veDown naciśnij enter hero. mo veLeft nac…" at bounding box center [609, 95] width 154 height 59
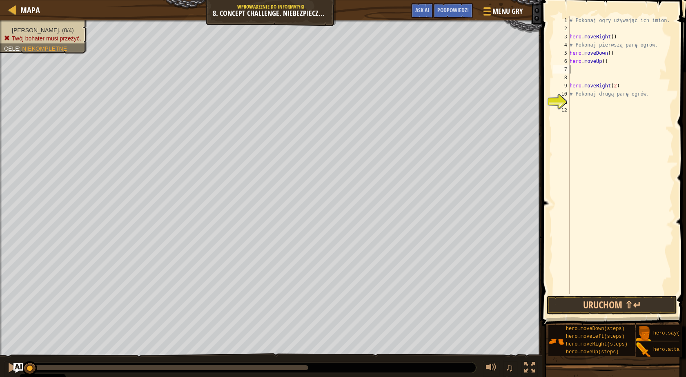
type textarea "m"
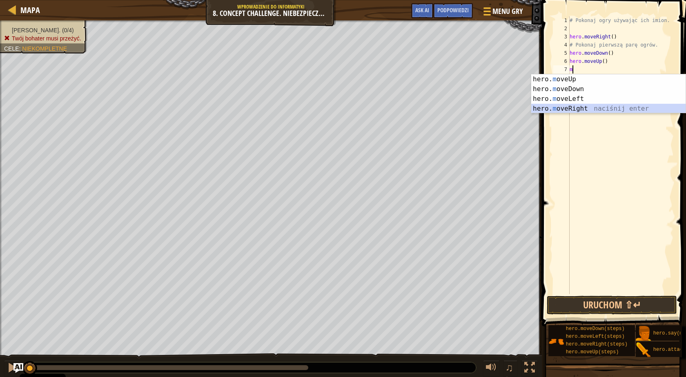
click at [584, 106] on div "hero. m oveUp naciśnij enter hero. m oveDown naciśnij enter hero. m oveLeft nac…" at bounding box center [609, 103] width 154 height 59
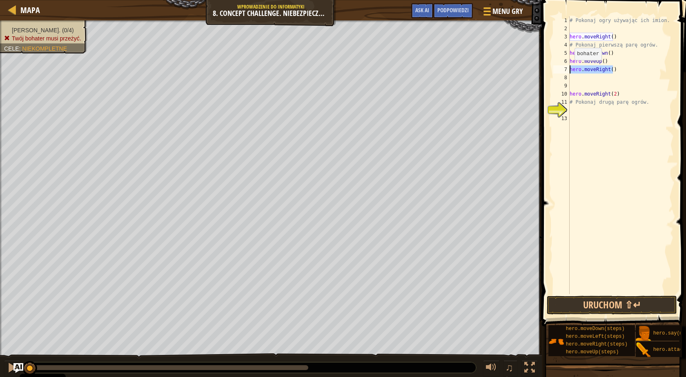
drag, startPoint x: 612, startPoint y: 70, endPoint x: 567, endPoint y: 69, distance: 44.9
click at [567, 69] on div "1 2 3 4 5 6 7 8 9 10 11 12 13 # Pokonaj ogry używając ich imion. hero . moveRig…" at bounding box center [613, 155] width 122 height 278
type textarea "hero.moveRight()"
click at [570, 94] on div "10" at bounding box center [562, 94] width 16 height 8
type textarea "hero.moveRight(2)"
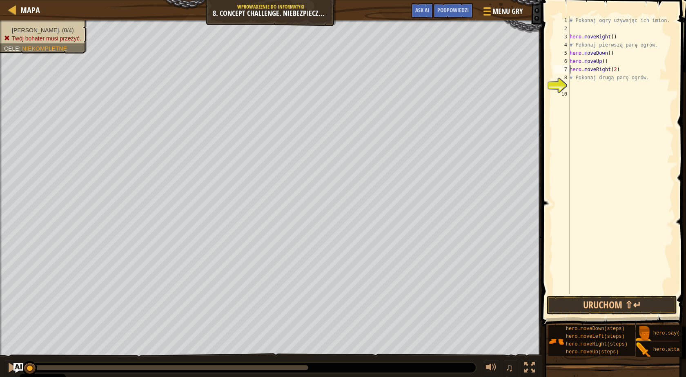
click at [575, 88] on div "# Pokonaj ogry używając ich imion. hero . moveRight ( ) # Pokonaj pierwszą parę…" at bounding box center [621, 163] width 106 height 294
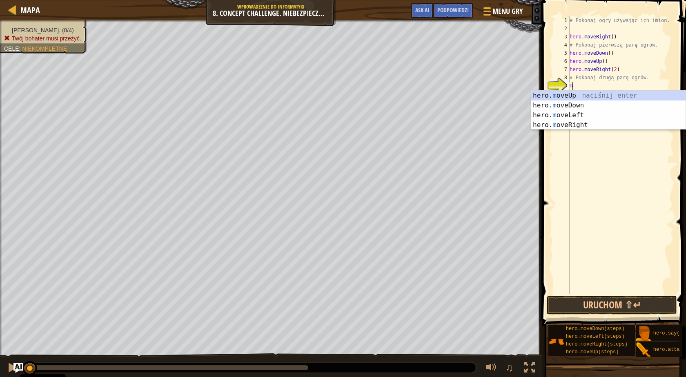
type textarea "mo"
click at [579, 101] on div "hero. mo veUp naciśnij enter hero. mo veDown naciśnij enter hero. mo veLeft nac…" at bounding box center [609, 120] width 154 height 59
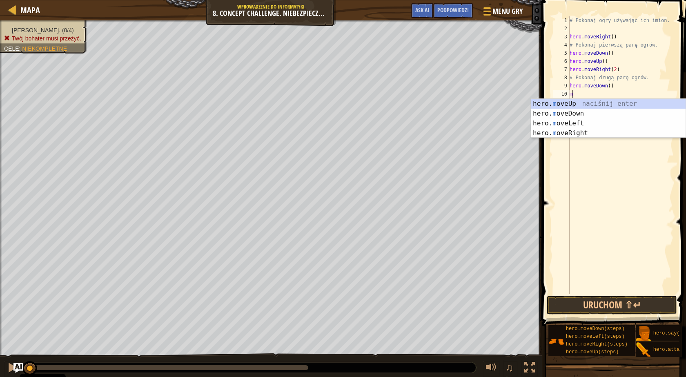
type textarea "mo"
click at [584, 103] on div "hero. mo veUp naciśnij enter hero. mo veDown naciśnij enter hero. mo veLeft nac…" at bounding box center [609, 128] width 154 height 59
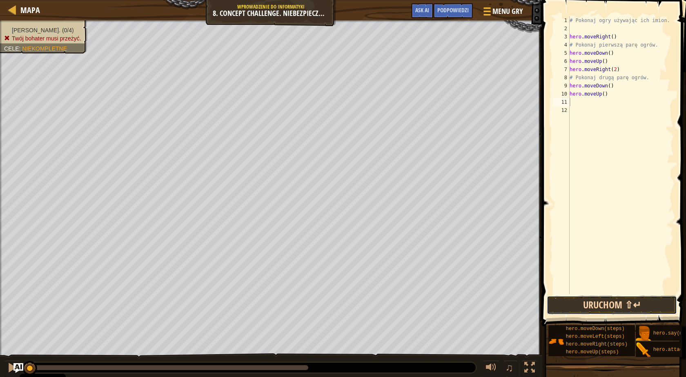
click at [633, 304] on button "Uruchom ⇧↵" at bounding box center [612, 305] width 130 height 19
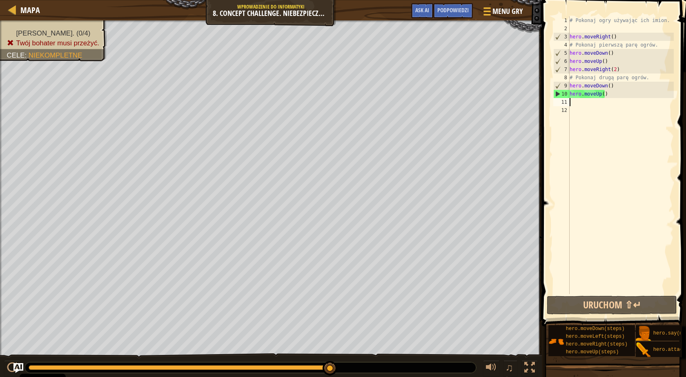
click at [589, 77] on div "# Pokonaj ogry używając ich imion. hero . moveRight ( ) # Pokonaj pierwszą parę…" at bounding box center [621, 163] width 106 height 294
click at [643, 77] on div "# Pokonaj ogry używając ich imion. hero . moveRight ( ) # Pokonaj pierwszą parę…" at bounding box center [621, 163] width 106 height 294
click at [654, 42] on div "# Pokonaj ogry używając ich imion. hero . moveRight ( ) # Pokonaj pierwszą parę…" at bounding box center [621, 163] width 106 height 294
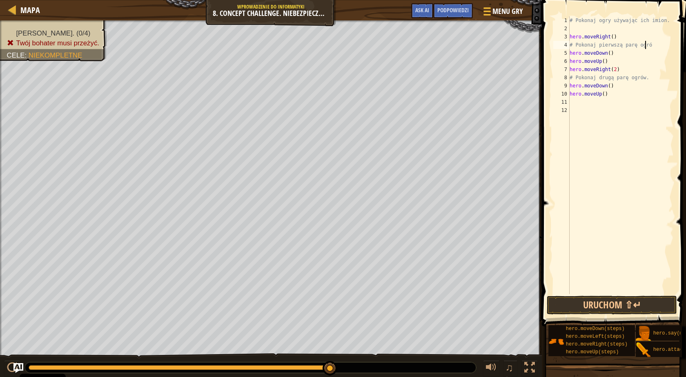
scroll to position [4, 6]
type textarea "# Pokonaj pierwszą parę ogrów"
click at [623, 305] on button "Uruchom ⇧↵" at bounding box center [612, 305] width 130 height 19
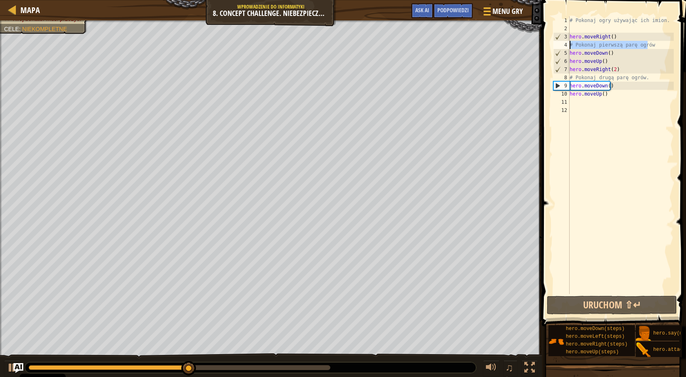
drag, startPoint x: 650, startPoint y: 45, endPoint x: 554, endPoint y: 41, distance: 95.7
click at [554, 41] on div "# Pokonaj pierwszą parę ogrów 1 2 3 4 5 6 7 8 9 10 11 12 # Pokonaj ogry używają…" at bounding box center [613, 155] width 122 height 278
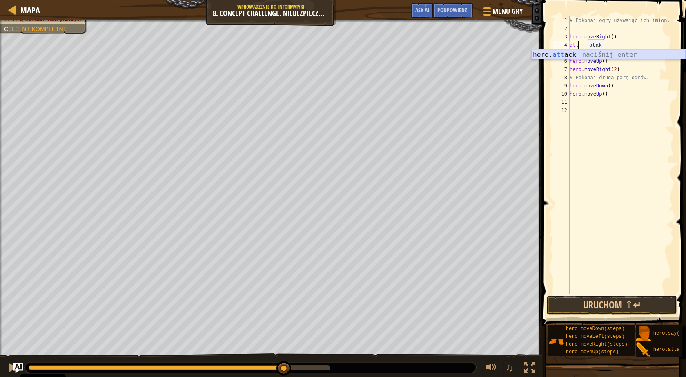
click at [583, 56] on div "hero. att ack naciśnij enter" at bounding box center [609, 64] width 154 height 29
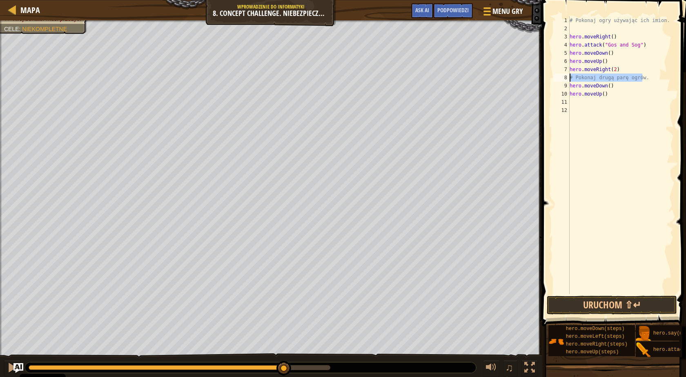
click at [450, 81] on div "Mapa Wprowadzenie do Informatyki 8. Concept Challenge. Niebezpieczne Kroki Menu…" at bounding box center [343, 188] width 686 height 377
type textarea "# Pokonaj drugą parę ogrów."
click at [575, 88] on div "hero. att ack naciśnij enter" at bounding box center [609, 97] width 154 height 29
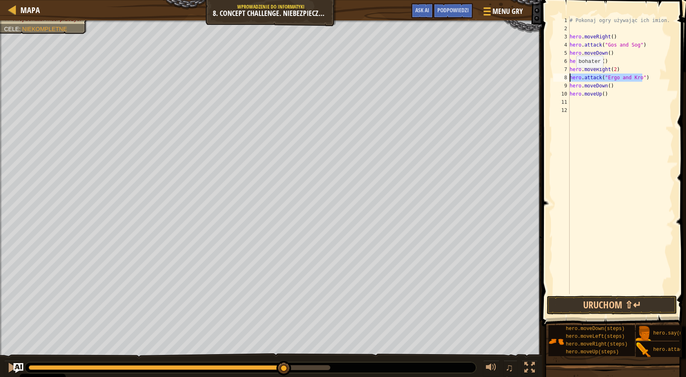
drag, startPoint x: 643, startPoint y: 77, endPoint x: 565, endPoint y: 76, distance: 78.5
click at [565, 76] on div "hero.attack("Ergo and Kro") 1 2 3 4 5 6 7 8 9 10 11 12 # Pokonaj ogry używając …" at bounding box center [613, 155] width 122 height 278
click at [570, 86] on div "# Pokonaj ogry używając ich imion. hero . moveRight ( ) hero . attack ( "Gos an…" at bounding box center [621, 163] width 106 height 294
type textarea "hero.moveDown()"
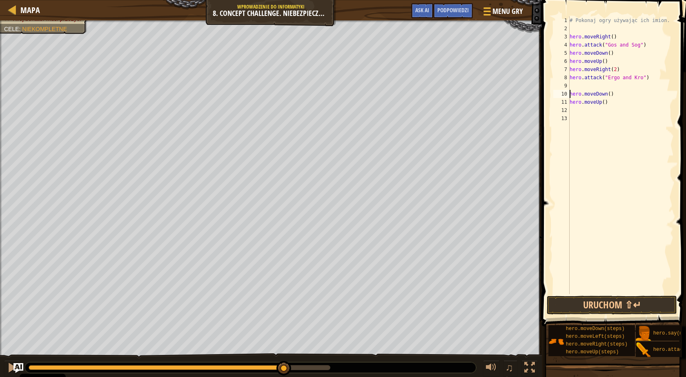
click at [586, 87] on div "# Pokonaj ogry używając ich imion. hero . moveRight ( ) hero . attack ( "Gos an…" at bounding box center [621, 163] width 106 height 294
paste textarea "hero.attack("Ergo and Kro")"
drag, startPoint x: 640, startPoint y: 45, endPoint x: 568, endPoint y: 45, distance: 71.9
click at [568, 45] on div "hero.attack("Ergo and Kro") 1 2 3 4 5 6 7 8 9 10 11 12 13 # Pokonaj ogry używaj…" at bounding box center [613, 155] width 122 height 278
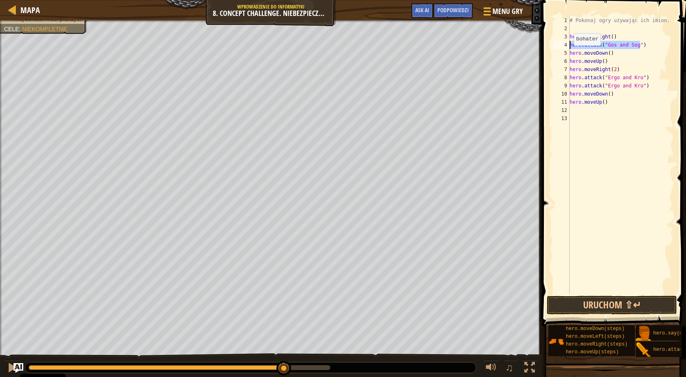
click at [571, 53] on div "# Pokonaj ogry używając ich imion. hero . moveRight ( ) hero . attack ( "Gos an…" at bounding box center [621, 163] width 106 height 294
click at [579, 46] on div "# Pokonaj ogry używając ich imion. hero . moveRight ( ) hero . attack ( "Gos an…" at bounding box center [621, 163] width 106 height 294
type textarea "hero.attack("Gos and Sog")"
click at [581, 50] on div "# Pokonaj ogry używając ich imion. hero . moveRight ( ) hero . attack ( "Gos an…" at bounding box center [621, 163] width 106 height 294
paste textarea "hero.attack("Gos and Sog")"
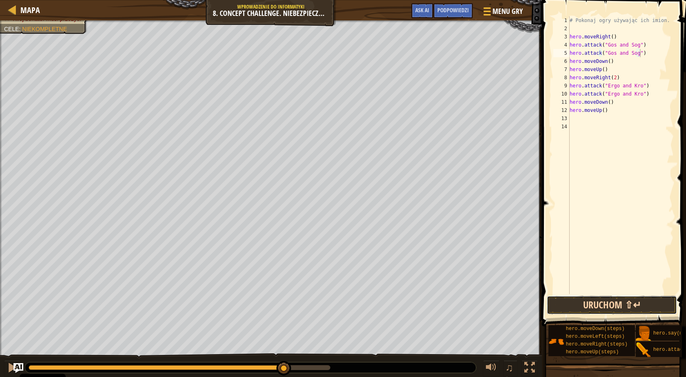
click at [598, 308] on button "Uruchom ⇧↵" at bounding box center [612, 305] width 130 height 19
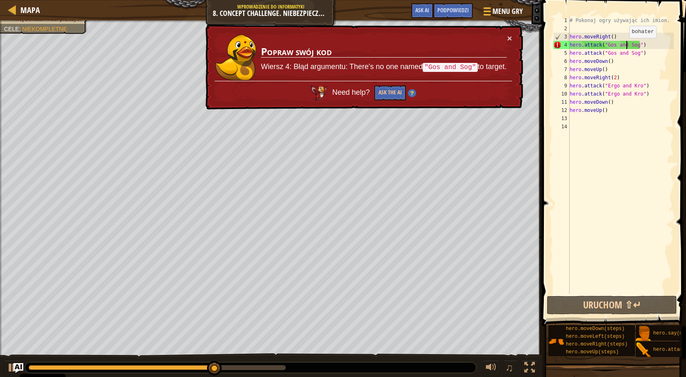
click at [626, 46] on div "# Pokonaj ogry używając ich imion. hero . moveRight ( ) hero . attack ( "Gos an…" at bounding box center [621, 163] width 106 height 294
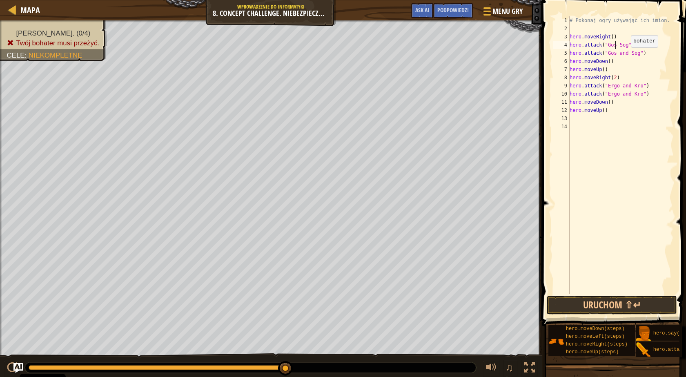
click at [627, 56] on div "# Pokonaj ogry używając ich imion. hero . moveRight ( ) hero . attack ( "Gos So…" at bounding box center [621, 163] width 106 height 294
click at [610, 305] on button "Uruchom ⇧↵" at bounding box center [612, 305] width 130 height 19
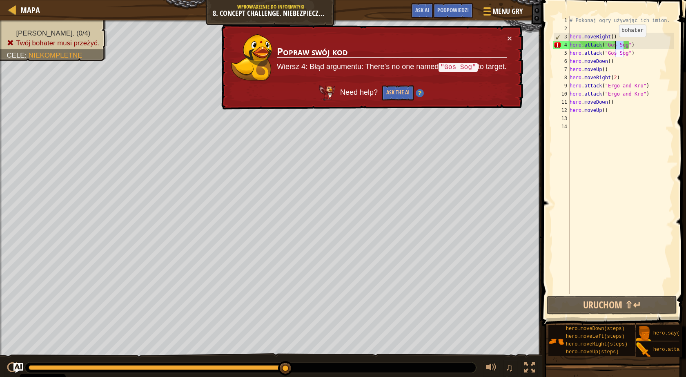
drag, startPoint x: 625, startPoint y: 45, endPoint x: 615, endPoint y: 45, distance: 9.4
click at [615, 45] on div "# Pokonaj ogry używając ich imion. hero . moveRight ( ) hero . attack ( "Gos So…" at bounding box center [621, 163] width 106 height 294
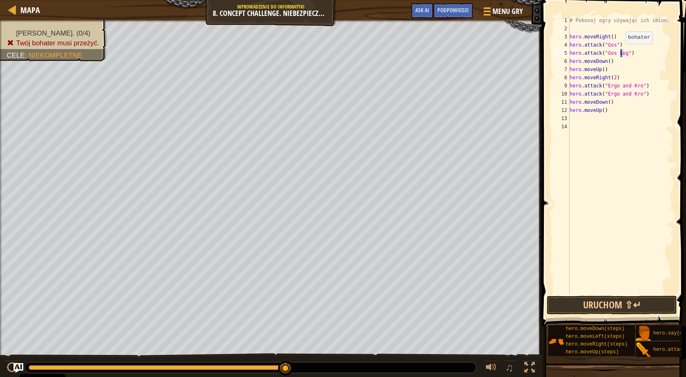
click at [623, 52] on div "# Pokonaj ogry używając ich imion. hero . moveRight ( ) hero . attack ( "Gos" )…" at bounding box center [621, 163] width 106 height 294
drag, startPoint x: 613, startPoint y: 53, endPoint x: 605, endPoint y: 51, distance: 7.5
click at [605, 51] on div "# Pokonaj ogry używając ich imion. hero . moveRight ( ) hero . attack ( "Gos" )…" at bounding box center [621, 163] width 106 height 294
click at [608, 53] on div "# Pokonaj ogry używając ich imion. hero . moveRight ( ) hero . attack ( "Gos" )…" at bounding box center [621, 163] width 106 height 294
drag, startPoint x: 637, startPoint y: 85, endPoint x: 617, endPoint y: 86, distance: 20.4
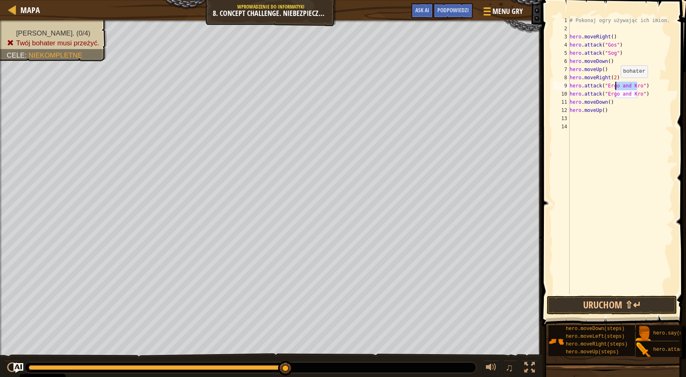
click at [617, 86] on div "# Pokonaj ogry używając ich imion. hero . moveRight ( ) hero . attack ( "Gos" )…" at bounding box center [621, 163] width 106 height 294
drag, startPoint x: 628, startPoint y: 94, endPoint x: 605, endPoint y: 95, distance: 22.9
click at [605, 95] on div "# Pokonaj ogry używając ich imion. hero . moveRight ( ) hero . attack ( "Gos" )…" at bounding box center [621, 163] width 106 height 294
click at [619, 303] on button "Uruchom ⇧↵" at bounding box center [612, 305] width 130 height 19
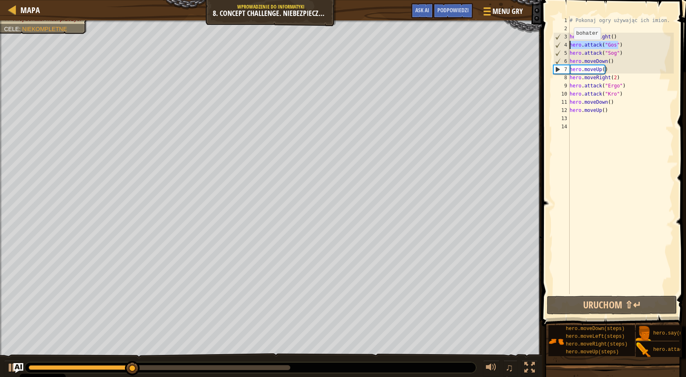
drag, startPoint x: 617, startPoint y: 45, endPoint x: 568, endPoint y: 49, distance: 49.5
click at [568, 49] on div "hero.attack("Kro") 1 2 3 4 5 6 7 8 9 10 11 12 13 14 # Pokonaj ogry używając ich…" at bounding box center [613, 155] width 122 height 278
type textarea "c"
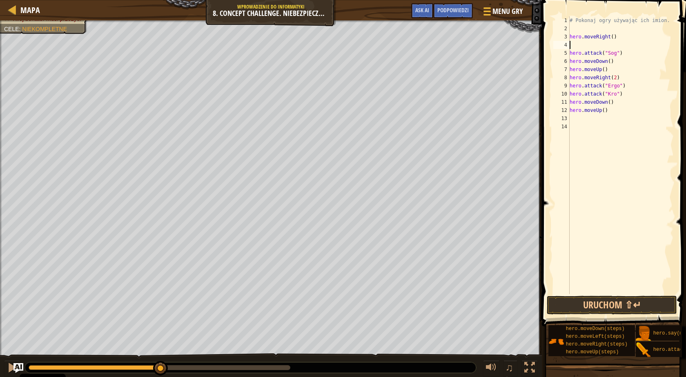
paste textarea "hero.attack("Gos and Sog")"
drag, startPoint x: 635, startPoint y: 47, endPoint x: 612, endPoint y: 44, distance: 23.1
click at [612, 44] on div "# Pokonaj ogry używając ich imion. hero . moveRight ( ) hero . attack ( "Gos an…" at bounding box center [621, 163] width 106 height 294
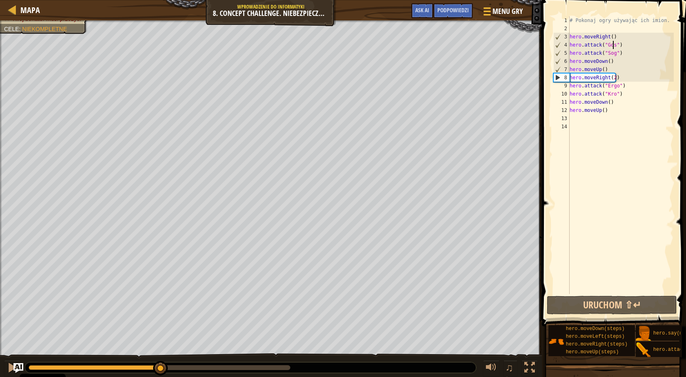
click at [624, 54] on div "# Pokonaj ogry używając ich imion. hero . moveRight ( ) hero . attack ( "Gos" )…" at bounding box center [621, 163] width 106 height 294
type textarea "hero.attack("Sog")"
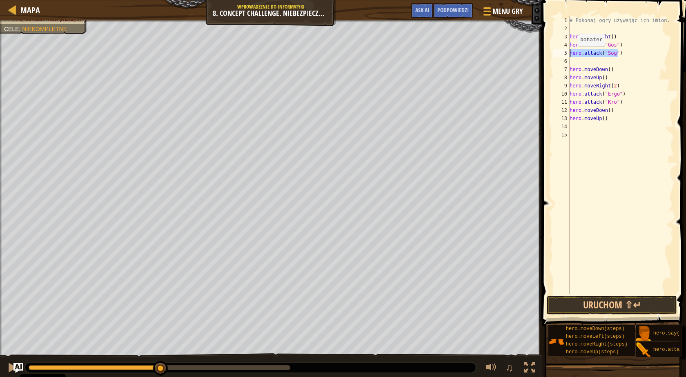
drag, startPoint x: 621, startPoint y: 53, endPoint x: 549, endPoint y: 54, distance: 71.9
click at [549, 54] on div "1 2 3 4 5 6 7 8 9 10 11 12 13 14 15 # Pokonaj ogry używając ich imion. hero . m…" at bounding box center [613, 179] width 147 height 351
type textarea "hero.attack("Sog")"
click at [572, 61] on div "# Pokonaj ogry używając ich imion. hero . moveRight ( ) hero . attack ( "Gos" )…" at bounding box center [621, 163] width 106 height 294
paste textarea "hero.attack("Sog")"
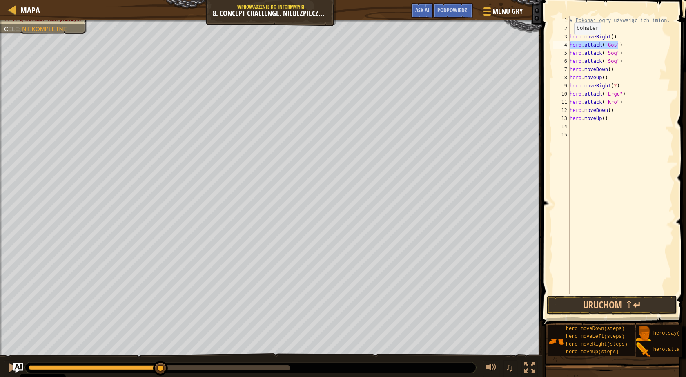
drag, startPoint x: 619, startPoint y: 44, endPoint x: 564, endPoint y: 42, distance: 54.8
click at [567, 43] on div "hero.attack("Sog") 1 2 3 4 5 6 7 8 9 10 11 12 13 14 15 # Pokonaj ogry używając …" at bounding box center [613, 155] width 122 height 278
type textarea "hero.attack("Gos")"
click at [619, 46] on div "# Pokonaj ogry używając ich imion. hero . moveRight ( ) hero . attack ( "Gos" )…" at bounding box center [621, 155] width 106 height 278
paste textarea "hero.attack("Gos")"
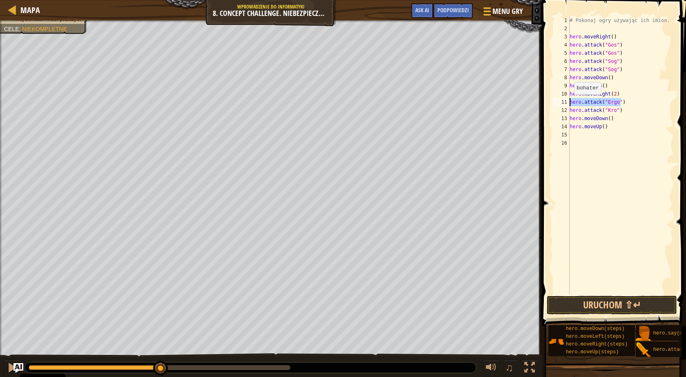
drag, startPoint x: 621, startPoint y: 101, endPoint x: 565, endPoint y: 103, distance: 56.0
click at [567, 103] on div "hero.attack("Gos") 1 2 3 4 5 6 7 8 9 10 11 12 13 14 15 16 # Pokonaj ogry używaj…" at bounding box center [613, 155] width 122 height 278
type textarea "hero.attack("Ergo")"
click at [623, 102] on div "# Pokonaj ogry używając ich imion. hero . moveRight ( ) hero . attack ( "Gos" )…" at bounding box center [621, 155] width 106 height 278
paste textarea "hero.attack("Ergo")"
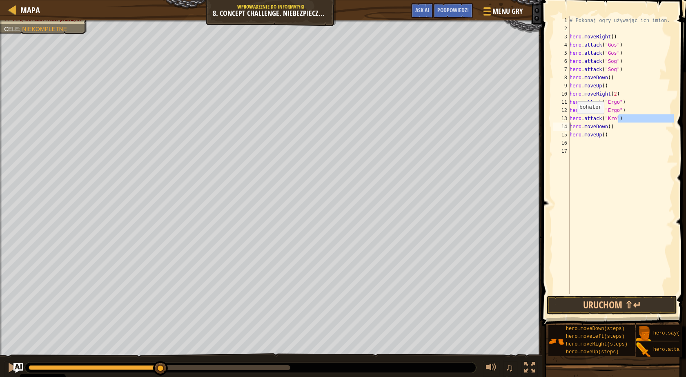
drag, startPoint x: 621, startPoint y: 121, endPoint x: 545, endPoint y: 123, distance: 76.0
click at [545, 123] on div "hero.attack("Ergo") 1 2 3 4 5 6 7 8 9 10 11 12 13 14 15 16 17 # Pokonaj ogry uż…" at bounding box center [613, 179] width 147 height 351
click at [619, 118] on div "# Pokonaj ogry używając ich imion. hero . moveRight ( ) hero . attack ( "Gos" )…" at bounding box center [621, 155] width 106 height 278
type textarea "hero.attack("Kro")"
drag, startPoint x: 619, startPoint y: 118, endPoint x: 564, endPoint y: 118, distance: 54.8
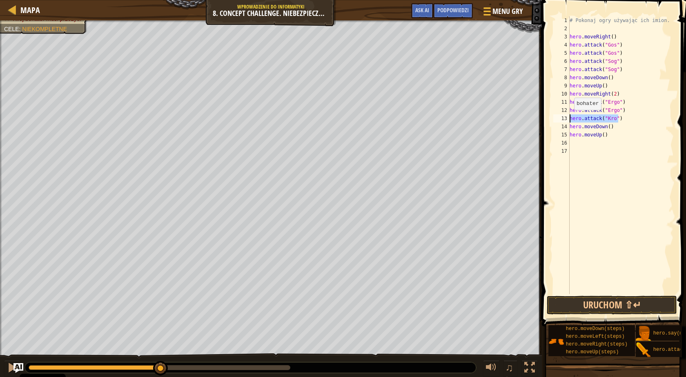
click at [564, 118] on div "hero.attack("Kro") 1 2 3 4 5 6 7 8 9 10 11 12 13 14 15 16 17 # Pokonaj ogry uży…" at bounding box center [613, 155] width 122 height 278
drag, startPoint x: 621, startPoint y: 121, endPoint x: 616, endPoint y: 121, distance: 5.3
click at [621, 121] on div "# Pokonaj ogry używając ich imion. hero . moveRight ( ) hero . attack ( "Gos" )…" at bounding box center [621, 155] width 106 height 278
paste textarea "hero.attack("Kro")"
type textarea "hero.attack("Kro")"
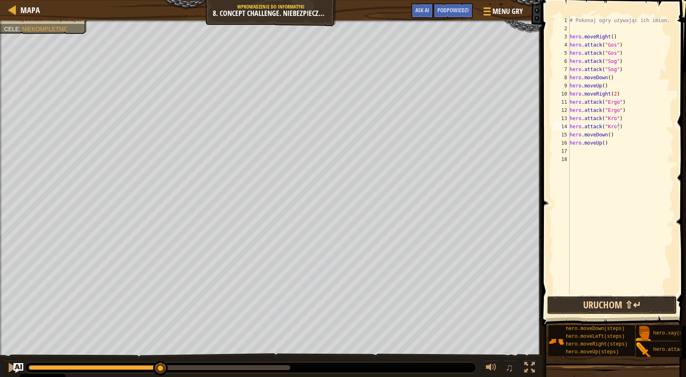
click at [625, 304] on button "Uruchom ⇧↵" at bounding box center [612, 305] width 130 height 19
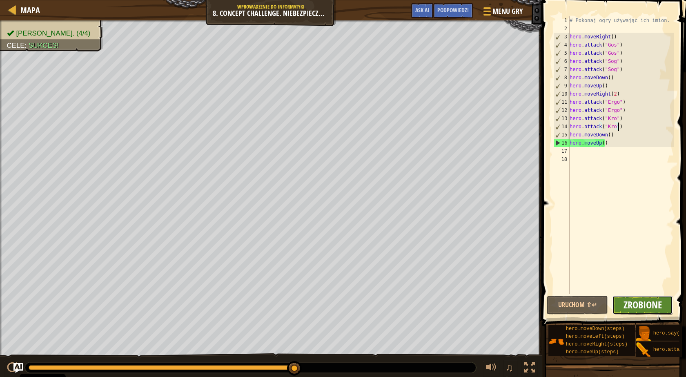
click at [651, 305] on span "Zrobione" at bounding box center [643, 304] width 38 height 13
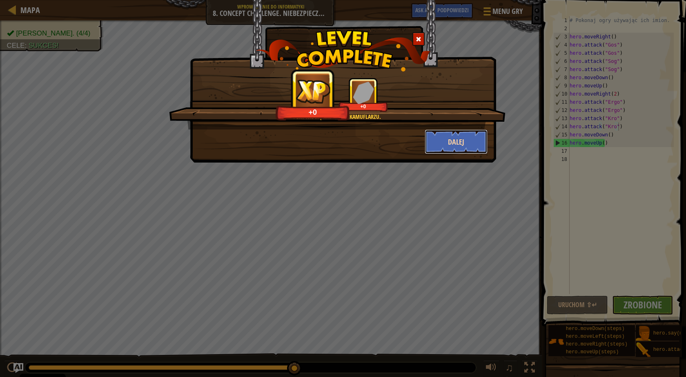
click at [458, 145] on button "Dalej" at bounding box center [456, 142] width 63 height 25
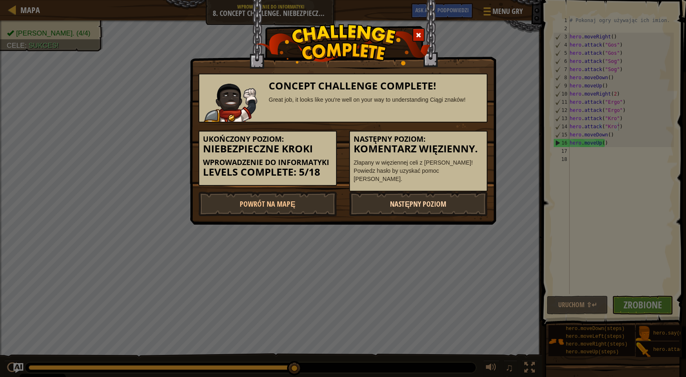
click at [429, 199] on link "Następny poziom" at bounding box center [418, 204] width 139 height 25
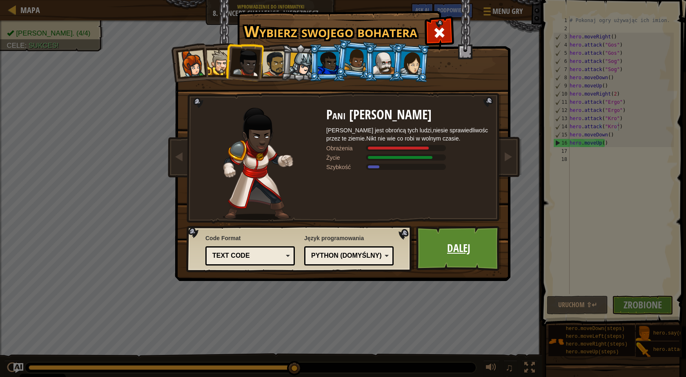
click at [454, 258] on link "Dalej" at bounding box center [458, 248] width 85 height 45
